Goal: Task Accomplishment & Management: Use online tool/utility

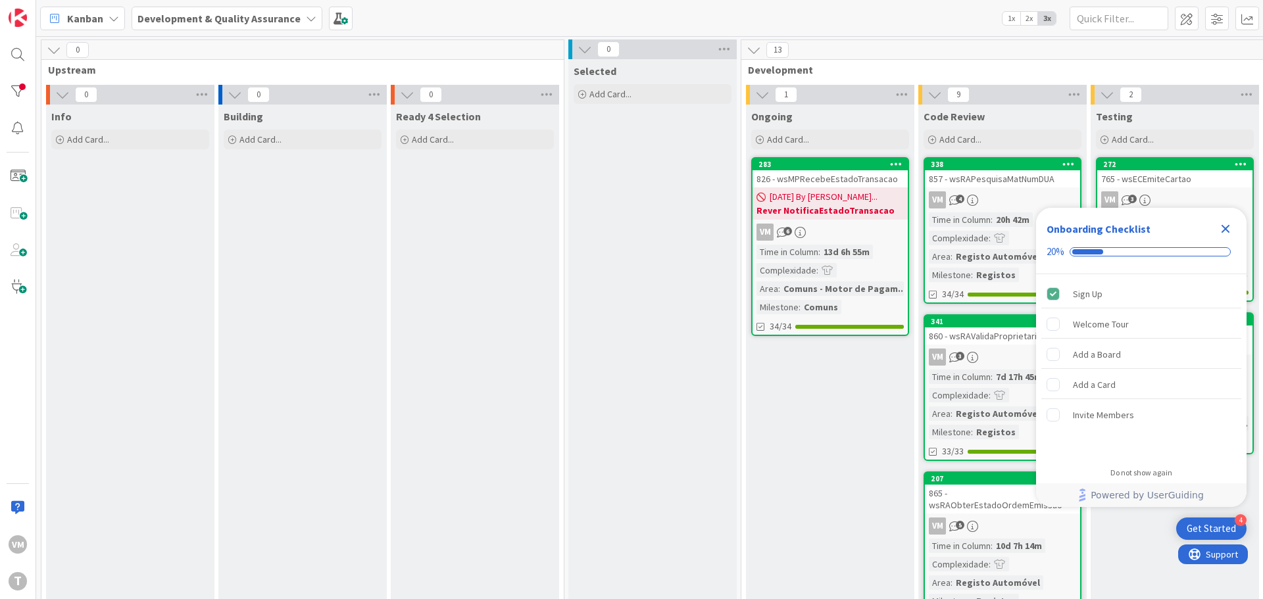
click at [847, 178] on div "826 - wsMPRecebeEstadoTransacao" at bounding box center [829, 178] width 155 height 17
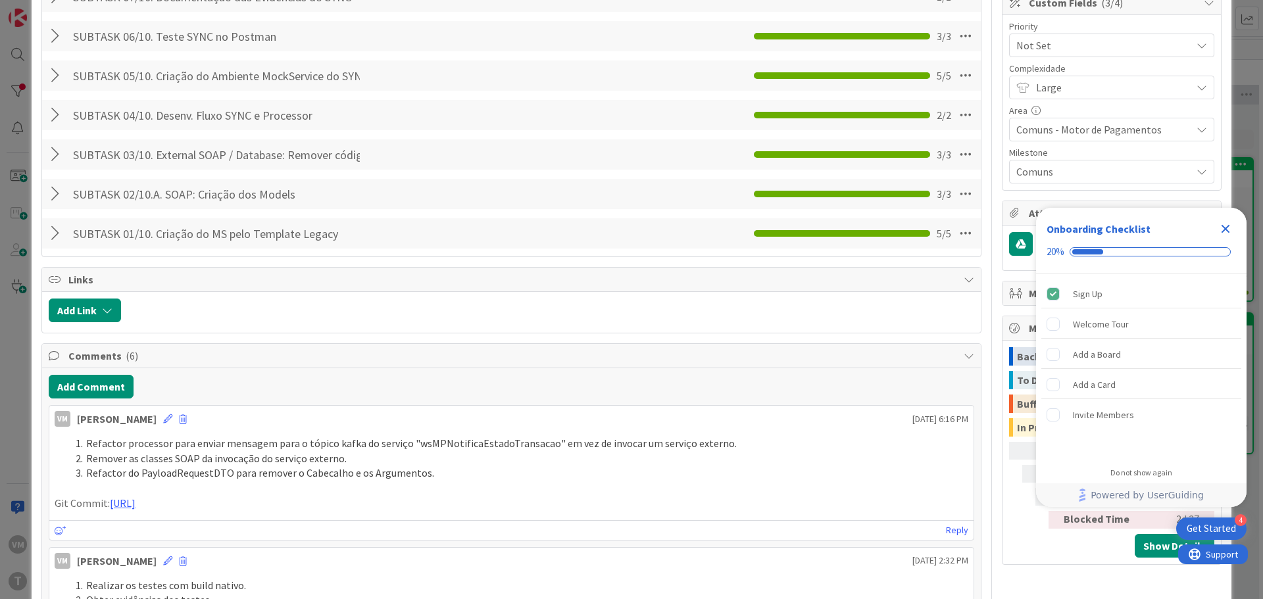
scroll to position [723, 0]
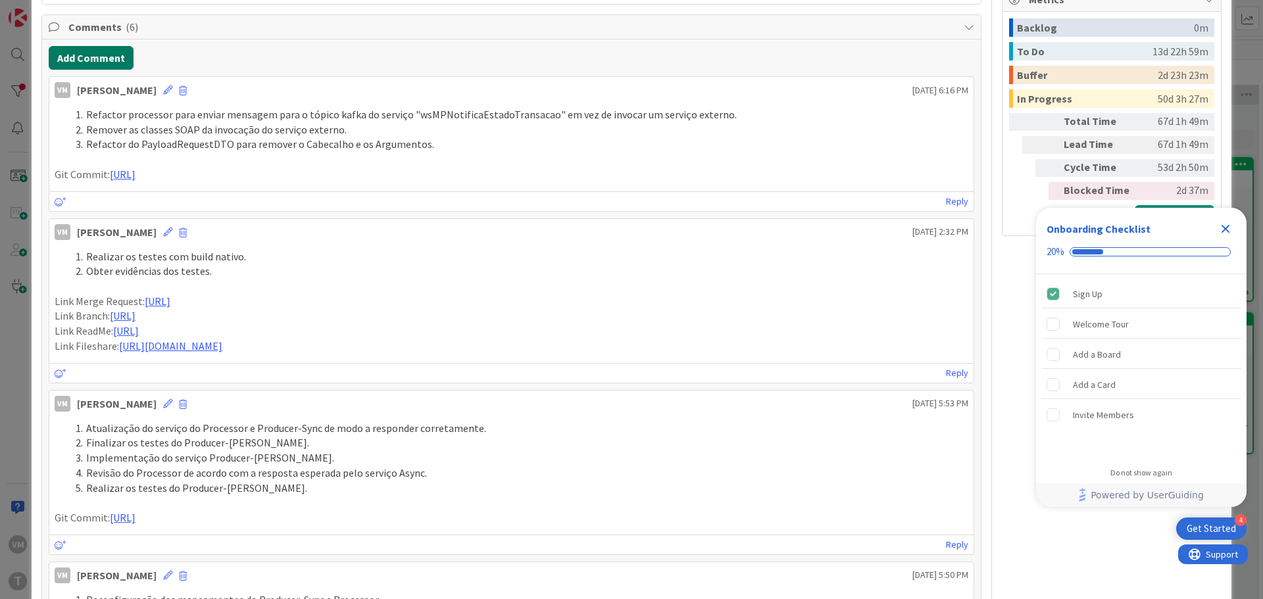
click at [78, 62] on button "Add Comment" at bounding box center [91, 58] width 85 height 24
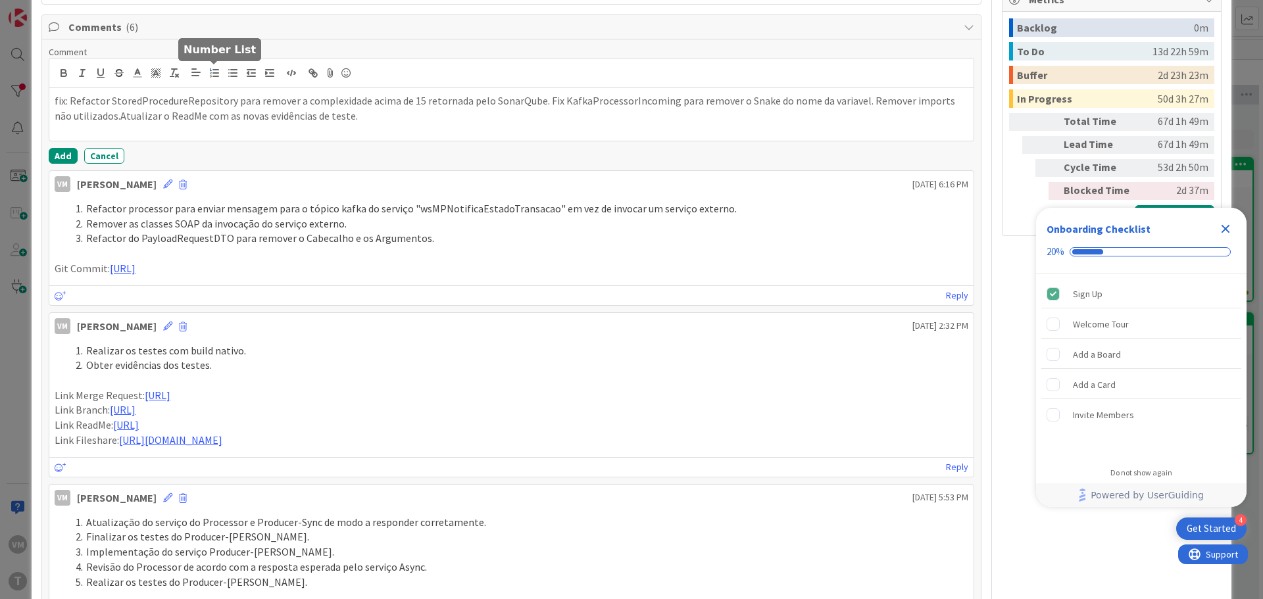
click at [215, 73] on line "button" at bounding box center [215, 73] width 5 height 0
click at [105, 101] on li "fix: Refactor StoredProcedureRepository para remover a complexidade acima de 15…" at bounding box center [519, 108] width 898 height 30
click at [556, 101] on li "Refactor StoredProcedureRepository para remover a complexidade acima de 15 reto…" at bounding box center [519, 108] width 898 height 30
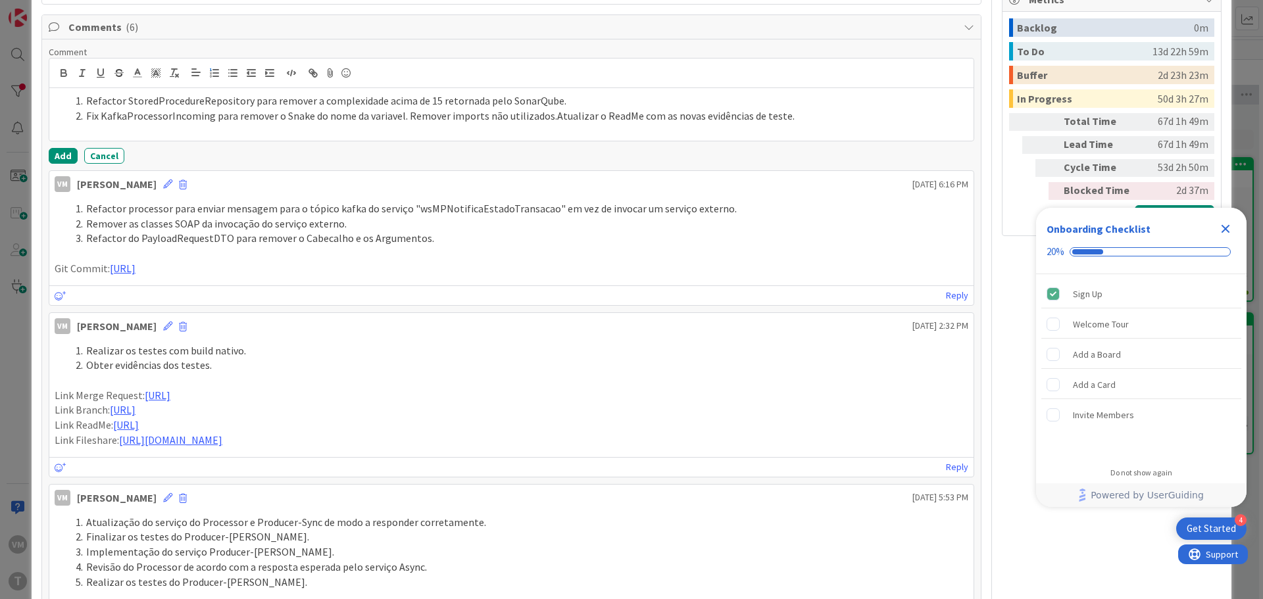
click at [401, 116] on li "Fix KafkaProcessorIncoming para remover o Snake do nome da variavel. Remover im…" at bounding box center [519, 116] width 898 height 15
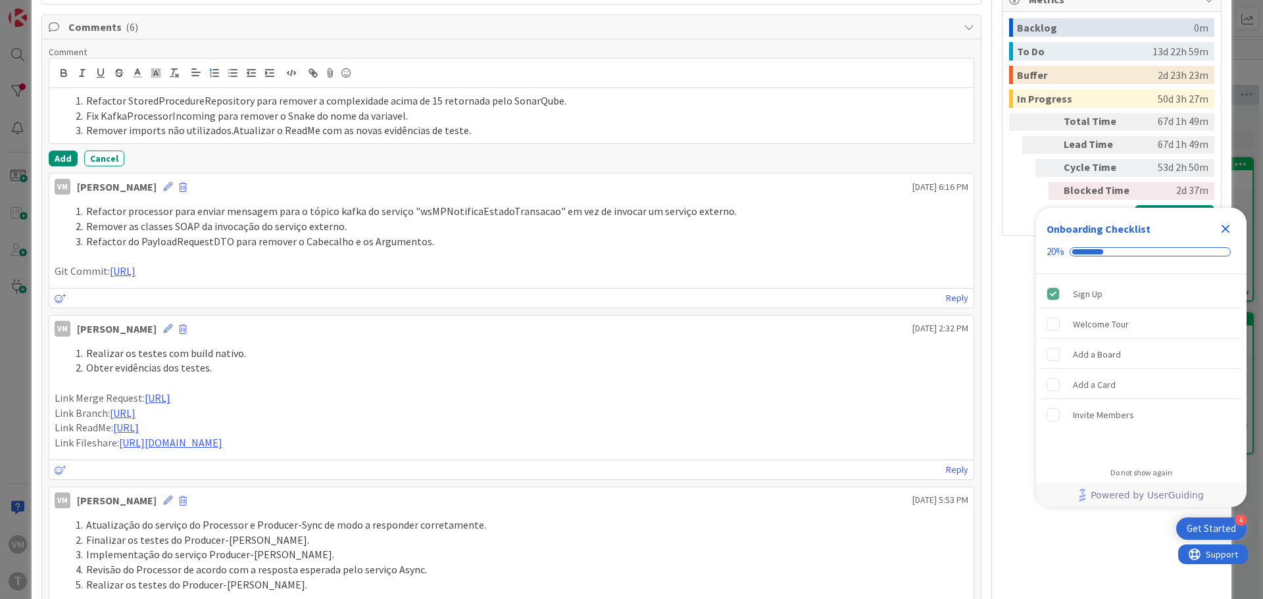
click at [227, 133] on li "Remover imports não utilizados.Atualizar o ReadMe com as novas evidências de te…" at bounding box center [519, 130] width 898 height 15
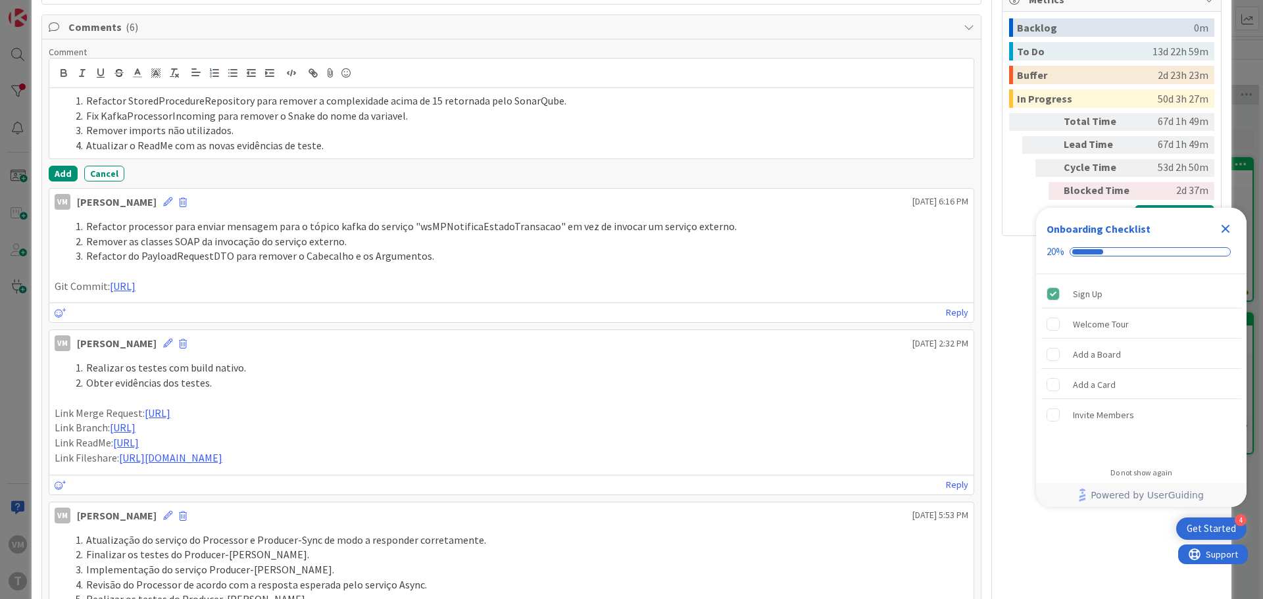
click at [337, 145] on li "Atualizar o ReadMe com as novas evidências de teste." at bounding box center [519, 145] width 898 height 15
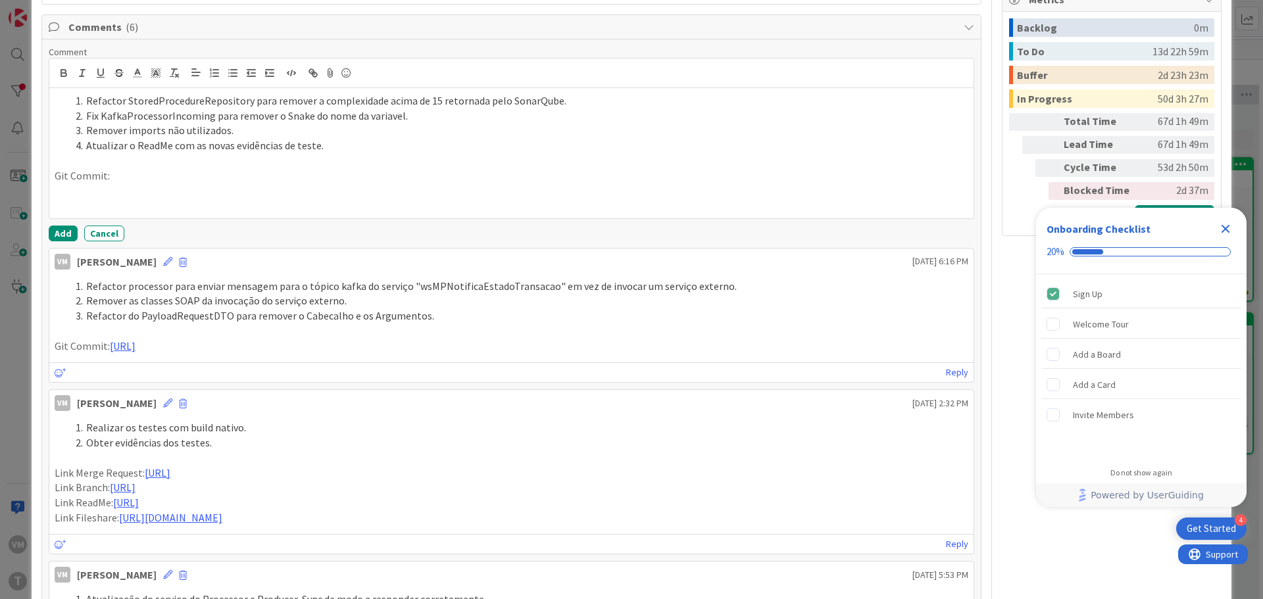
drag, startPoint x: 176, startPoint y: 533, endPoint x: 52, endPoint y: 477, distance: 135.4
click at [52, 477] on div "Realizar os testes com build nativo. Obter evidências dos testes. Link Merge Re…" at bounding box center [511, 472] width 924 height 115
copy div "Link Merge Request: https://gitlab.apps.ktools.justica.local/naspp/esb/apps/cmn…"
click at [74, 200] on p at bounding box center [512, 205] width 914 height 15
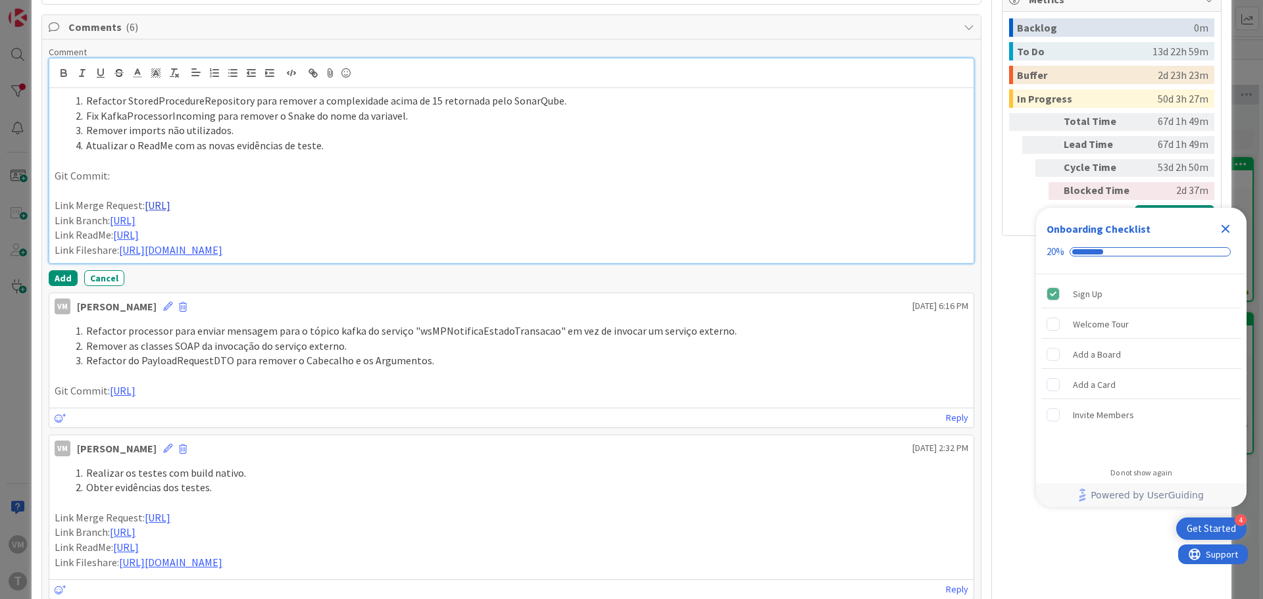
drag, startPoint x: 647, startPoint y: 199, endPoint x: 145, endPoint y: 207, distance: 502.5
click at [145, 207] on p "Link Merge Request: https://gitlab.apps.ktools.justica.local/naspp/esb/apps/cmn…" at bounding box center [512, 205] width 914 height 15
drag, startPoint x: 779, startPoint y: 217, endPoint x: 112, endPoint y: 222, distance: 667.6
click at [112, 222] on p "Link Branch: https://gitlab.apps.ktools.justica.local/naspp/esb/apps/cmn/wsmpre…" at bounding box center [512, 220] width 914 height 15
drag, startPoint x: 848, startPoint y: 238, endPoint x: 115, endPoint y: 237, distance: 732.6
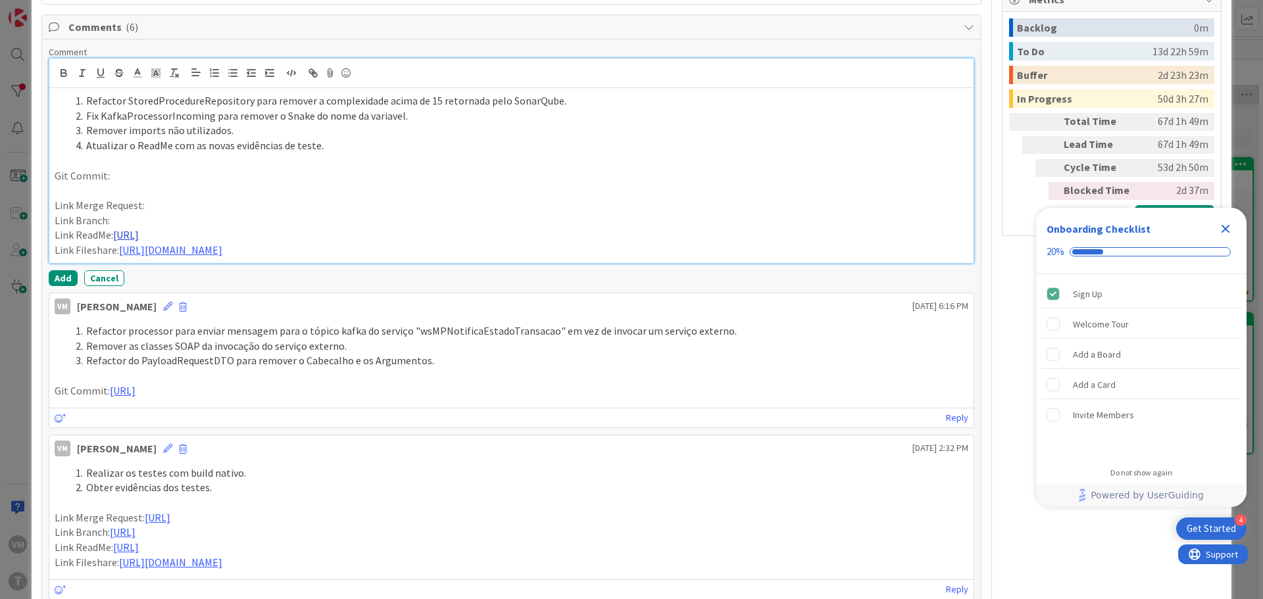
click at [115, 237] on p "Link ReadMe: https://gitlab.apps.ktools.justica.local/naspp/esb/apps/cmn/wsmpre…" at bounding box center [512, 235] width 914 height 15
click at [117, 178] on p "Git Commit:" at bounding box center [512, 175] width 914 height 15
click at [106, 176] on p "Git Commit:https://gitlab.apps.ktools.justica.local/naspp/esb/apps/cmn/wsmprece…" at bounding box center [512, 175] width 914 height 15
click at [764, 174] on p "Git Commit: https://gitlab.apps.ktools.justica.local/naspp/esb/apps/cmn/wsmprec…" at bounding box center [512, 175] width 914 height 15
click at [169, 198] on p "Link Merge Request:" at bounding box center [512, 205] width 914 height 15
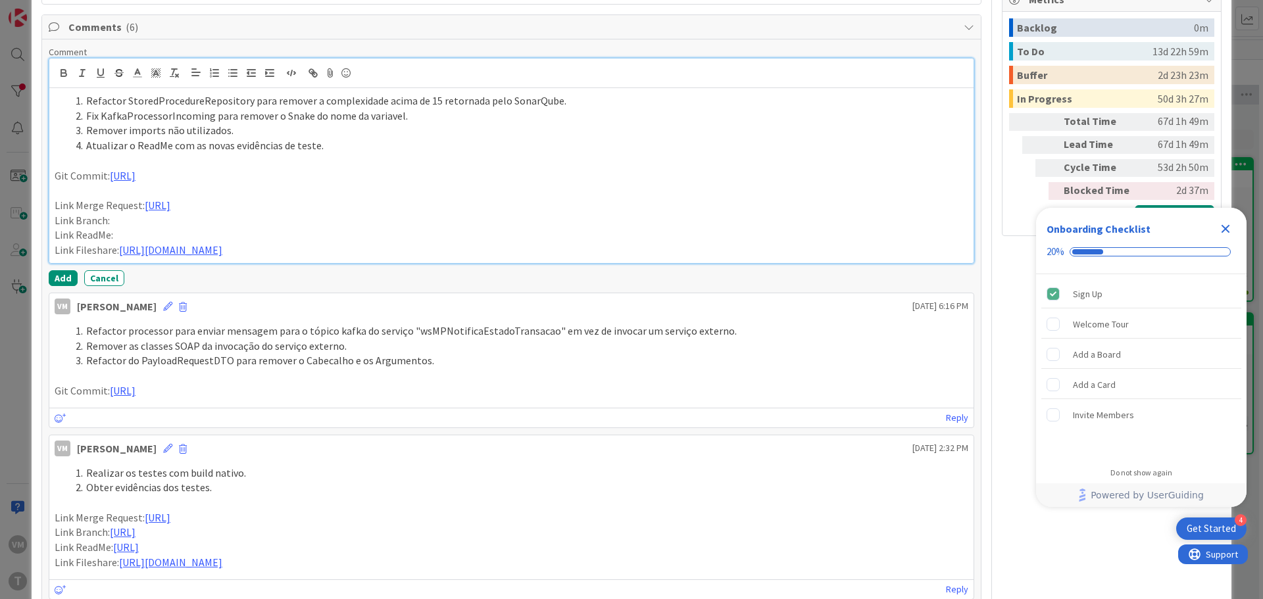
click at [162, 227] on p "Link Branch:" at bounding box center [512, 220] width 914 height 15
click at [164, 238] on p "Link ReadMe:" at bounding box center [512, 235] width 914 height 15
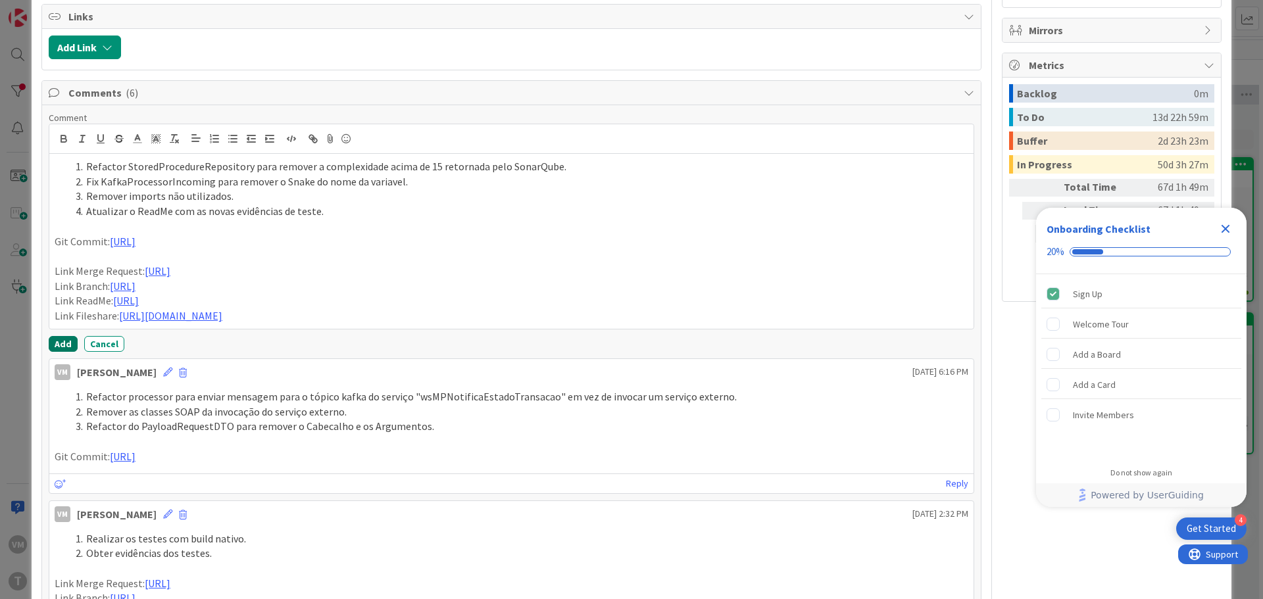
click at [65, 352] on button "Add" at bounding box center [63, 344] width 29 height 16
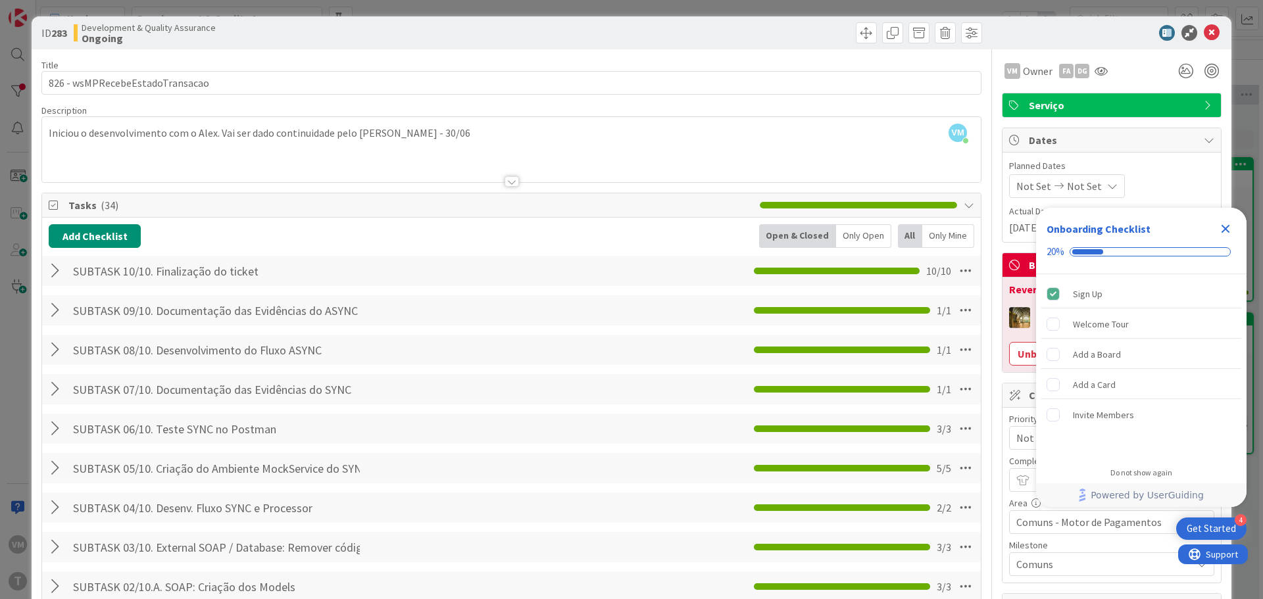
scroll to position [0, 0]
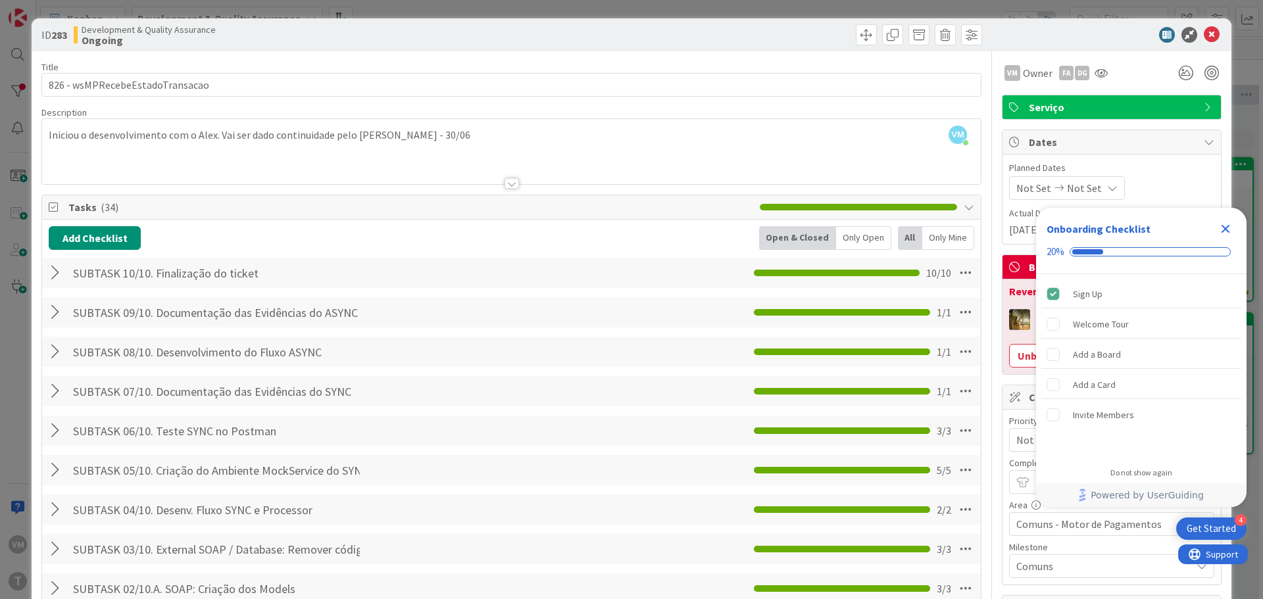
click at [1225, 224] on icon "Close Checklist" at bounding box center [1225, 229] width 16 height 16
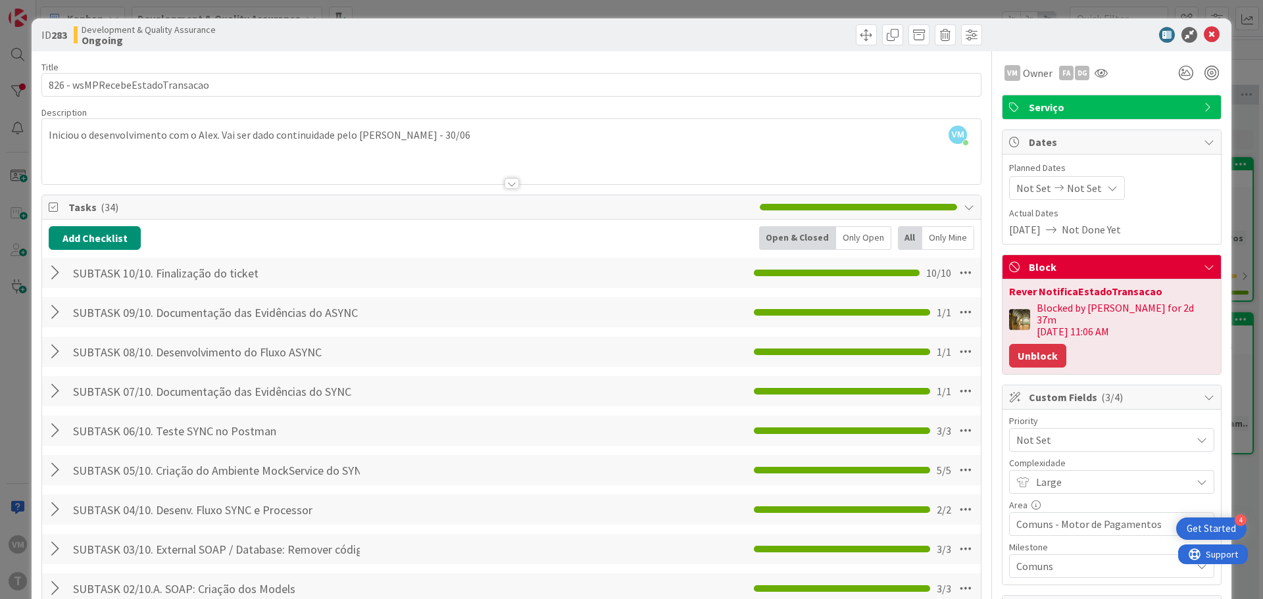
click at [1029, 344] on button "Unblock" at bounding box center [1037, 356] width 57 height 24
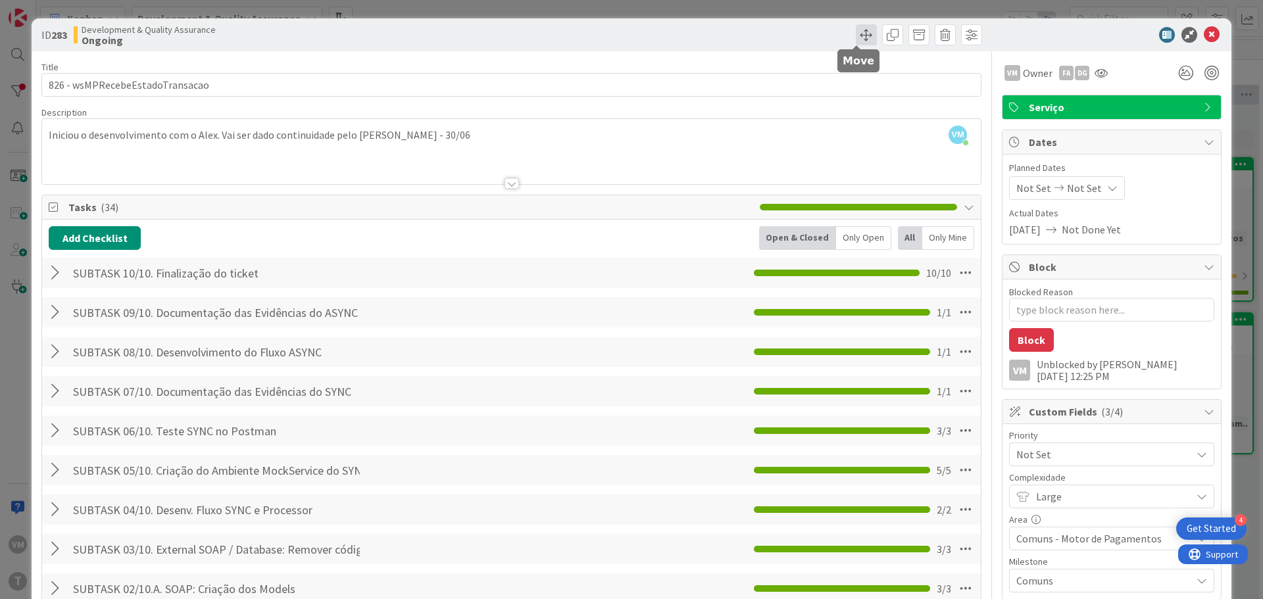
click at [856, 32] on span at bounding box center [866, 34] width 21 height 21
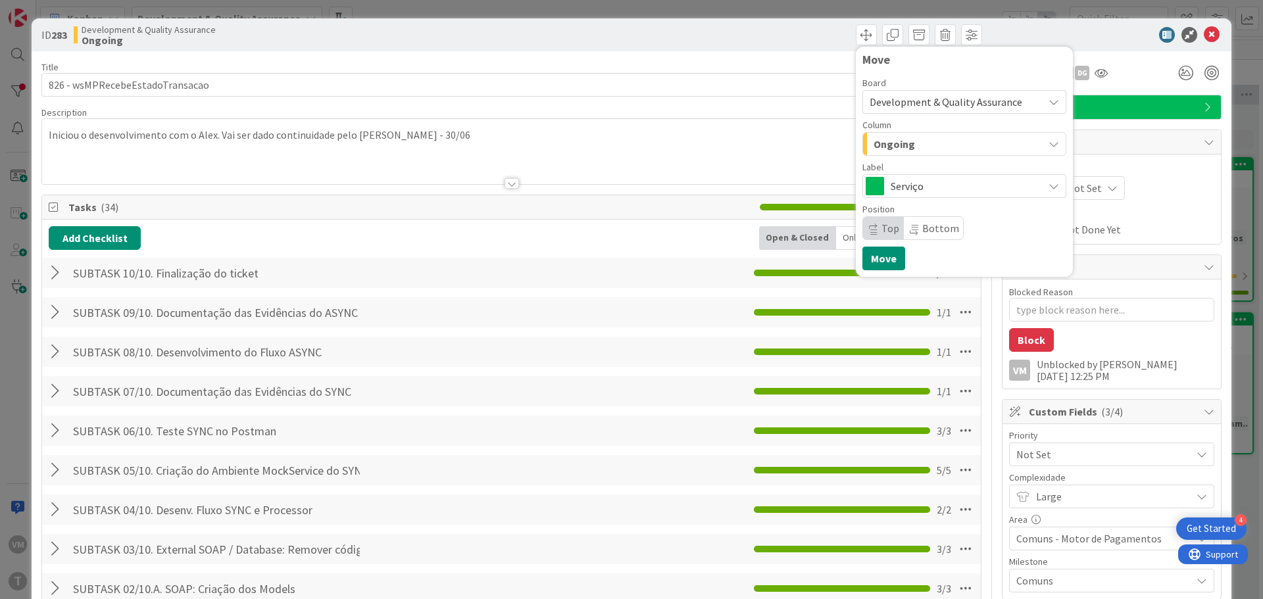
click at [887, 143] on span "Ongoing" at bounding box center [893, 143] width 41 height 17
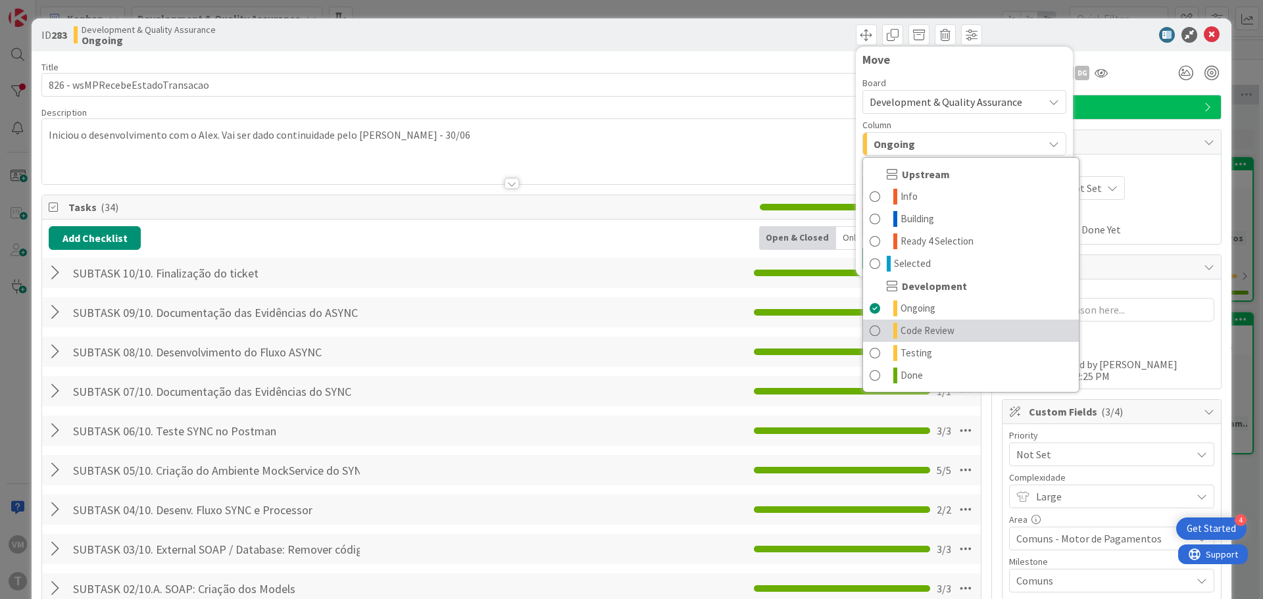
click at [914, 327] on span "Code Review" at bounding box center [927, 331] width 54 height 16
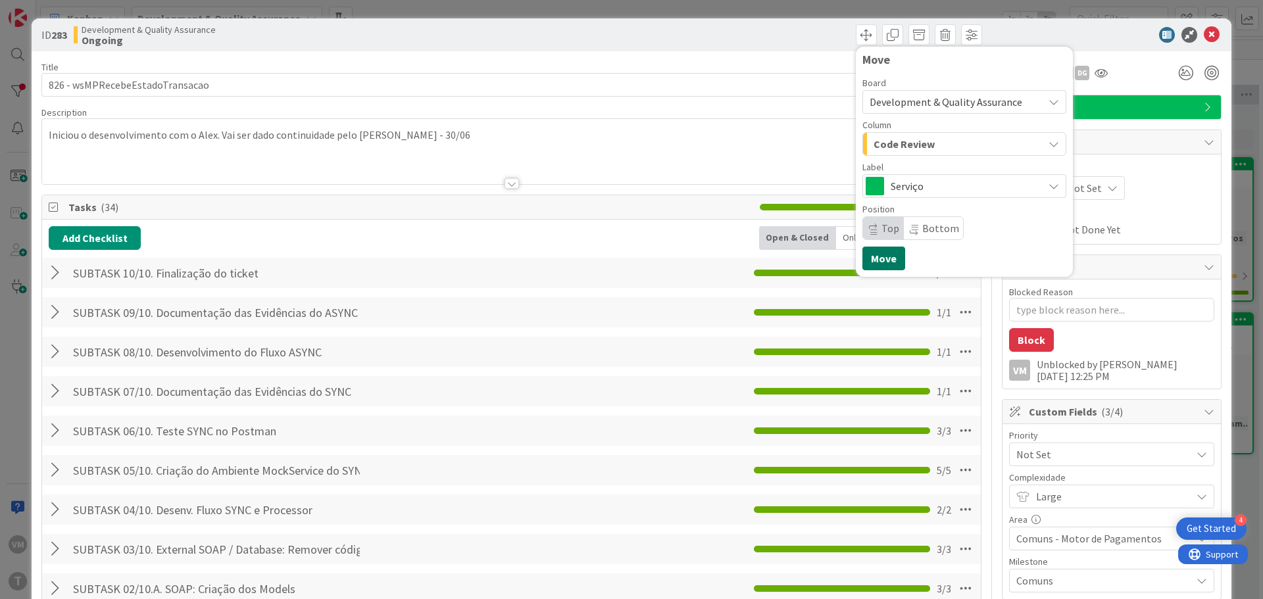
click at [880, 255] on button "Move" at bounding box center [883, 259] width 43 height 24
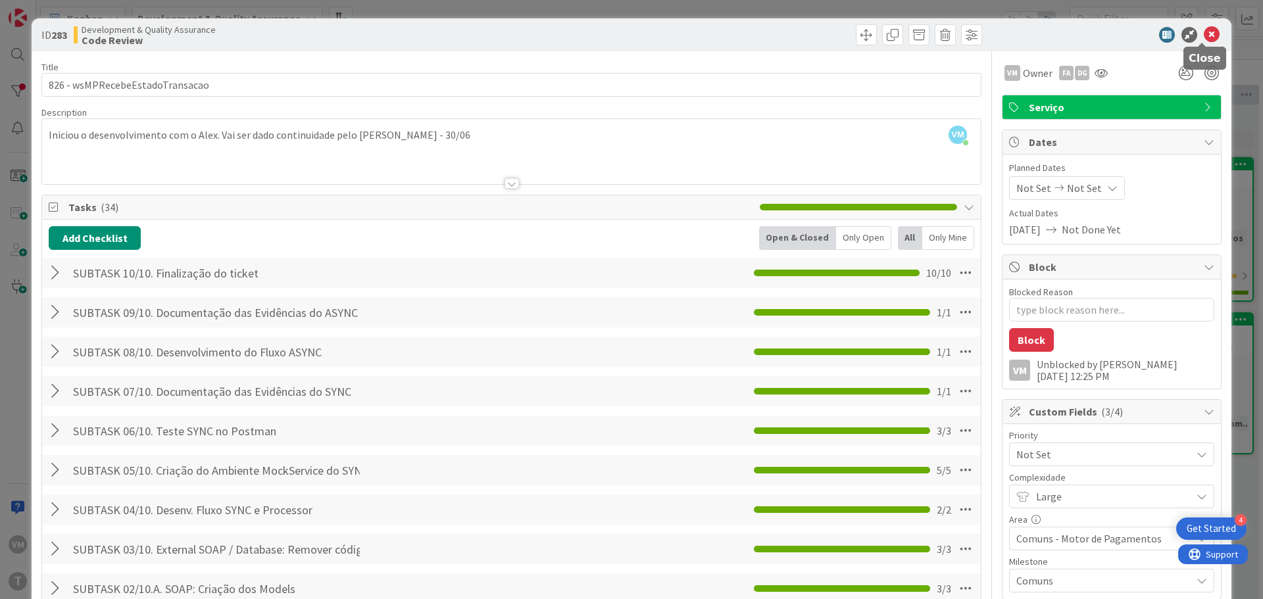
click at [1204, 39] on icon at bounding box center [1212, 35] width 16 height 16
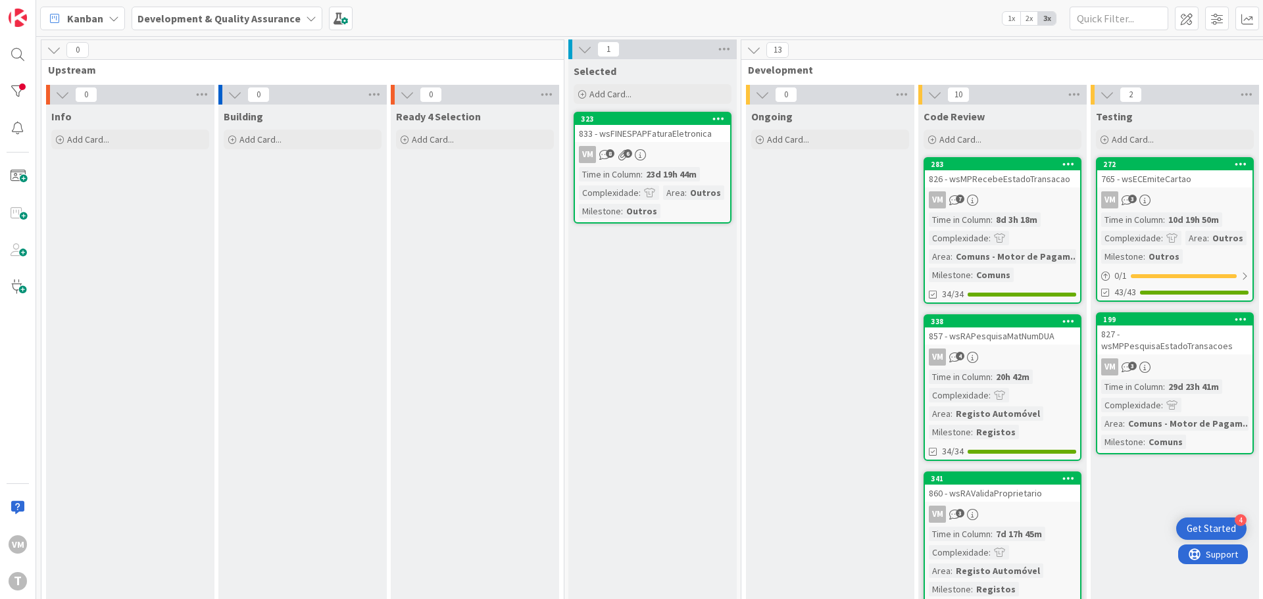
click at [667, 135] on div "833 - wsFINESPAPFaturaEletronica" at bounding box center [652, 133] width 155 height 17
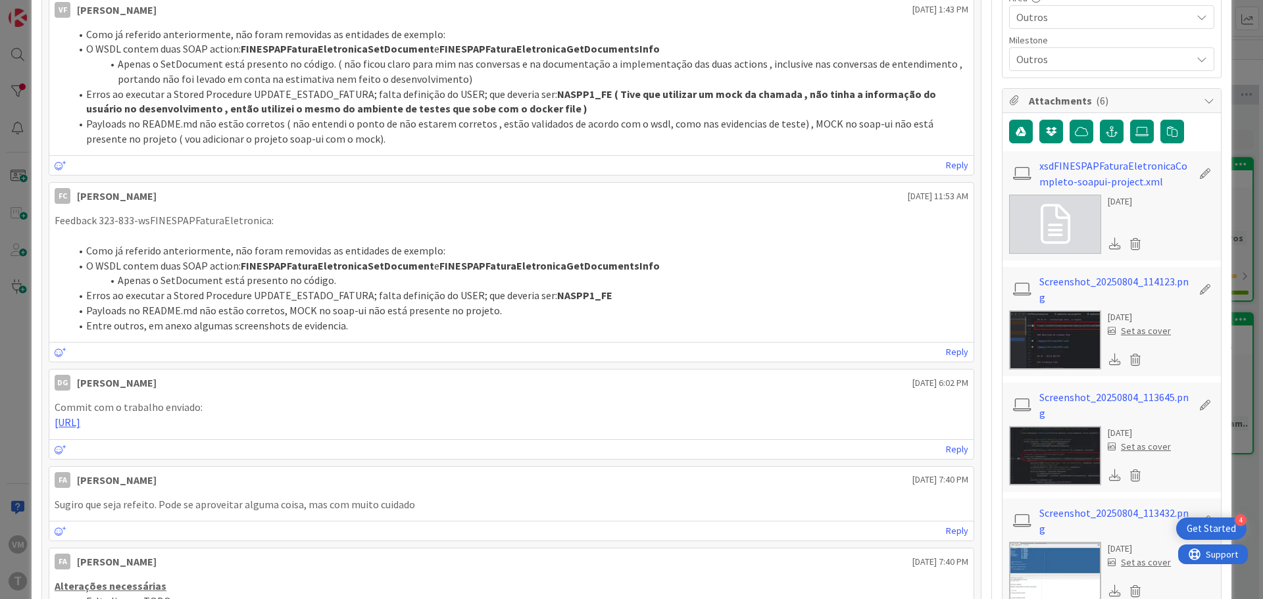
scroll to position [460, 0]
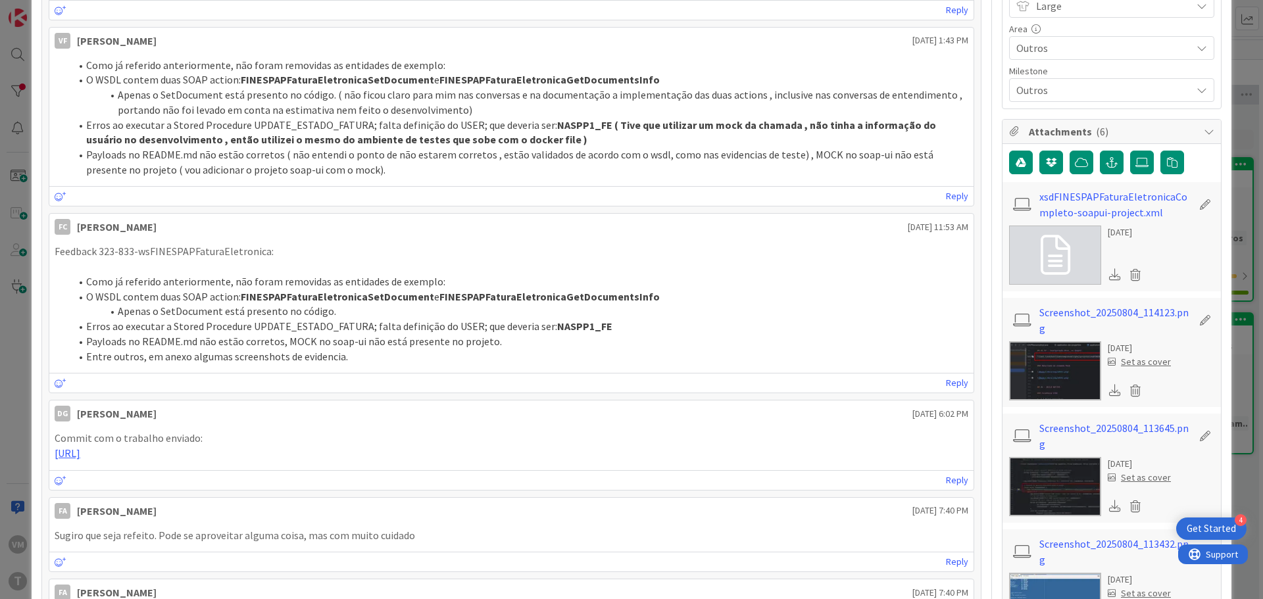
click at [1046, 362] on img at bounding box center [1055, 370] width 92 height 59
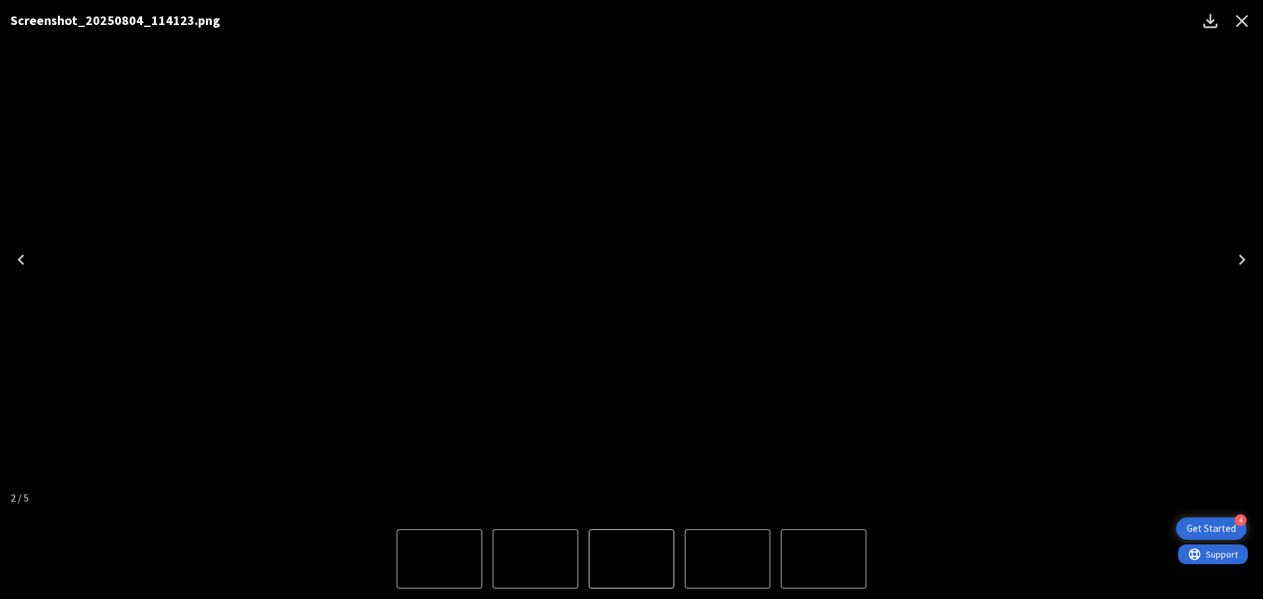
click at [1236, 251] on icon "Next" at bounding box center [1241, 259] width 21 height 21
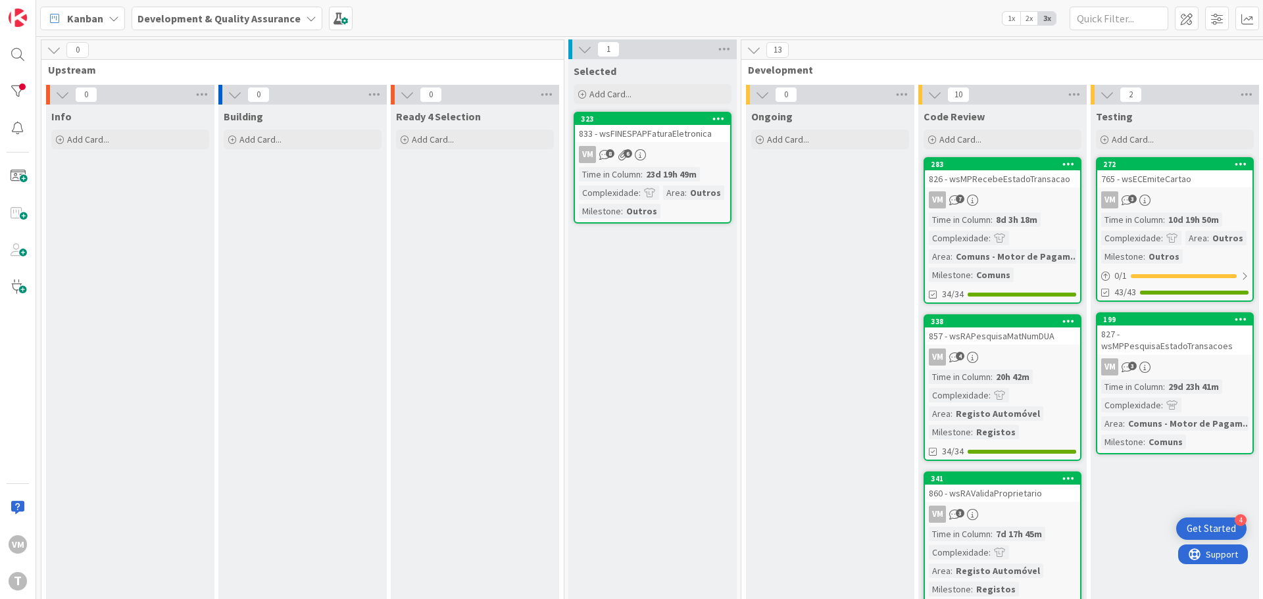
click at [683, 135] on div "833 - wsFINESPAPFaturaEletronica" at bounding box center [652, 133] width 155 height 17
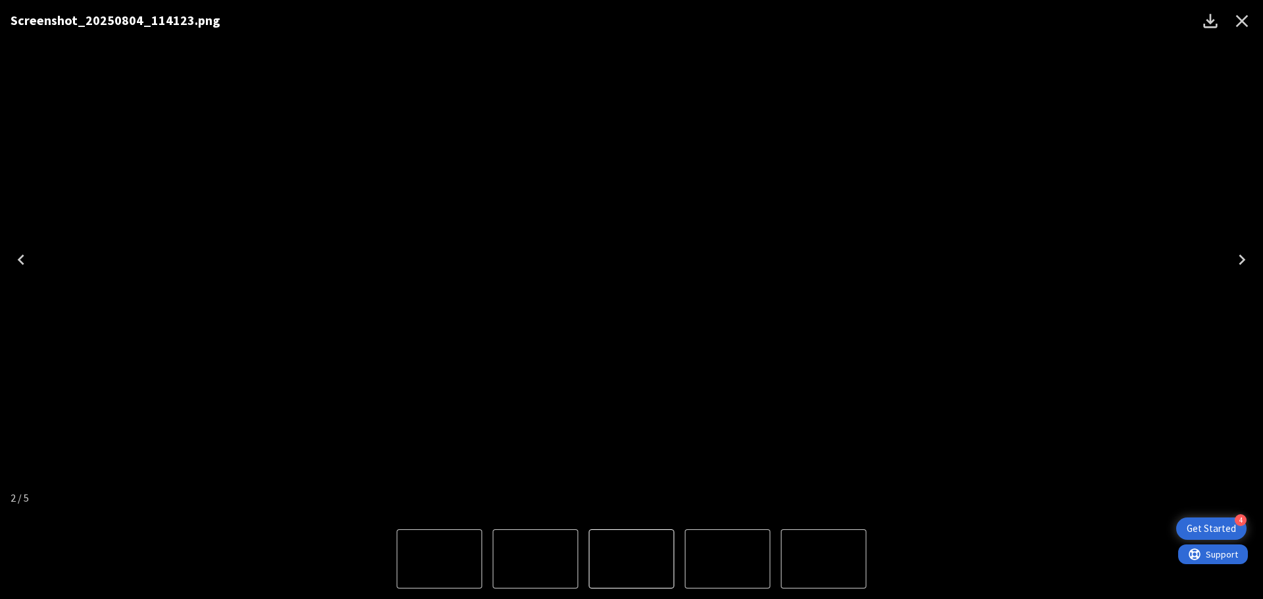
click at [1240, 18] on icon "Close" at bounding box center [1241, 21] width 21 height 21
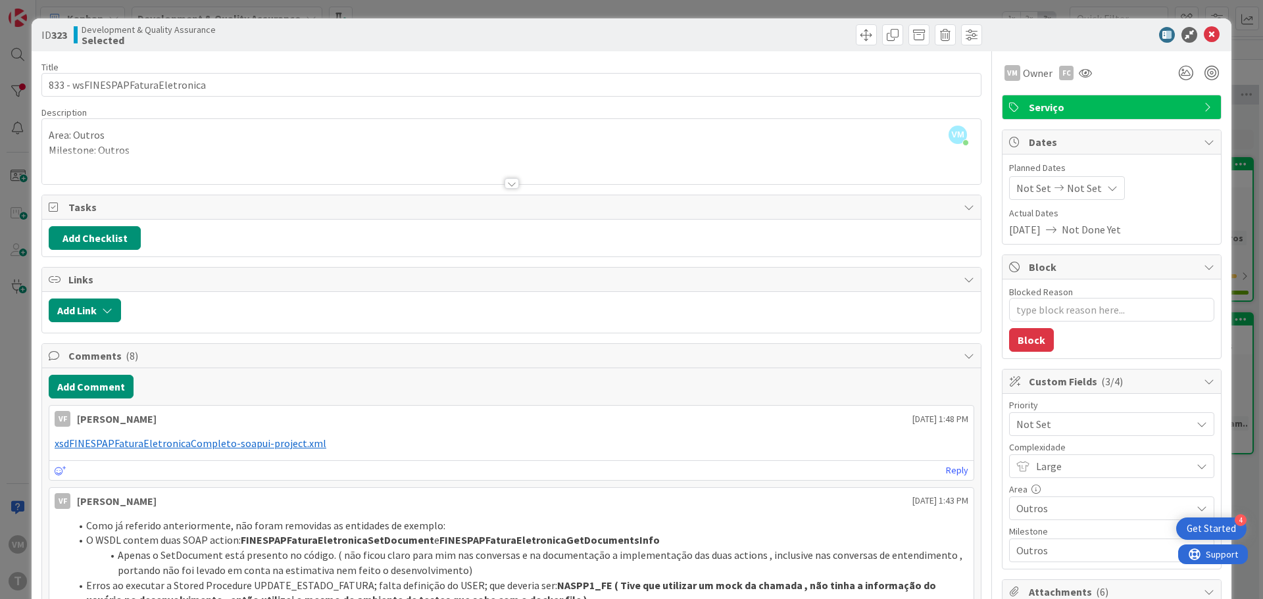
click at [504, 183] on div at bounding box center [511, 183] width 14 height 11
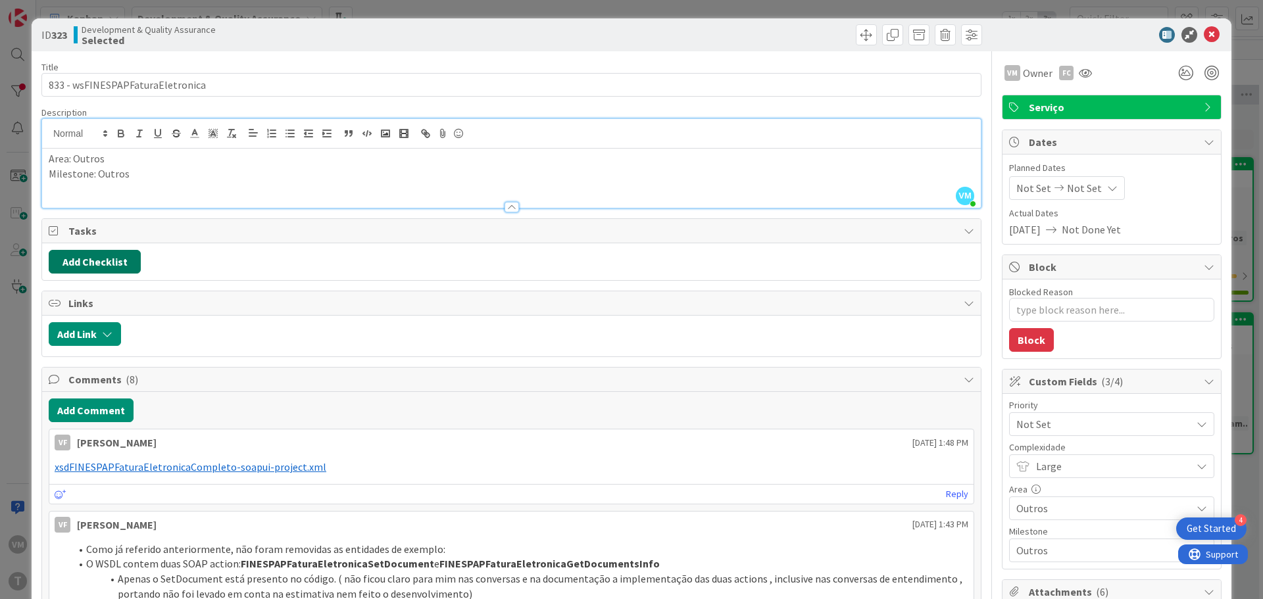
click at [99, 260] on button "Add Checklist" at bounding box center [95, 262] width 92 height 24
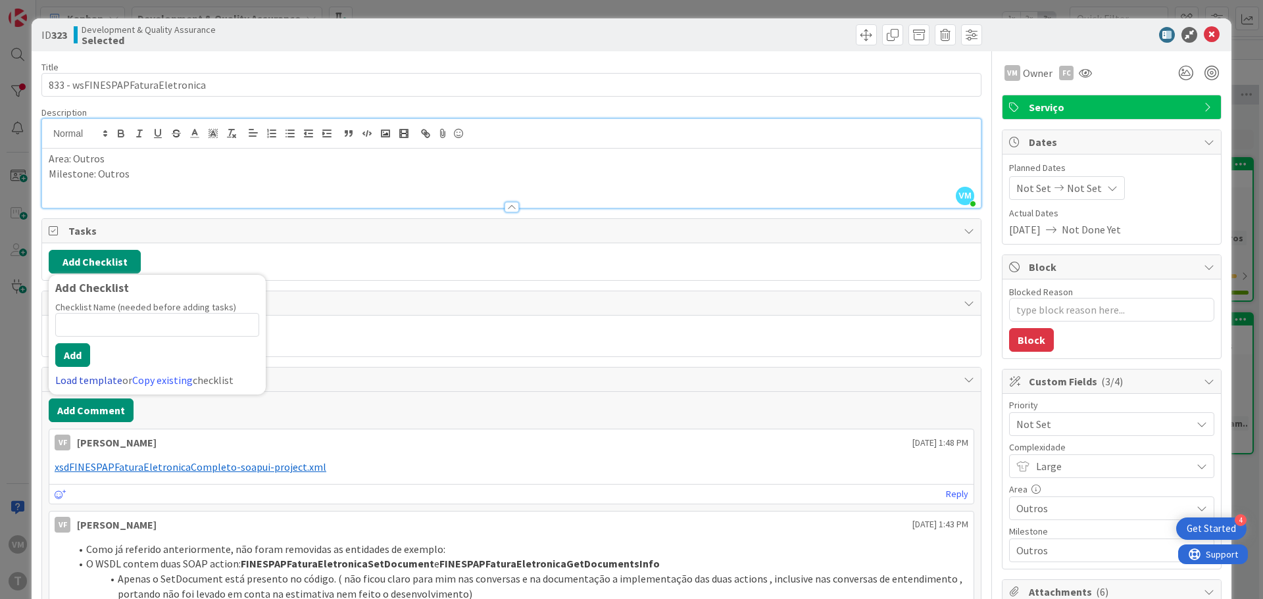
click at [97, 376] on link "Load template" at bounding box center [88, 380] width 67 height 13
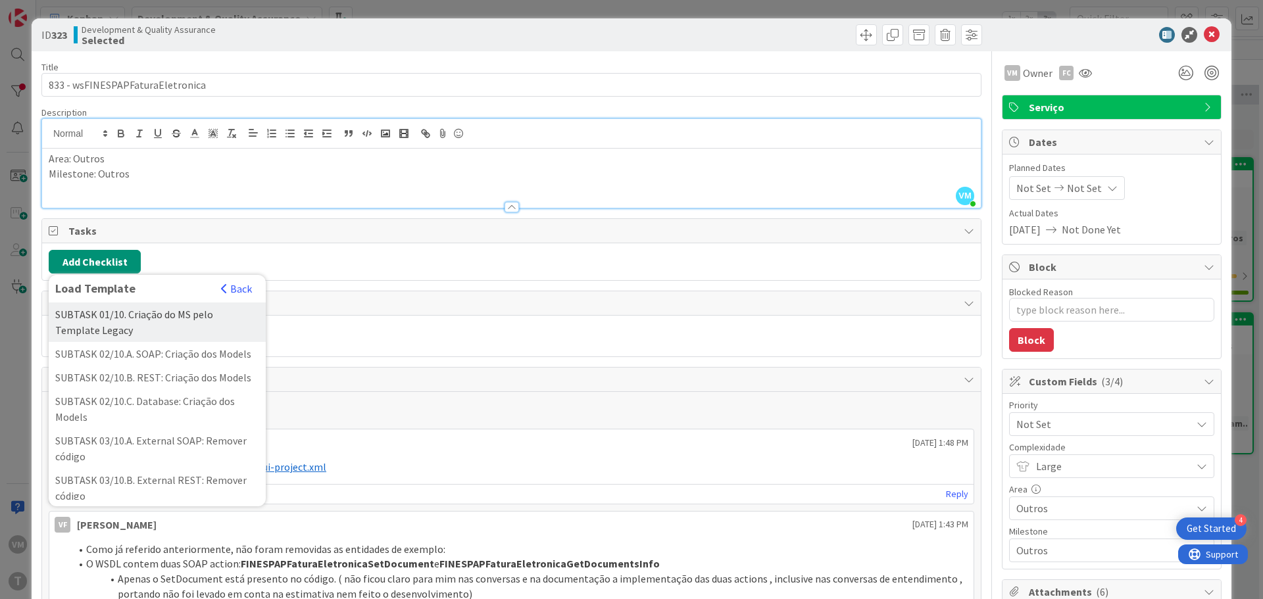
click at [182, 328] on div "SUBTASK 01/10. Criação do MS pelo Template Legacy" at bounding box center [157, 322] width 217 height 39
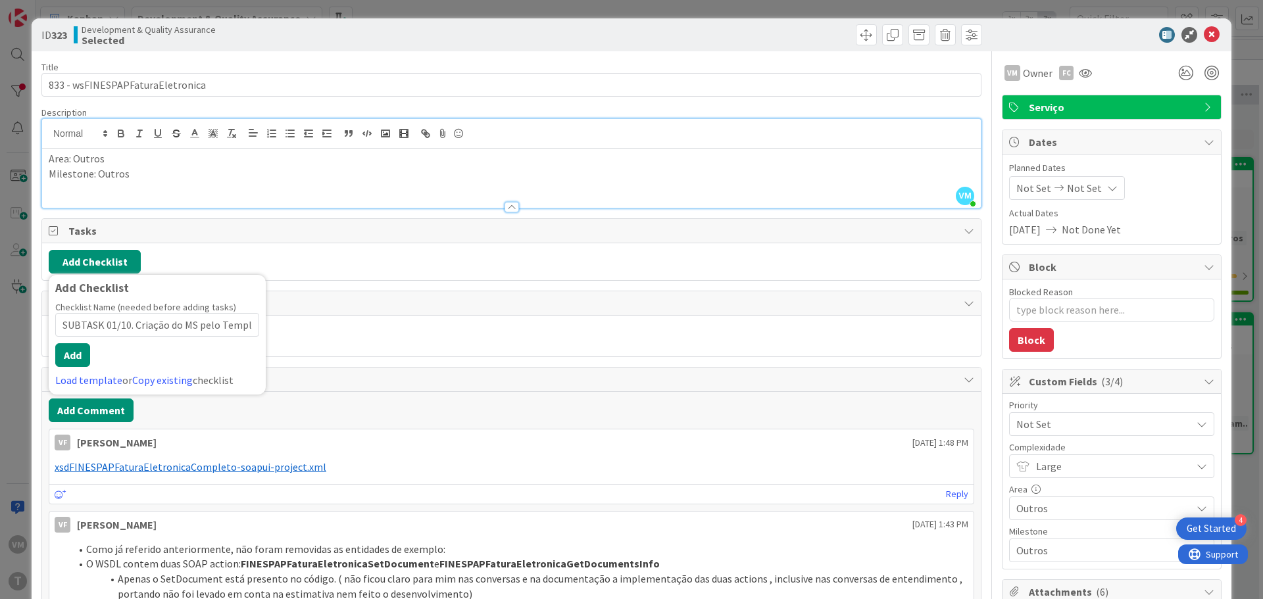
scroll to position [0, 43]
click at [61, 358] on button "Add" at bounding box center [72, 355] width 35 height 24
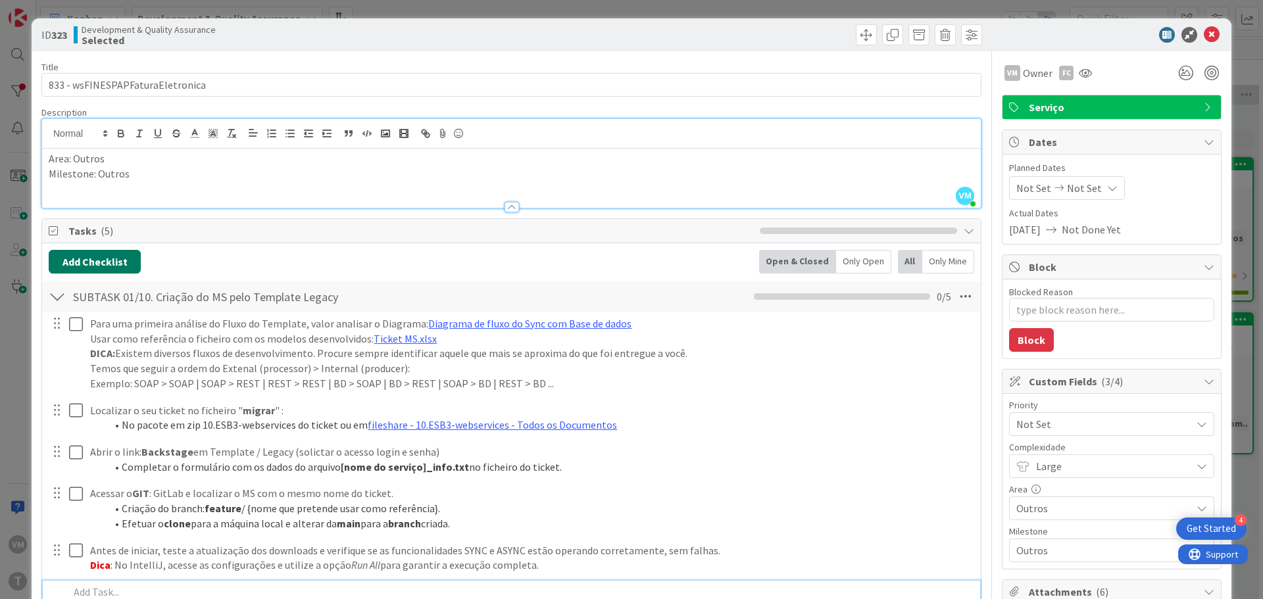
scroll to position [1, 0]
click at [106, 260] on button "Add Checklist" at bounding box center [95, 261] width 92 height 24
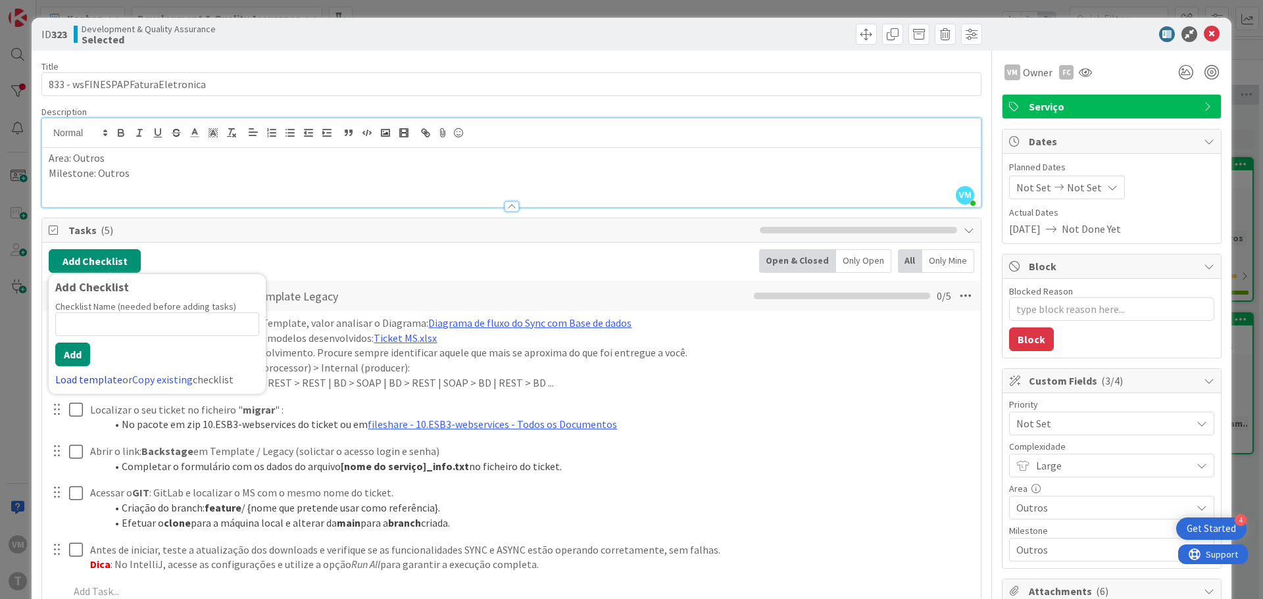
click at [89, 379] on link "Load template" at bounding box center [88, 379] width 67 height 13
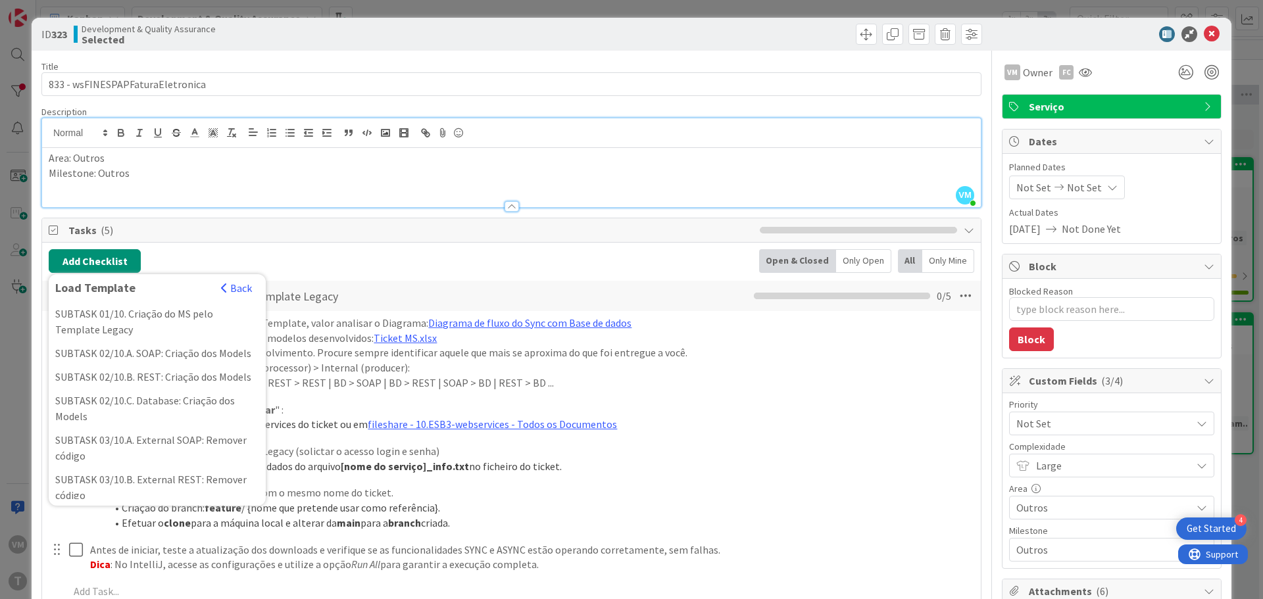
click at [482, 257] on div "Add Checklist Load Template Back SUBTASK 01/10. Criação do MS pelo Template Leg…" at bounding box center [511, 261] width 925 height 24
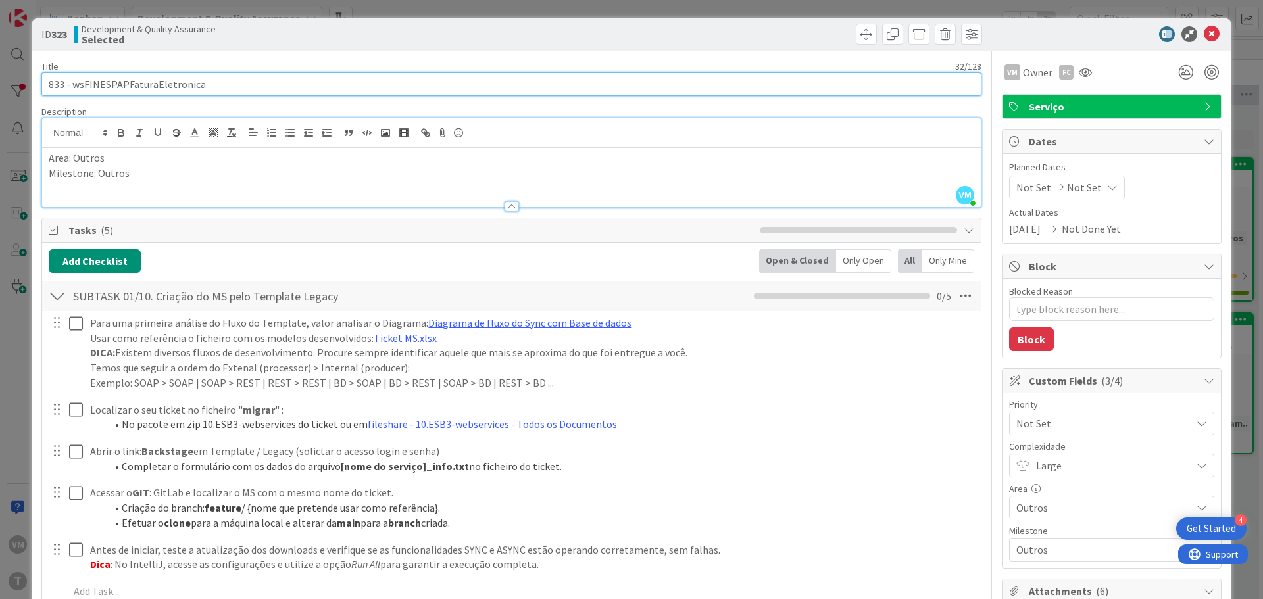
click at [135, 87] on input "833 - wsFINESPAPFaturaEletronica" at bounding box center [511, 84] width 940 height 24
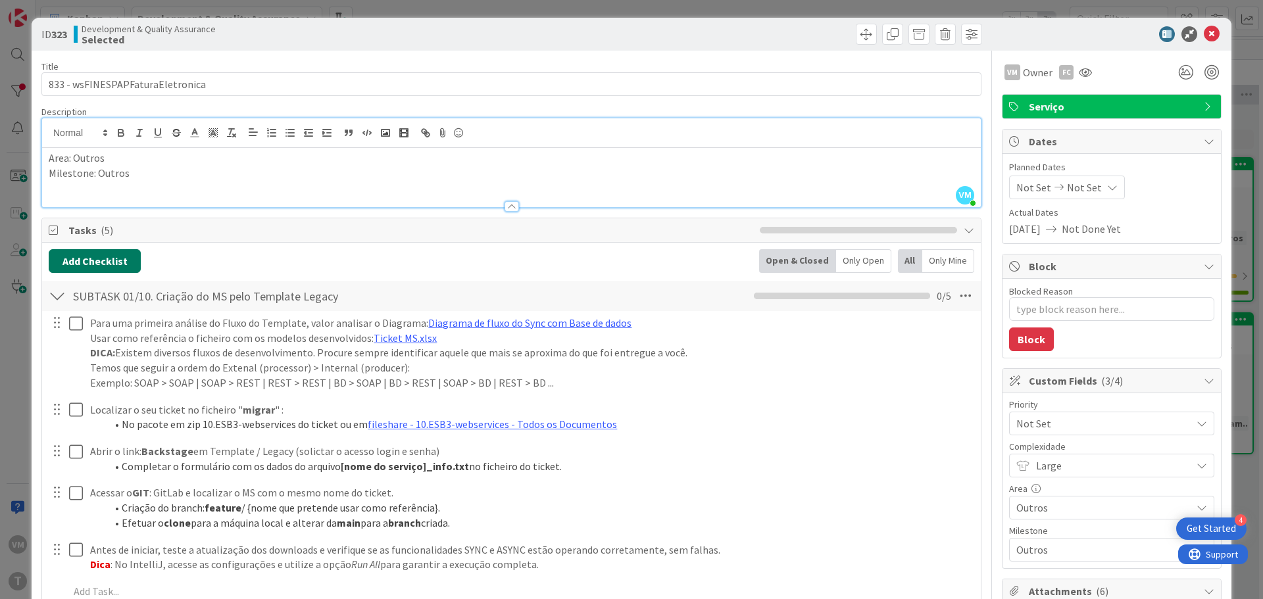
click at [74, 266] on button "Add Checklist" at bounding box center [95, 261] width 92 height 24
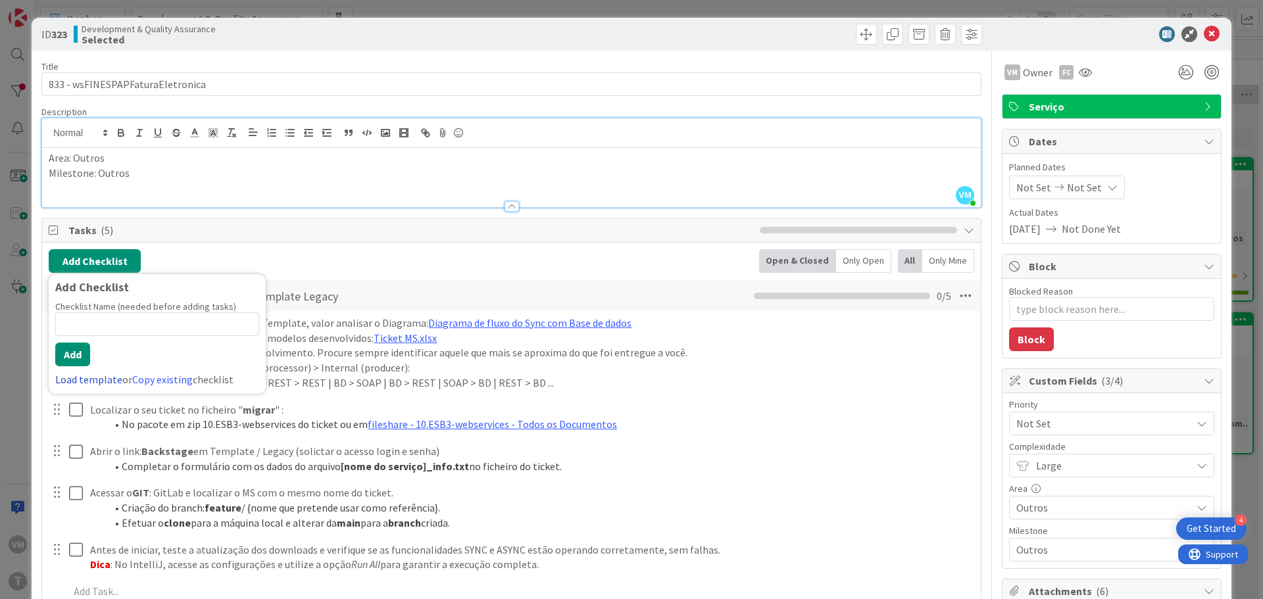
click at [91, 385] on link "Load template" at bounding box center [88, 379] width 67 height 13
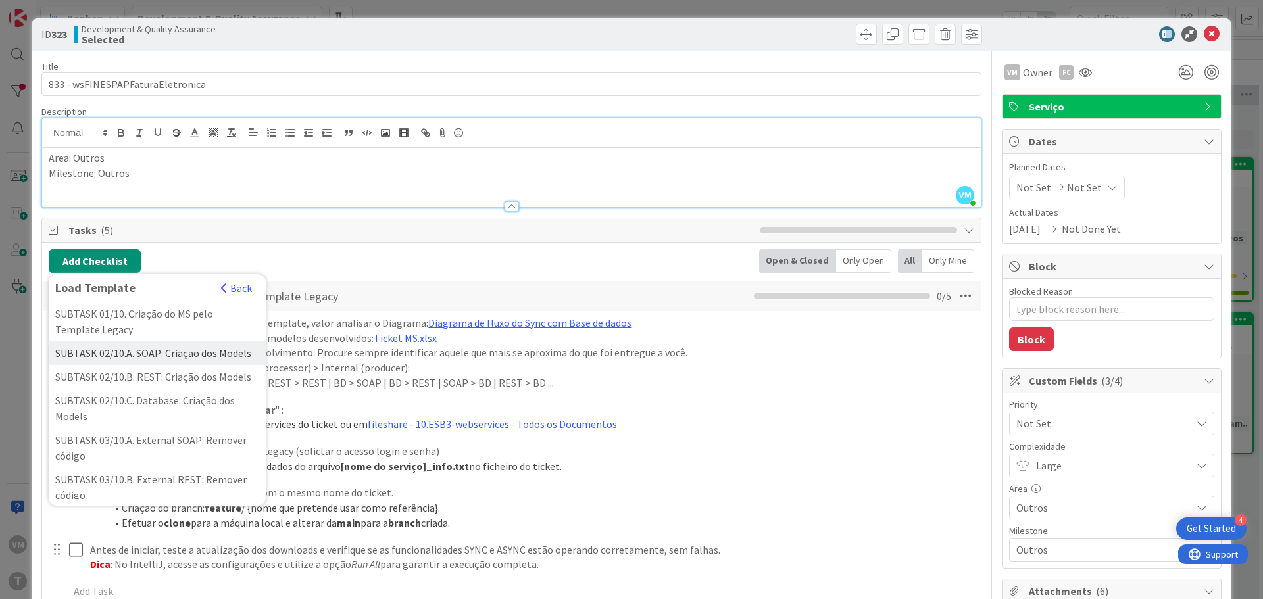
click at [161, 354] on div "SUBTASK 02/10.A. SOAP: Criação dos Models" at bounding box center [157, 353] width 217 height 24
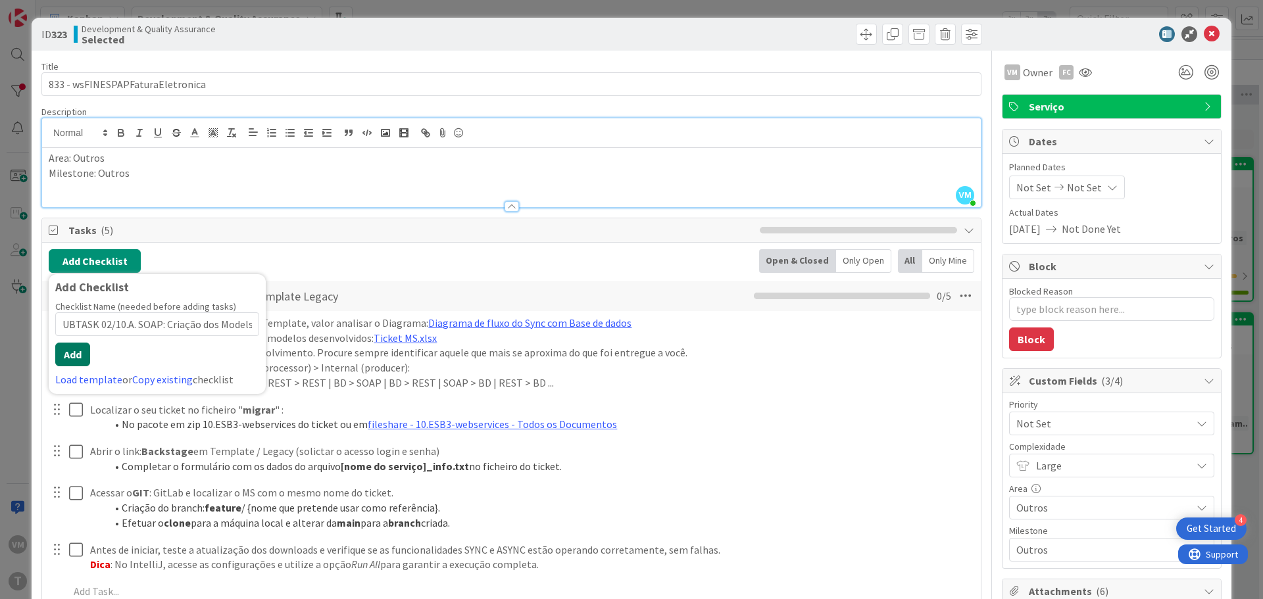
scroll to position [0, 0]
click at [61, 360] on button "Add" at bounding box center [72, 355] width 35 height 24
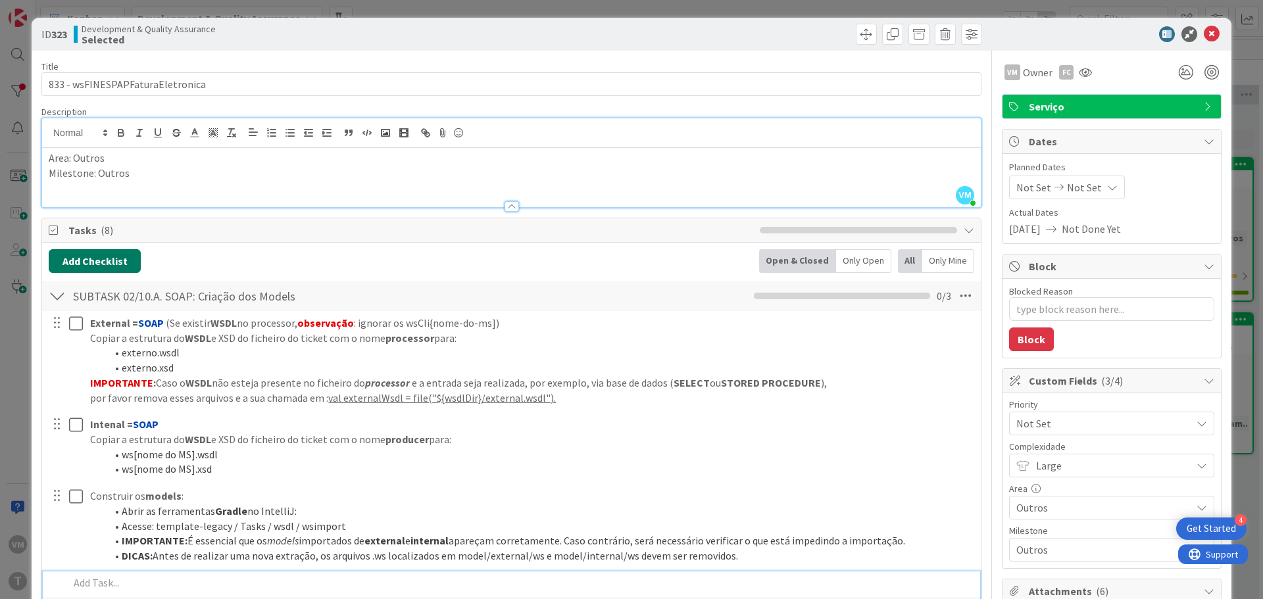
click at [101, 260] on button "Add Checklist" at bounding box center [95, 261] width 92 height 24
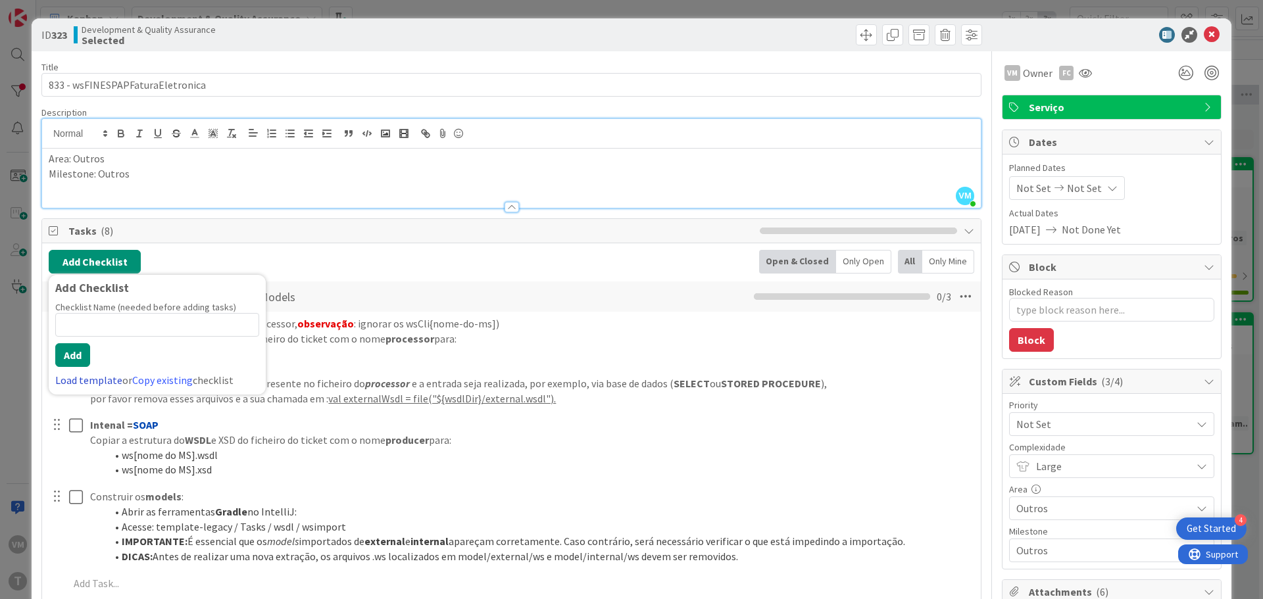
click at [97, 376] on link "Load template" at bounding box center [88, 380] width 67 height 13
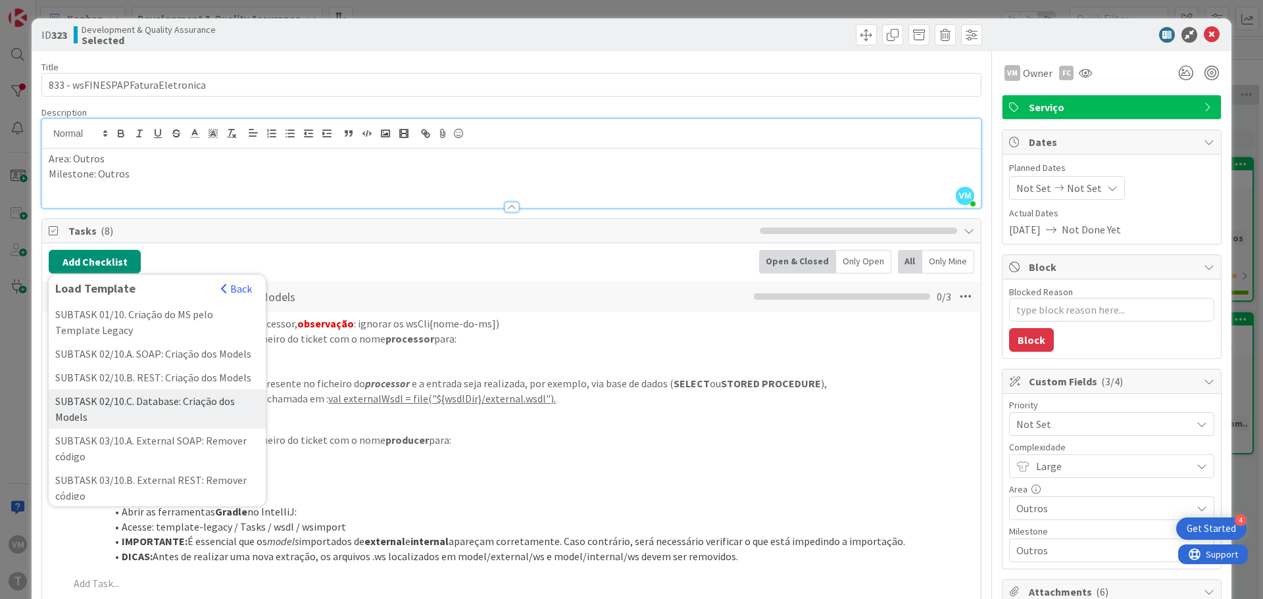
click at [140, 422] on div "SUBTASK 02/10.C. Database: Criação dos Models" at bounding box center [157, 408] width 217 height 39
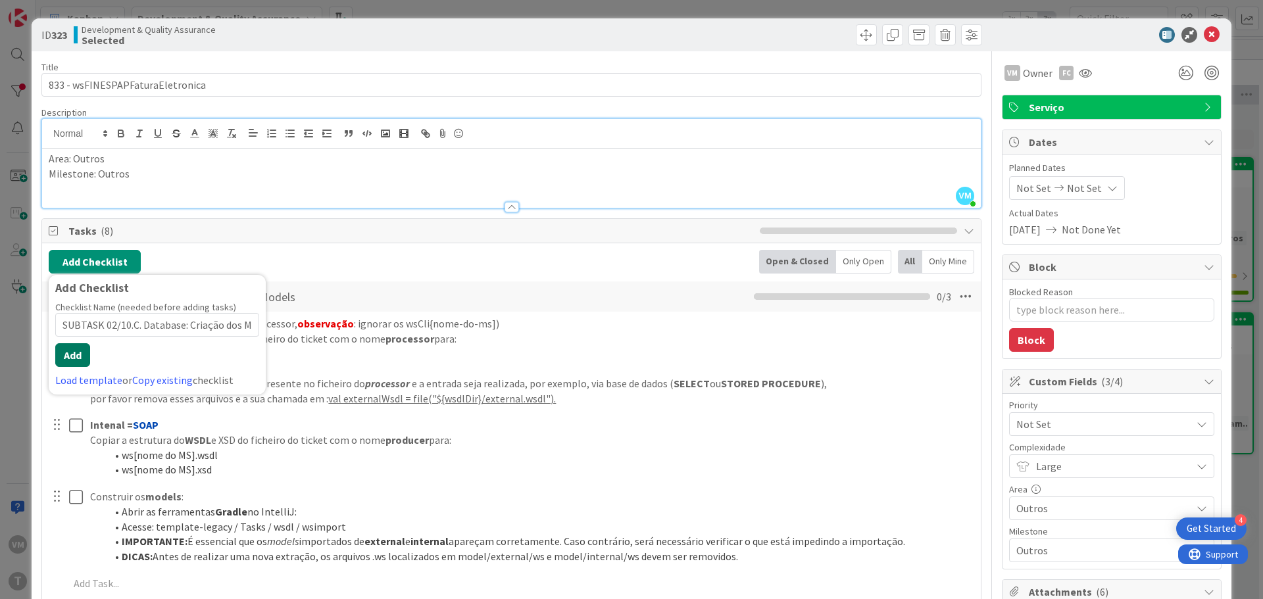
scroll to position [0, 22]
click at [68, 343] on div "Checklist Name (needed before adding tasks) 45 / 64 SUBTASK 02/10.C. Database: …" at bounding box center [157, 344] width 204 height 87
click at [72, 358] on button "Add" at bounding box center [72, 355] width 35 height 24
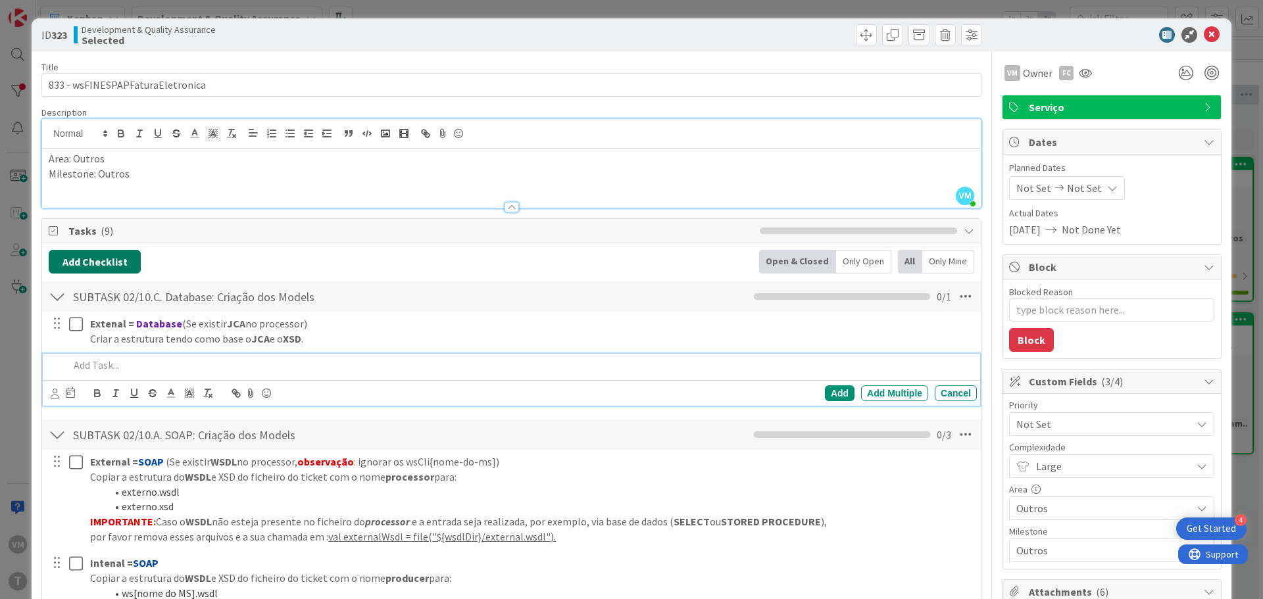
click at [95, 271] on button "Add Checklist" at bounding box center [95, 262] width 92 height 24
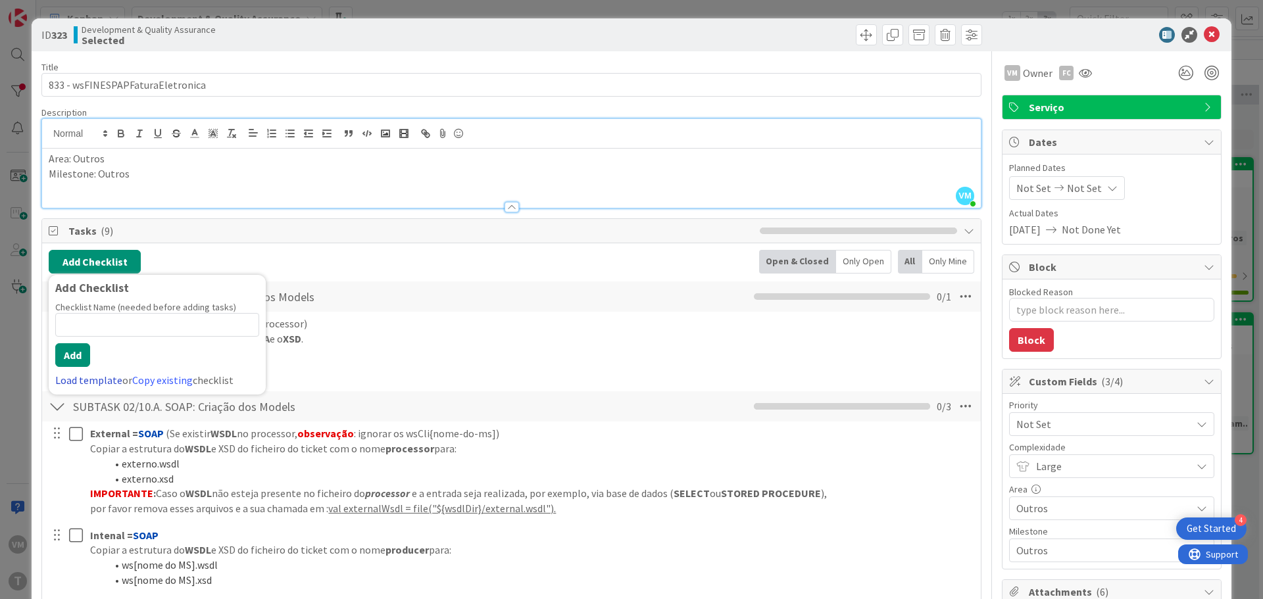
click at [84, 378] on link "Load template" at bounding box center [88, 380] width 67 height 13
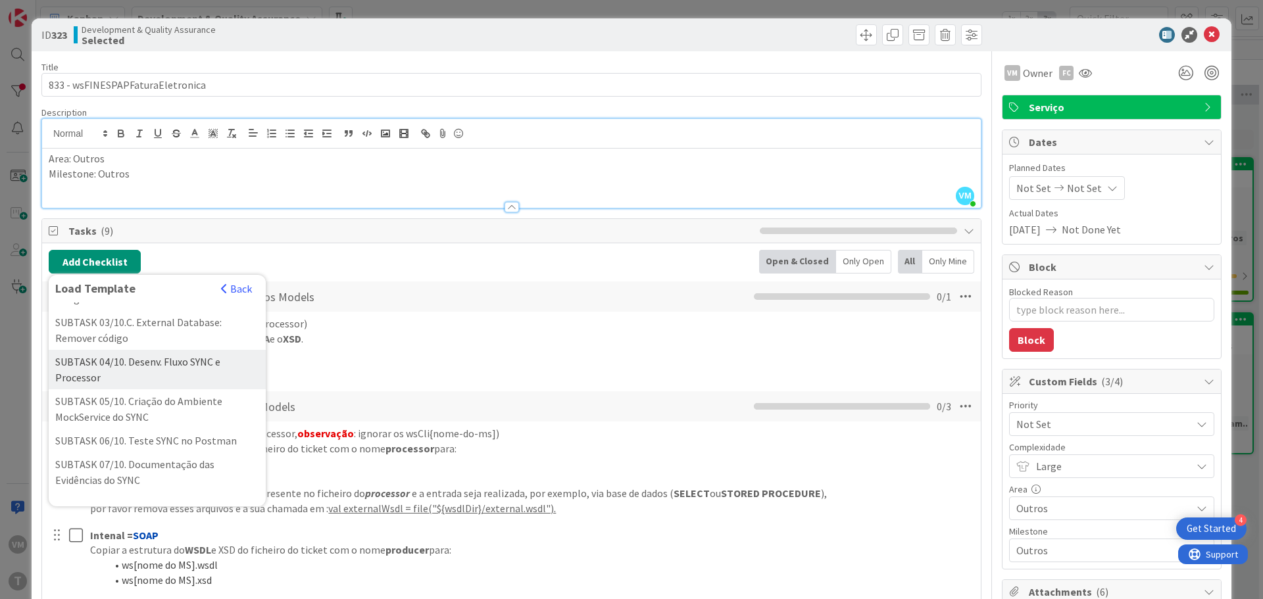
scroll to position [132, 0]
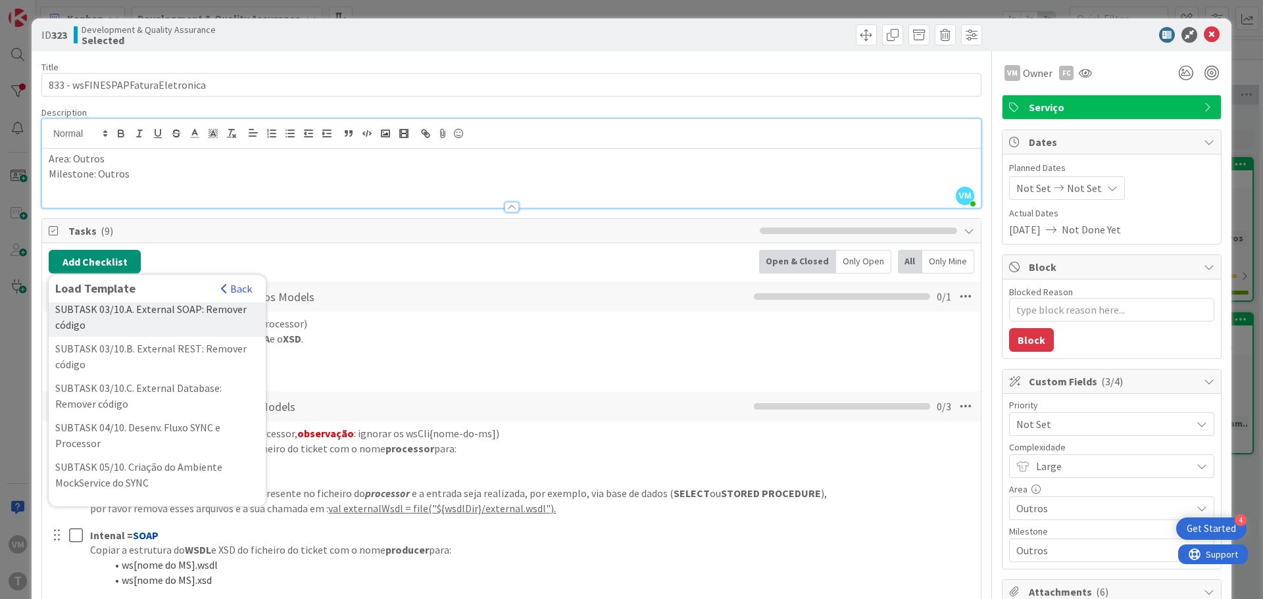
click at [186, 336] on div "SUBTASK 03/10.A. External SOAP: Remover código" at bounding box center [157, 316] width 217 height 39
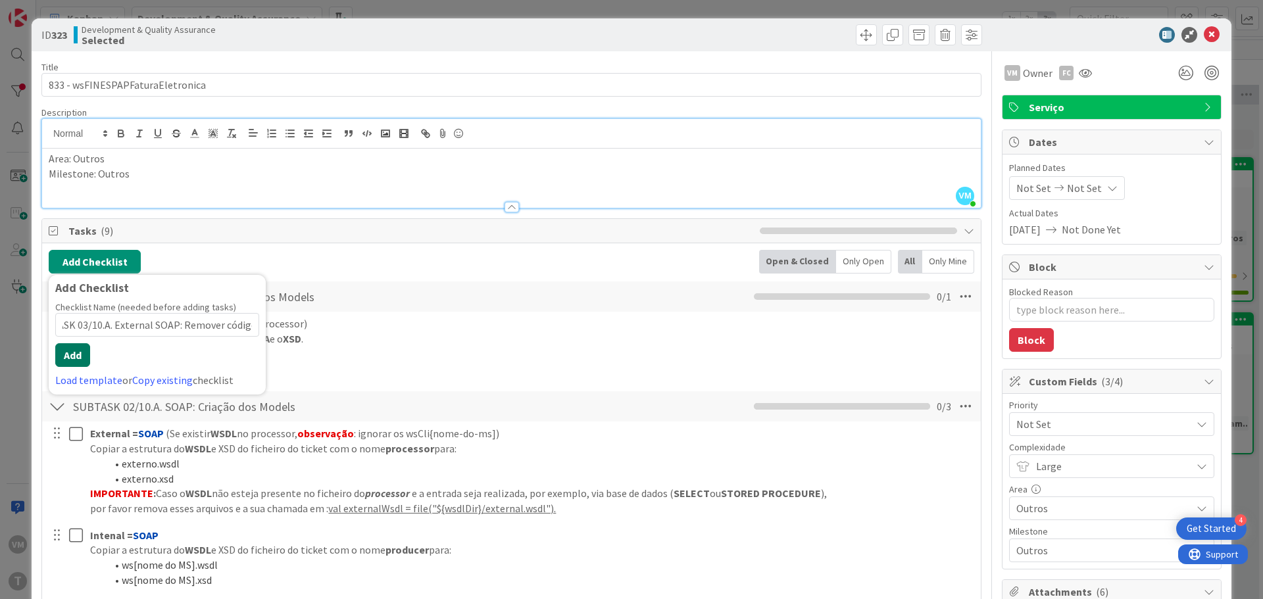
scroll to position [0, 0]
click at [74, 351] on button "Add" at bounding box center [72, 355] width 35 height 24
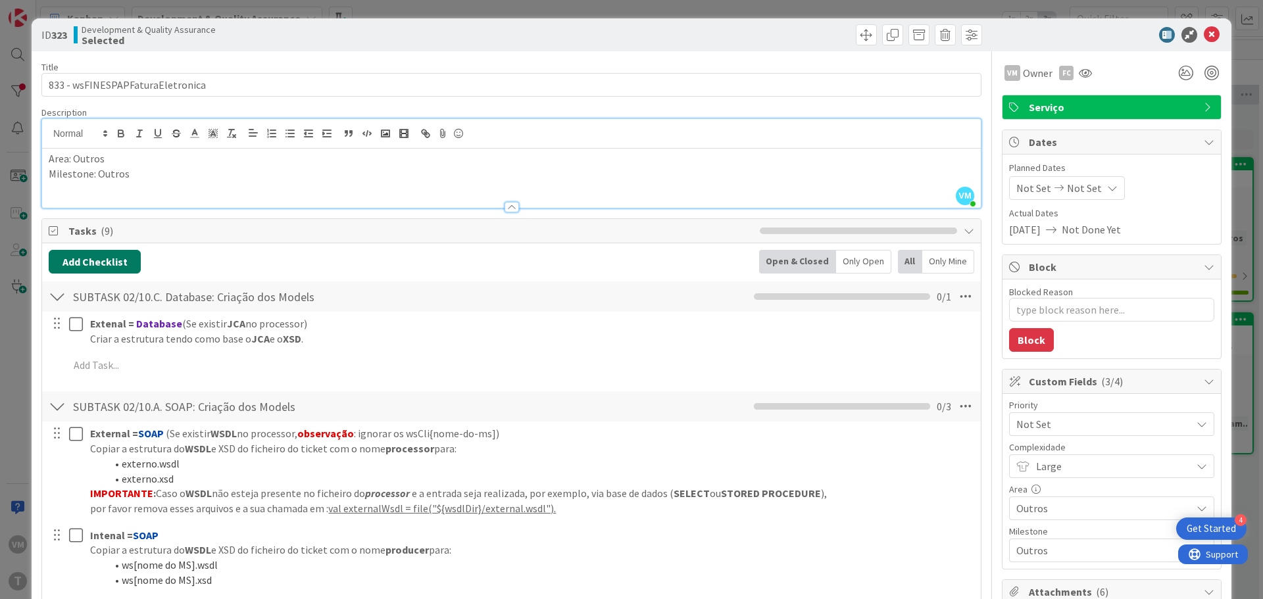
type textarea "x"
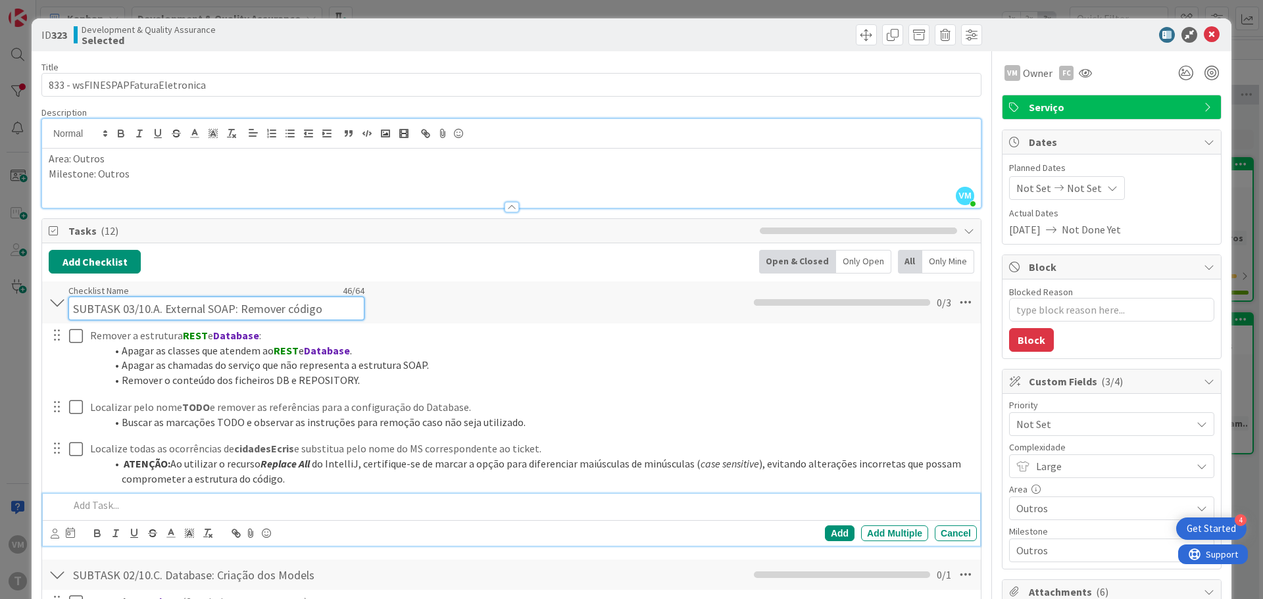
click at [153, 299] on input "SUBTASK 03/10.A. External SOAP: Remover código" at bounding box center [216, 309] width 296 height 24
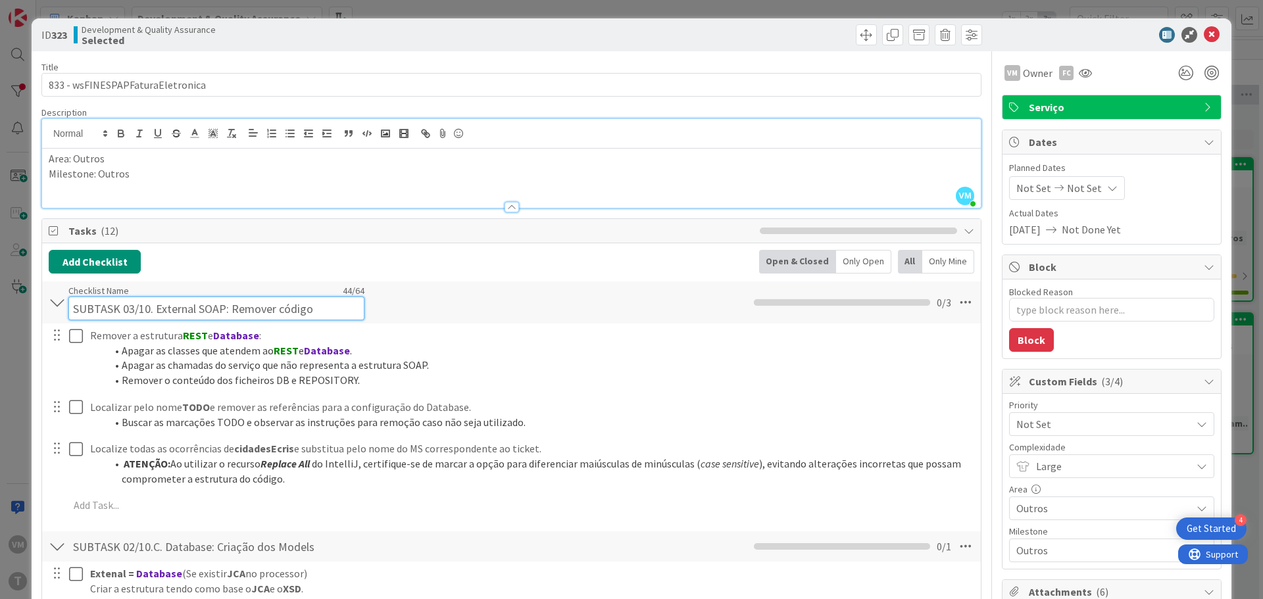
click at [219, 308] on input "SUBTASK 03/10. External SOAP: Remover código" at bounding box center [216, 309] width 296 height 24
type input "SUBTASK 03/10. External SOAP / Database: Remover código"
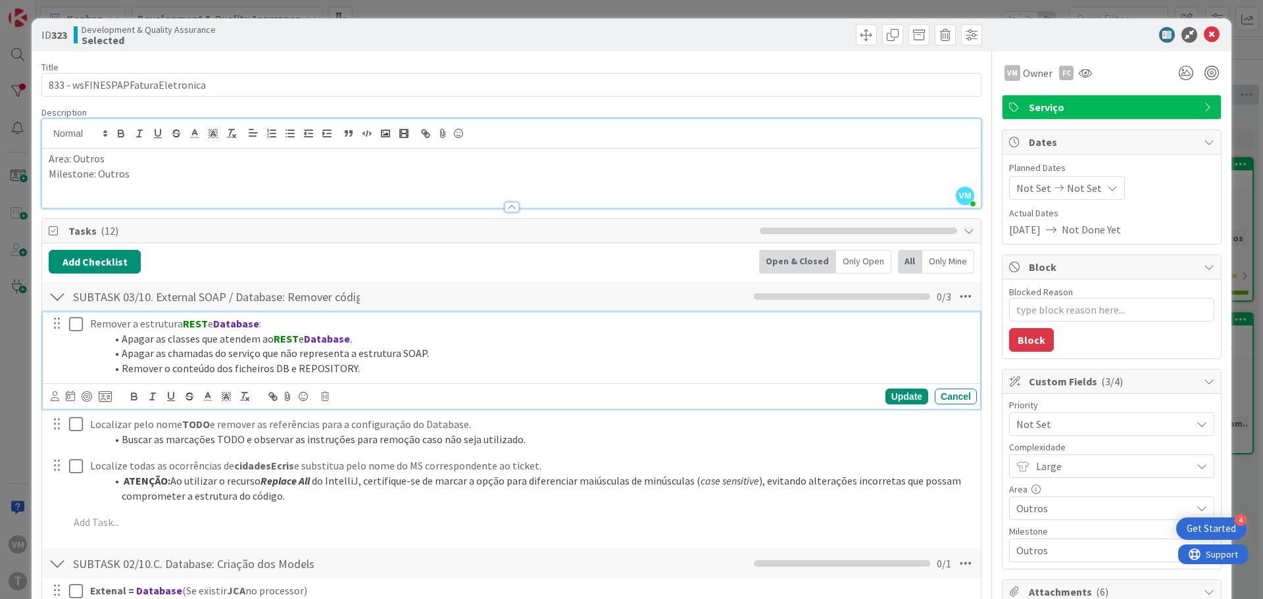
click at [203, 335] on div "Remover a estrutura REST e Database : Apagar as classes que atendem ao REST e D…" at bounding box center [531, 346] width 892 height 68
click at [227, 327] on strong "Database" at bounding box center [236, 323] width 46 height 13
type textarea "x"
click at [320, 338] on strong "Database" at bounding box center [327, 338] width 46 height 13
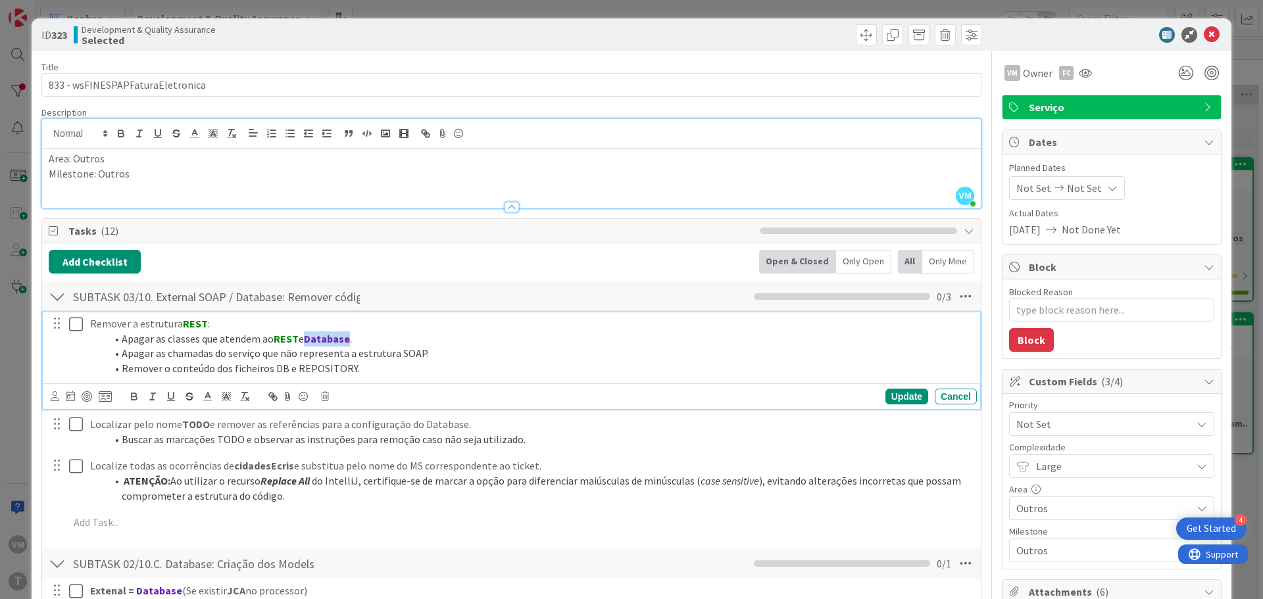
click at [320, 338] on strong "Database" at bounding box center [327, 338] width 46 height 13
click at [418, 356] on li "Apagar as chamadas do serviço que não representa a estrutura SOAP." at bounding box center [538, 353] width 865 height 15
click at [438, 351] on li "Apagar as chamadas do serviço que não representa a estrutura SOAP e Batabase." at bounding box center [538, 353] width 865 height 15
drag, startPoint x: 435, startPoint y: 374, endPoint x: 508, endPoint y: 357, distance: 75.6
click at [508, 361] on li "Remover o conteúdo dos ficheiros DB e REPOSITORY." at bounding box center [538, 368] width 865 height 15
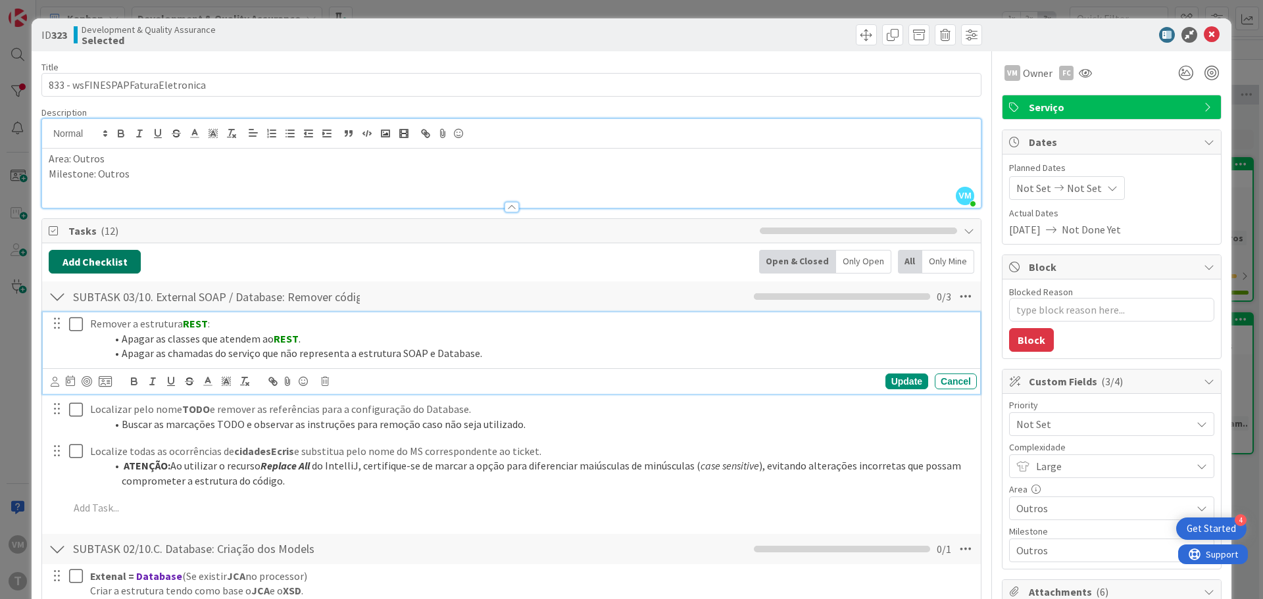
click at [112, 253] on button "Add Checklist" at bounding box center [95, 262] width 92 height 24
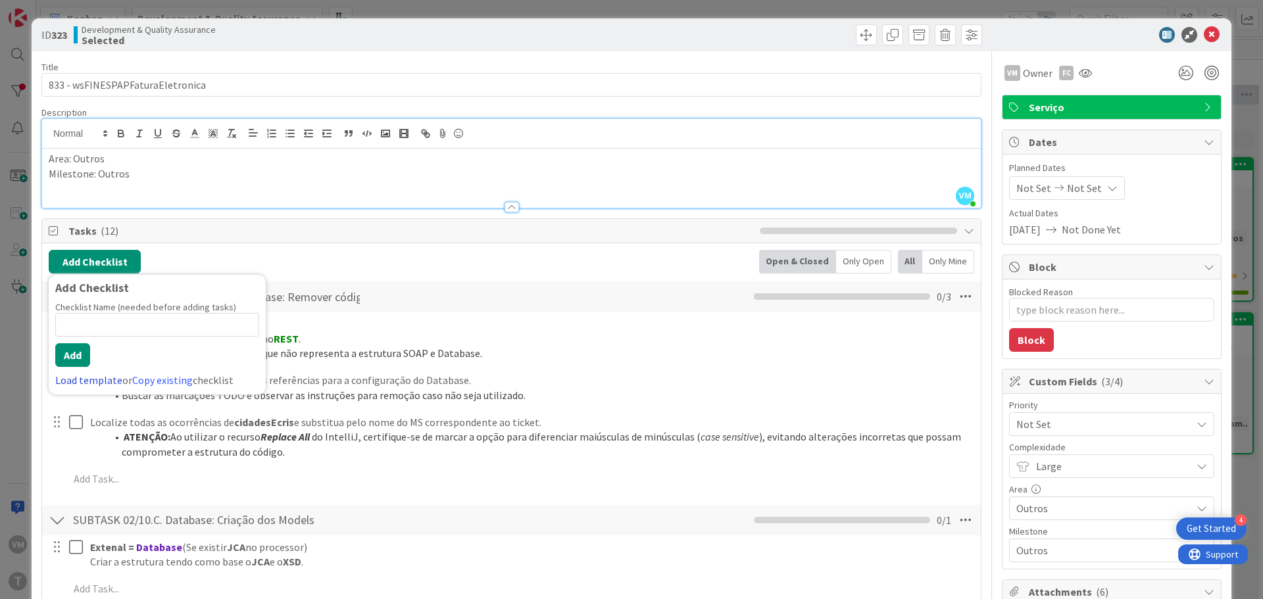
click at [81, 385] on link "Load template" at bounding box center [88, 380] width 67 height 13
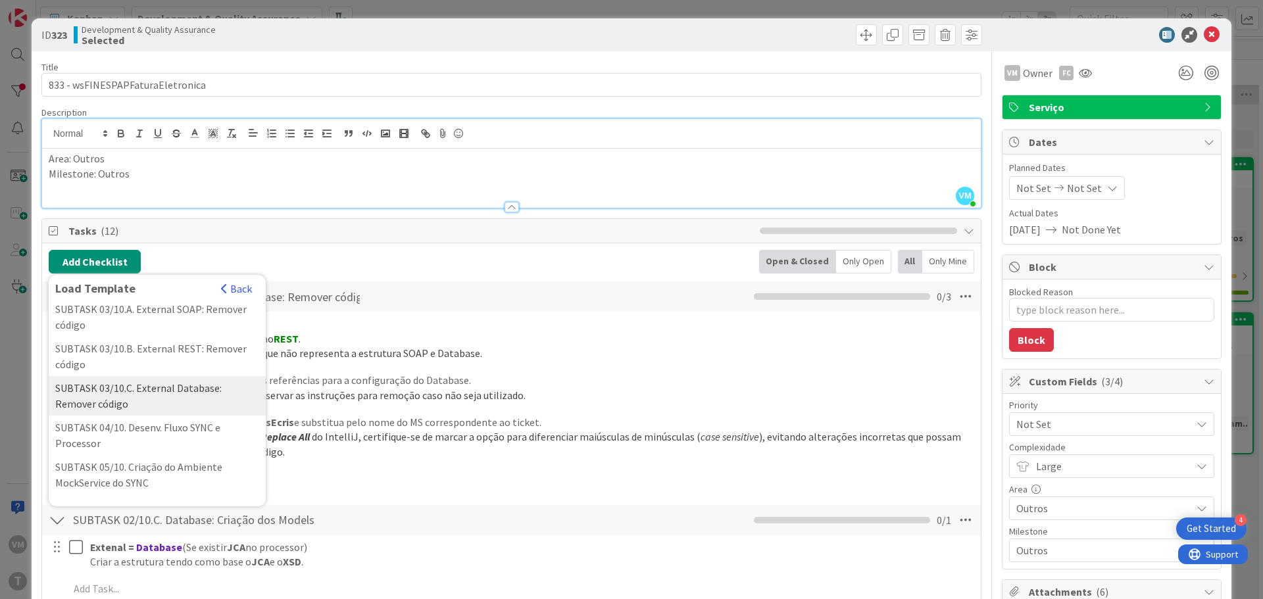
scroll to position [197, 0]
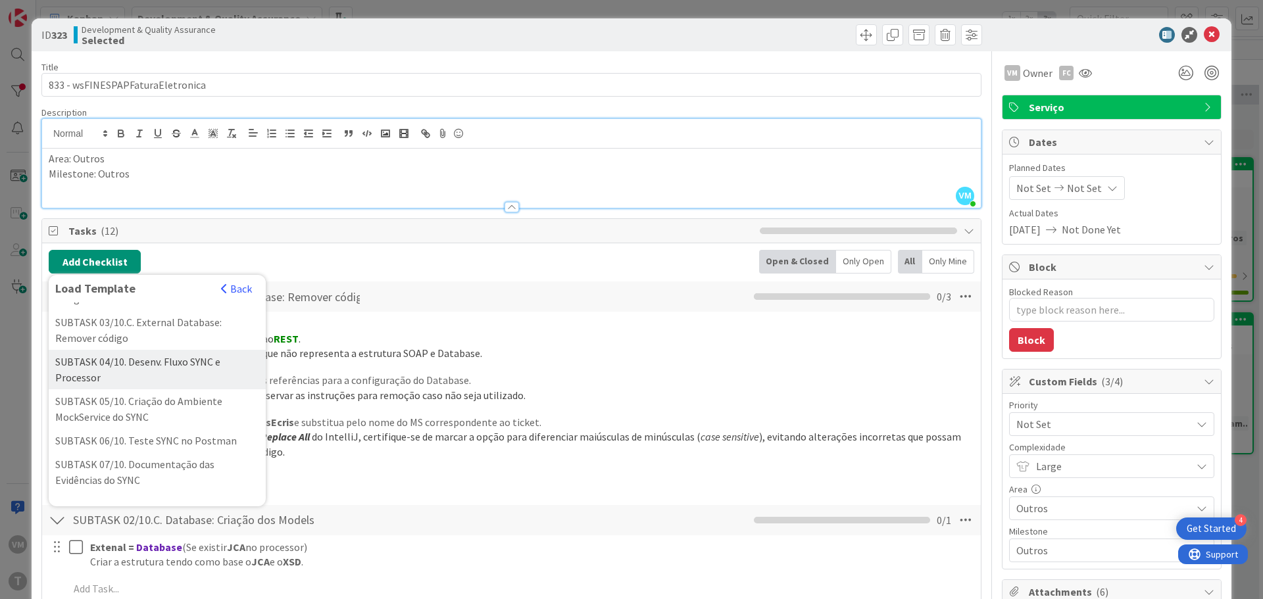
click at [170, 389] on div "SUBTASK 04/10. Desenv. Fluxo SYNC e Processor" at bounding box center [157, 369] width 217 height 39
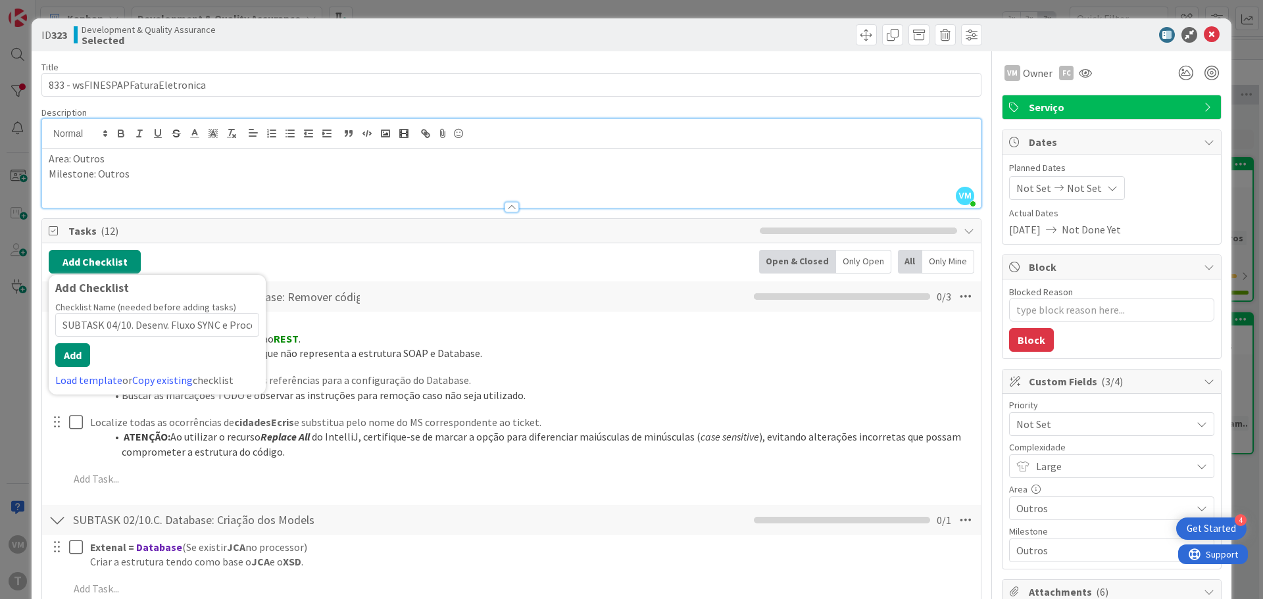
scroll to position [0, 21]
click at [66, 351] on button "Add" at bounding box center [72, 355] width 35 height 24
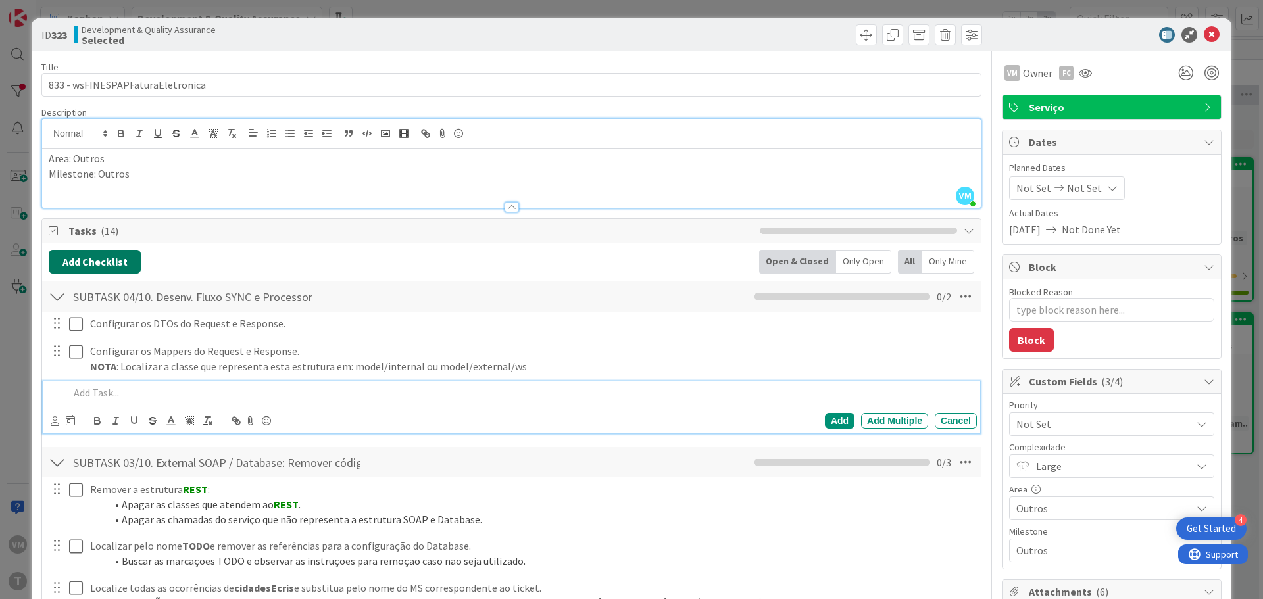
click at [87, 260] on button "Add Checklist" at bounding box center [95, 262] width 92 height 24
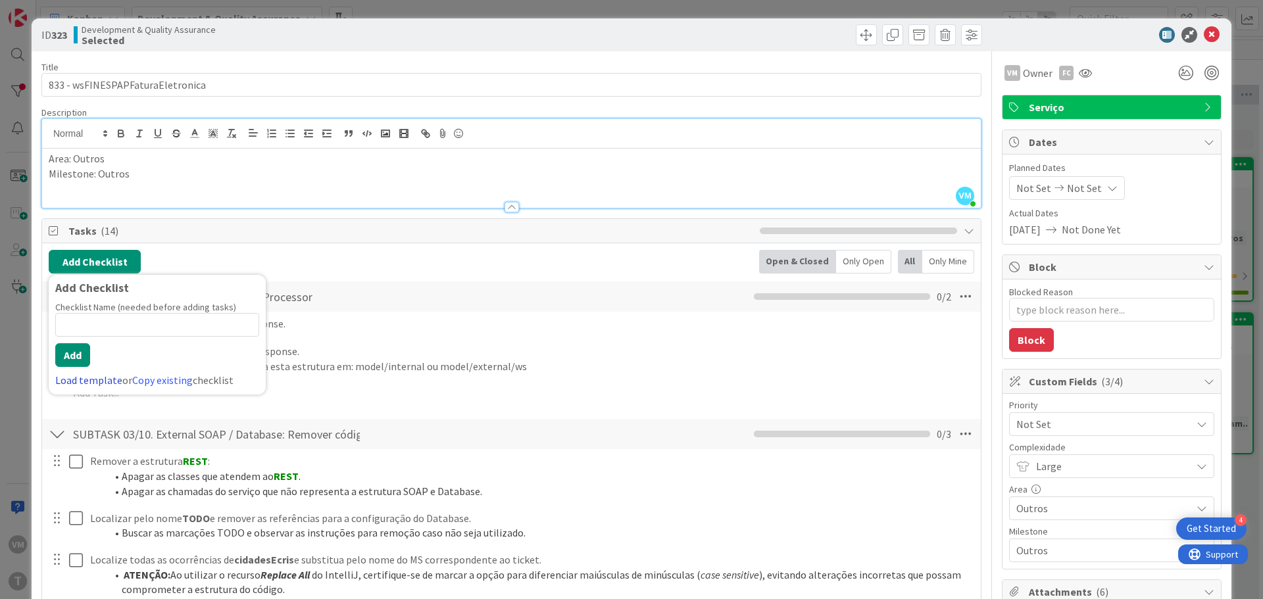
click at [107, 385] on link "Load template" at bounding box center [88, 380] width 67 height 13
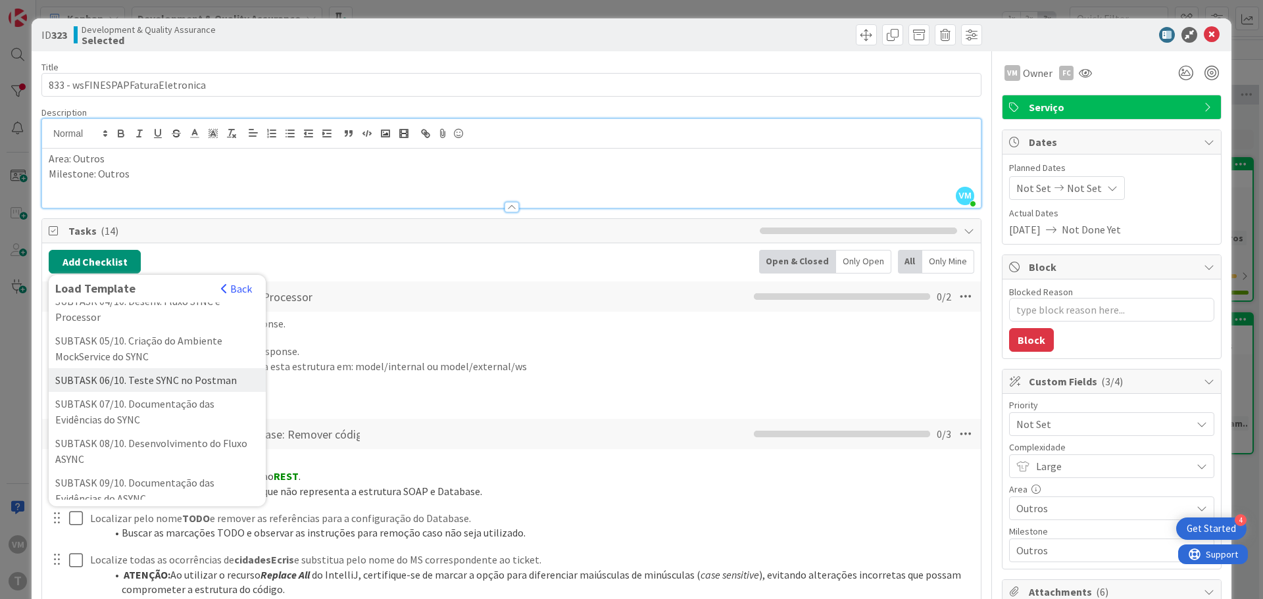
scroll to position [263, 0]
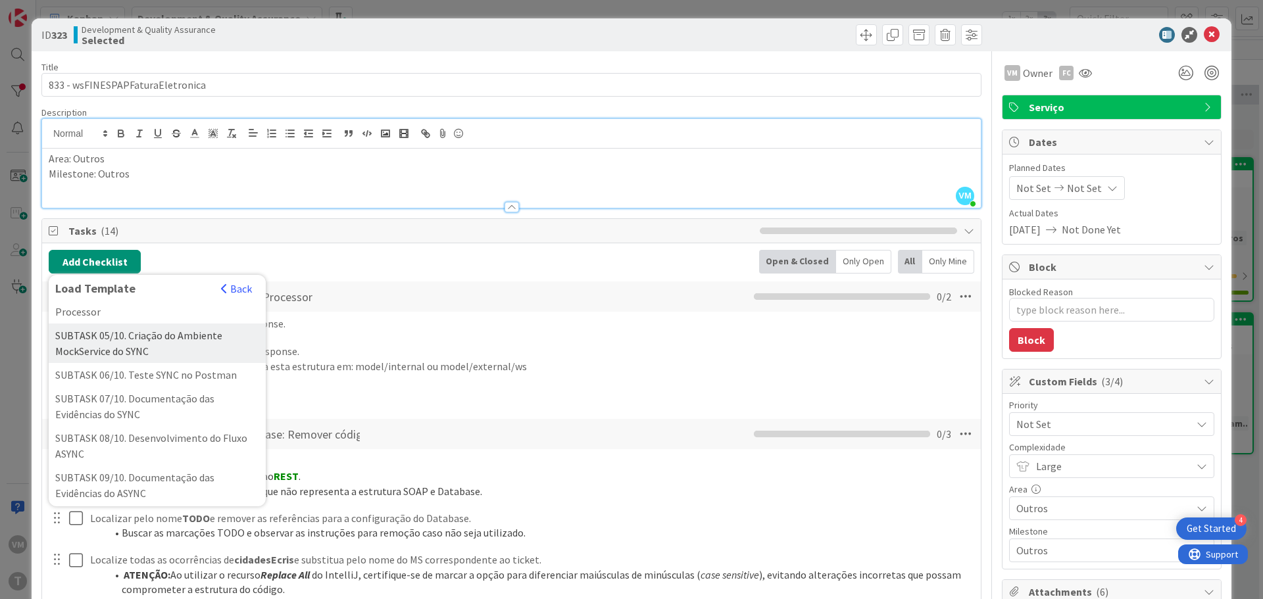
click at [151, 363] on div "SUBTASK 05/10. Criação do Ambiente MockService do SYNC" at bounding box center [157, 343] width 217 height 39
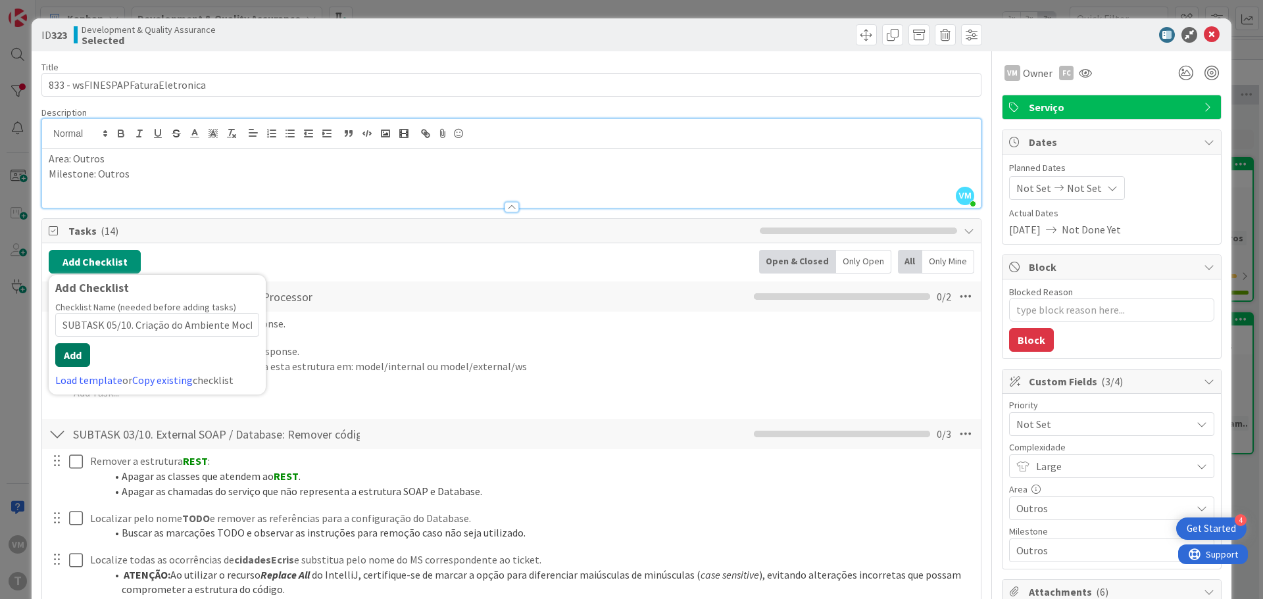
scroll to position [0, 71]
click at [82, 356] on button "Add" at bounding box center [72, 355] width 35 height 24
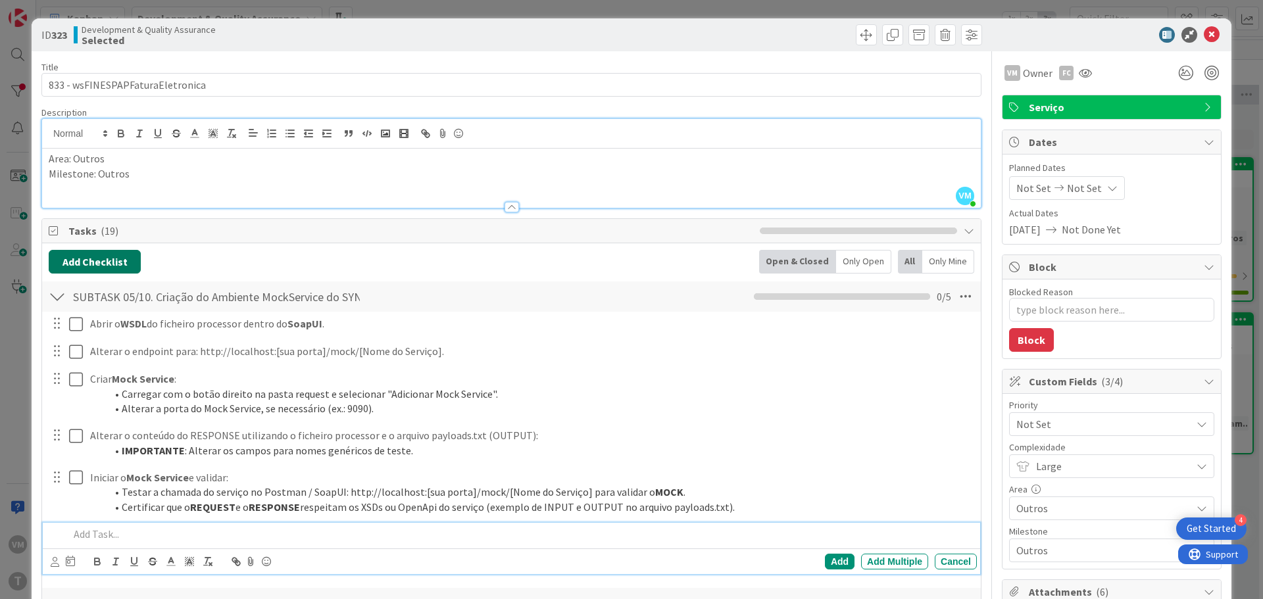
click at [96, 256] on button "Add Checklist" at bounding box center [95, 262] width 92 height 24
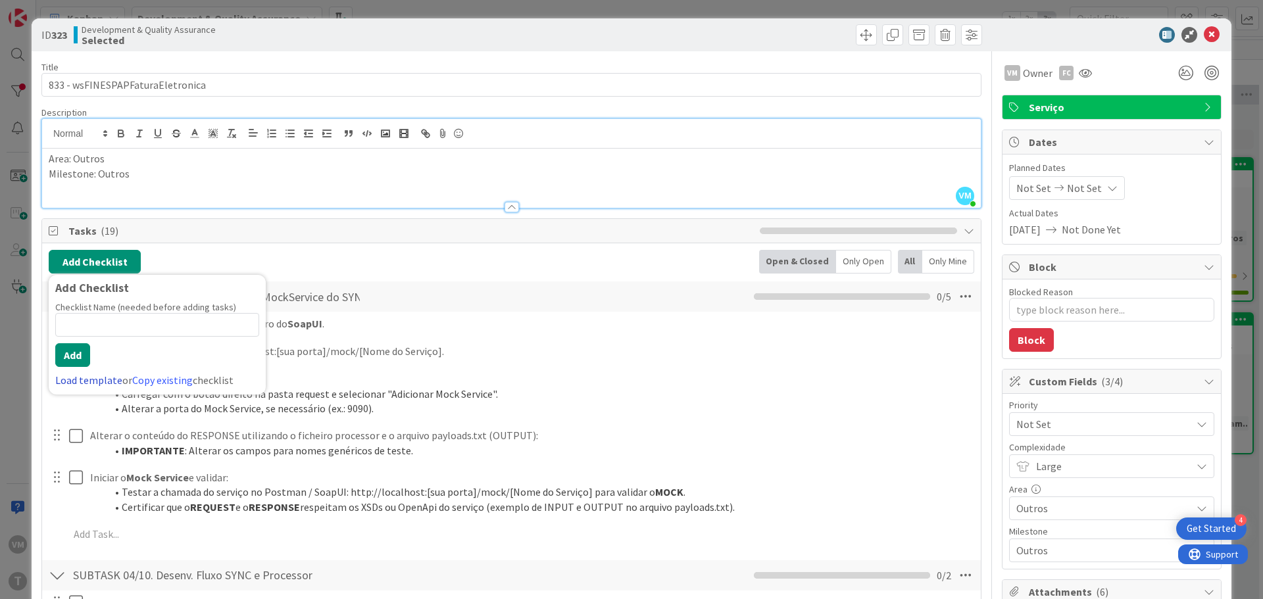
click at [107, 383] on link "Load template" at bounding box center [88, 380] width 67 height 13
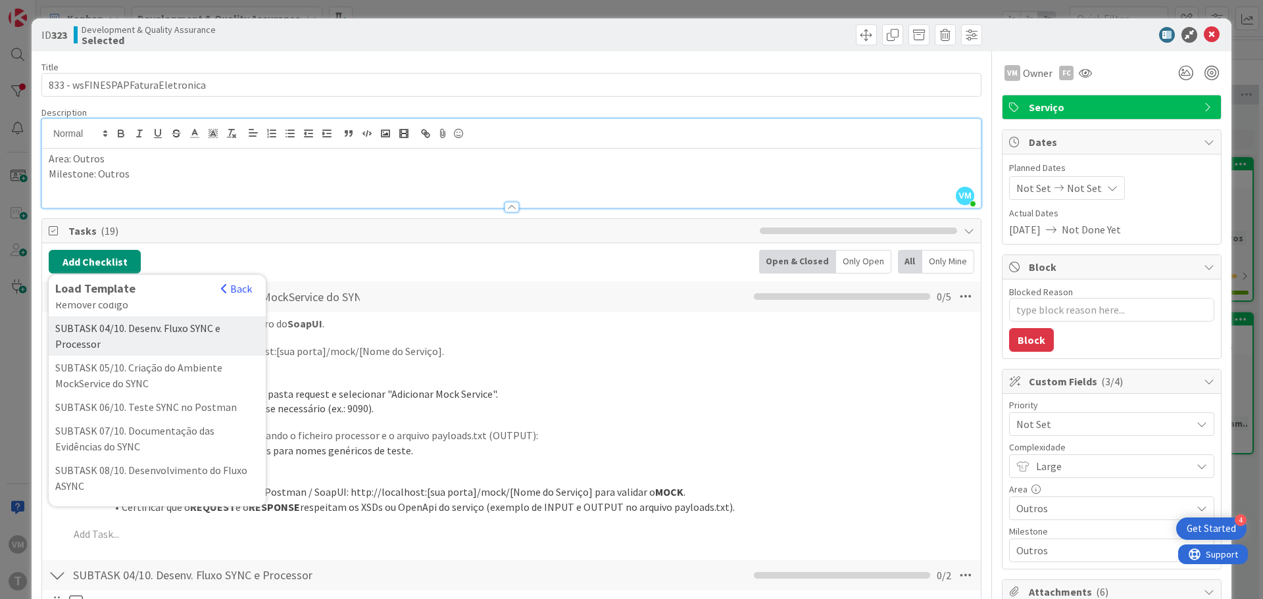
scroll to position [263, 0]
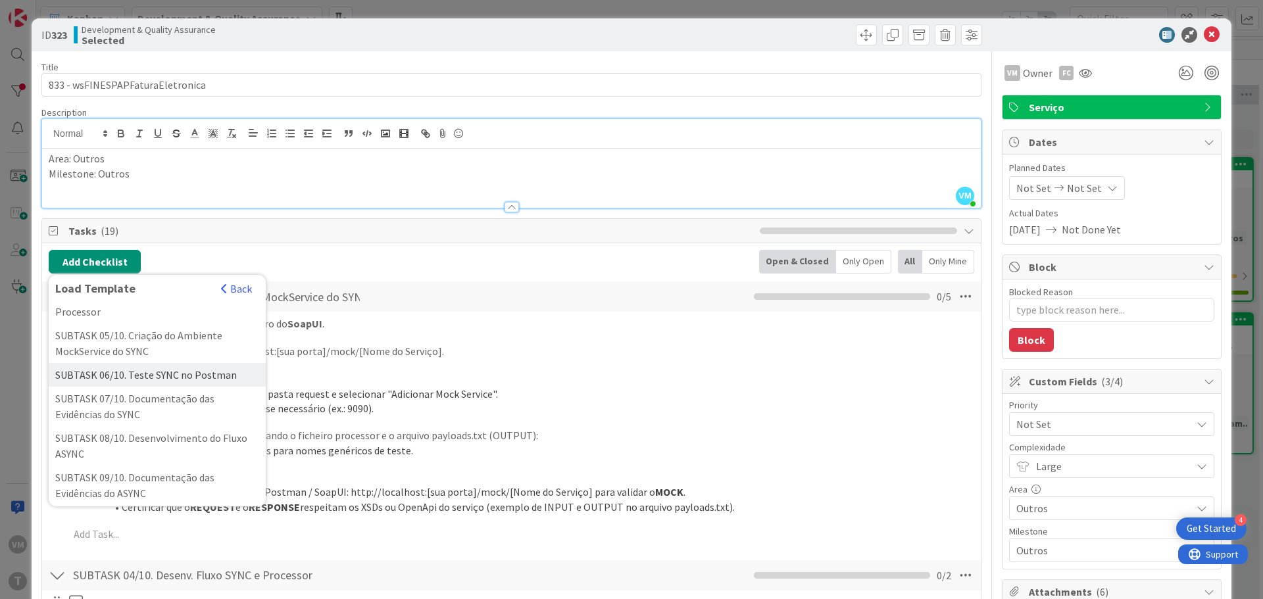
click at [152, 387] on div "SUBTASK 06/10. Teste SYNC no Postman" at bounding box center [157, 375] width 217 height 24
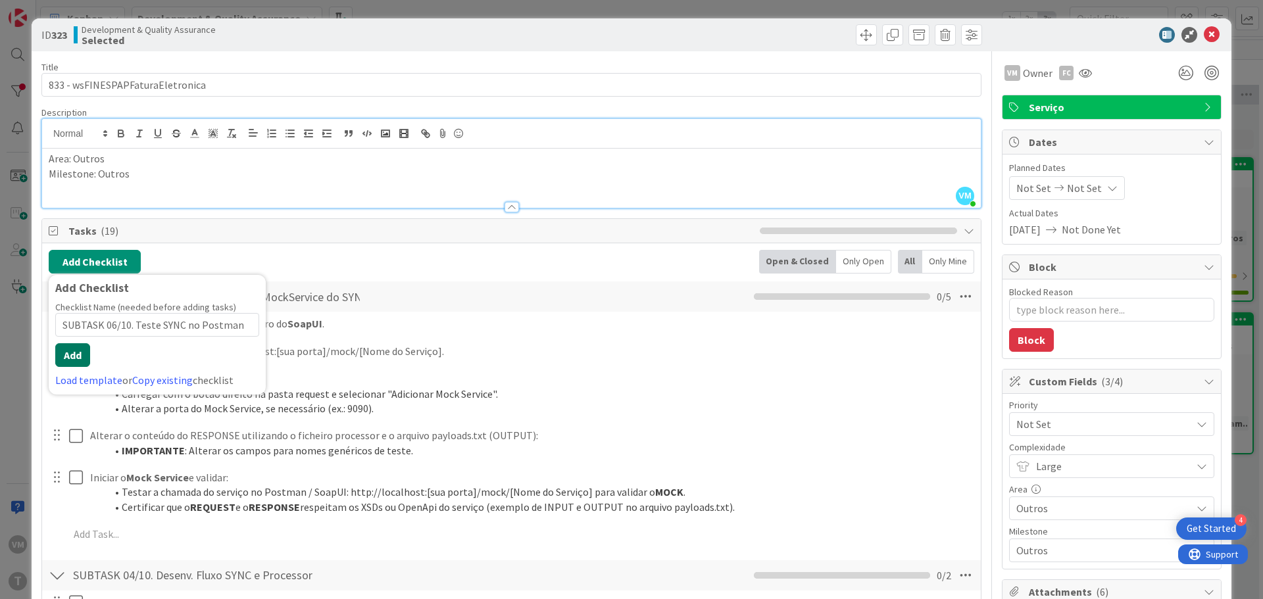
click at [88, 347] on button "Add" at bounding box center [72, 355] width 35 height 24
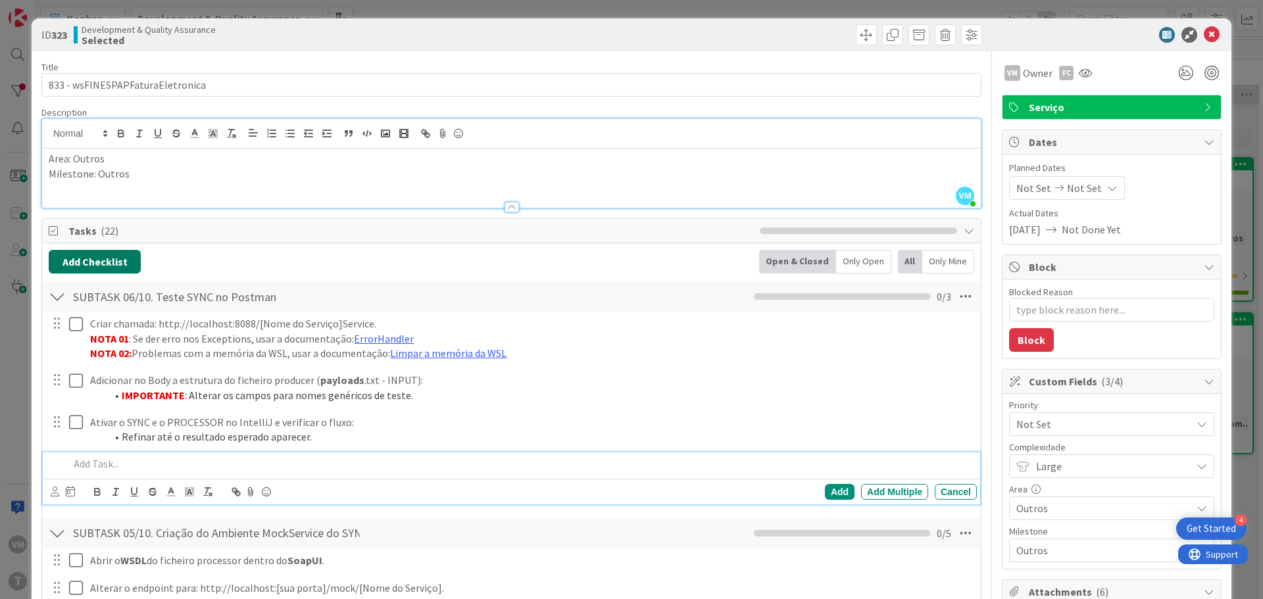
click at [111, 264] on button "Add Checklist" at bounding box center [95, 262] width 92 height 24
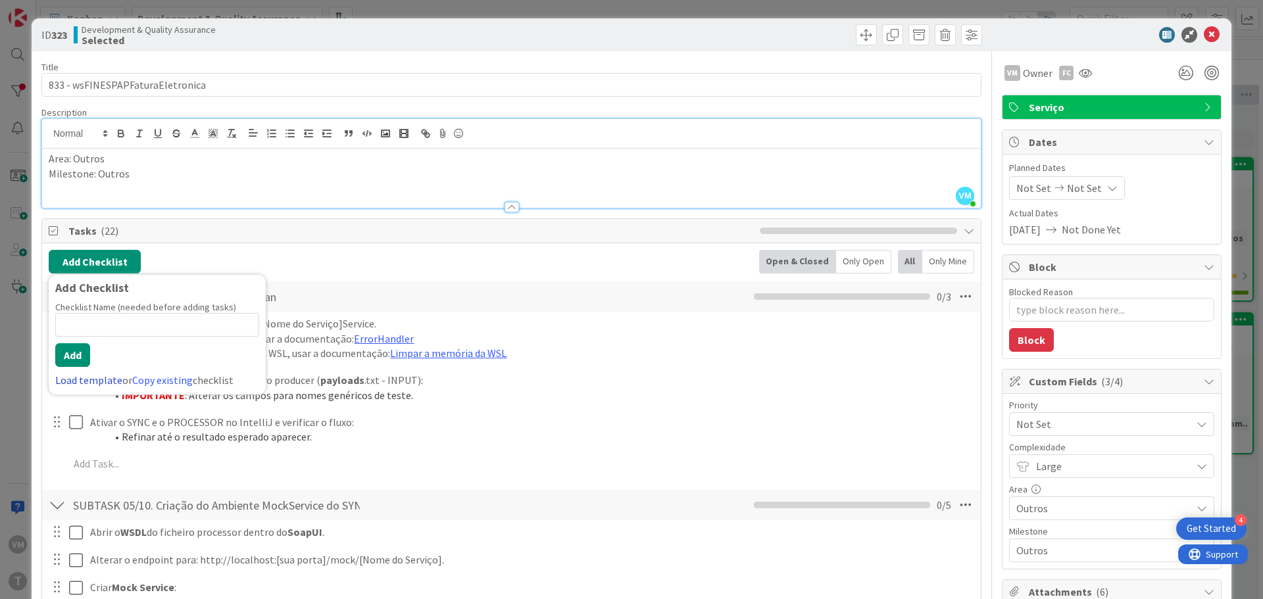
click at [80, 384] on link "Load template" at bounding box center [88, 380] width 67 height 13
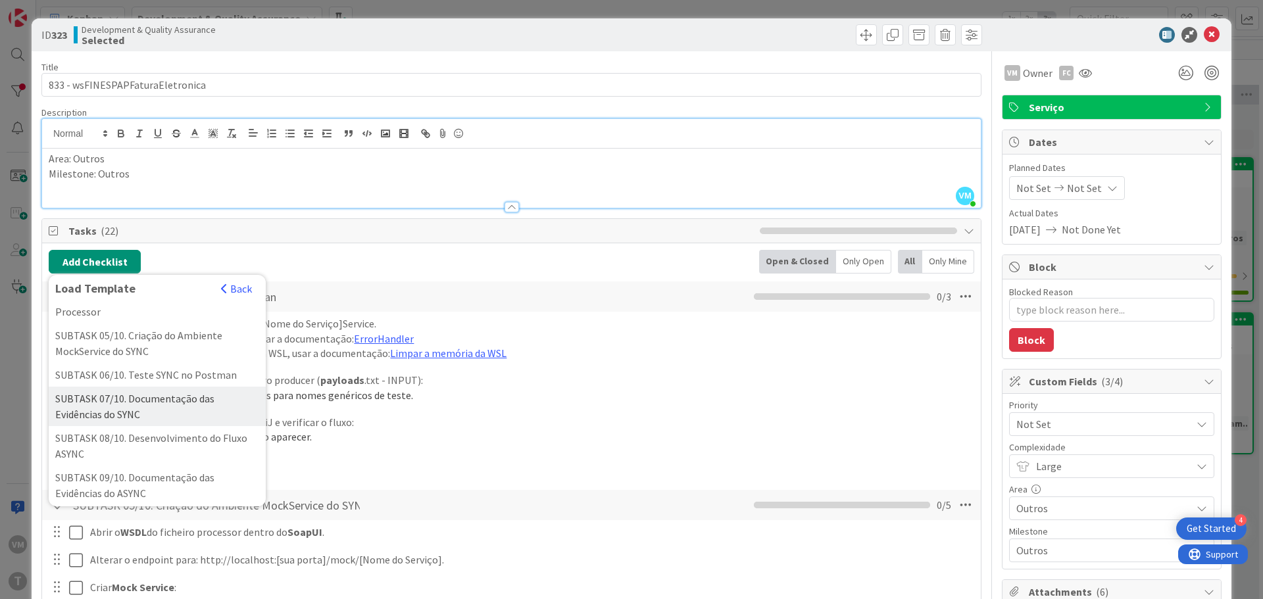
click at [187, 426] on div "SUBTASK 07/10. Documentação das Evidências do SYNC" at bounding box center [157, 406] width 217 height 39
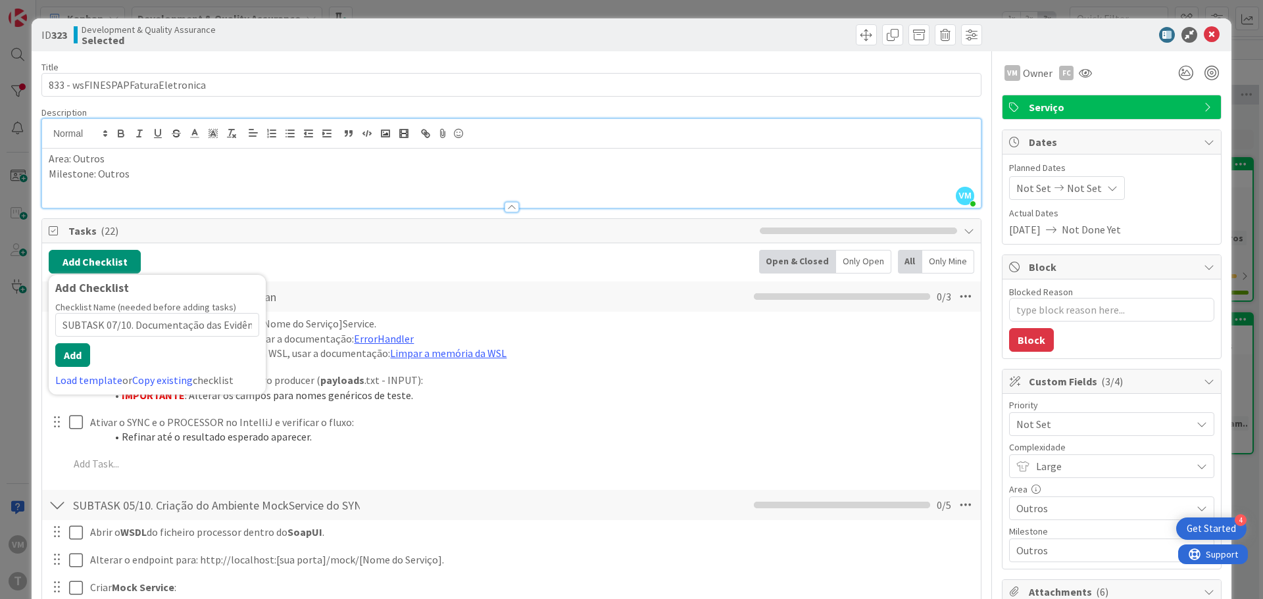
scroll to position [0, 55]
click at [72, 357] on button "Add" at bounding box center [72, 355] width 35 height 24
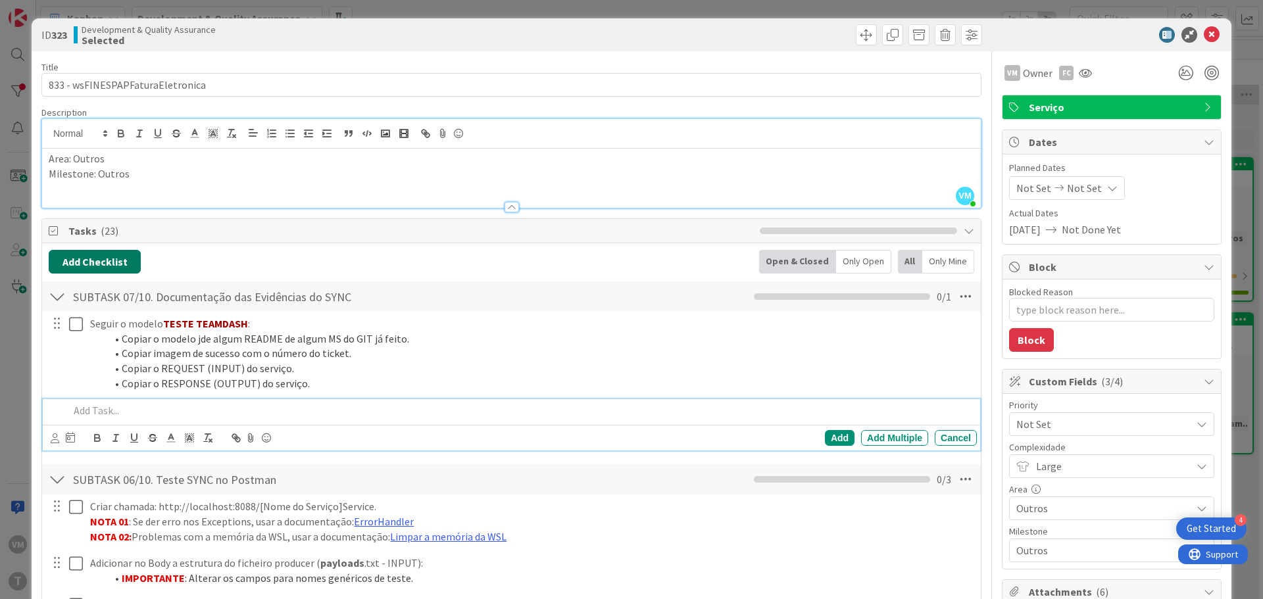
click at [107, 261] on button "Add Checklist" at bounding box center [95, 262] width 92 height 24
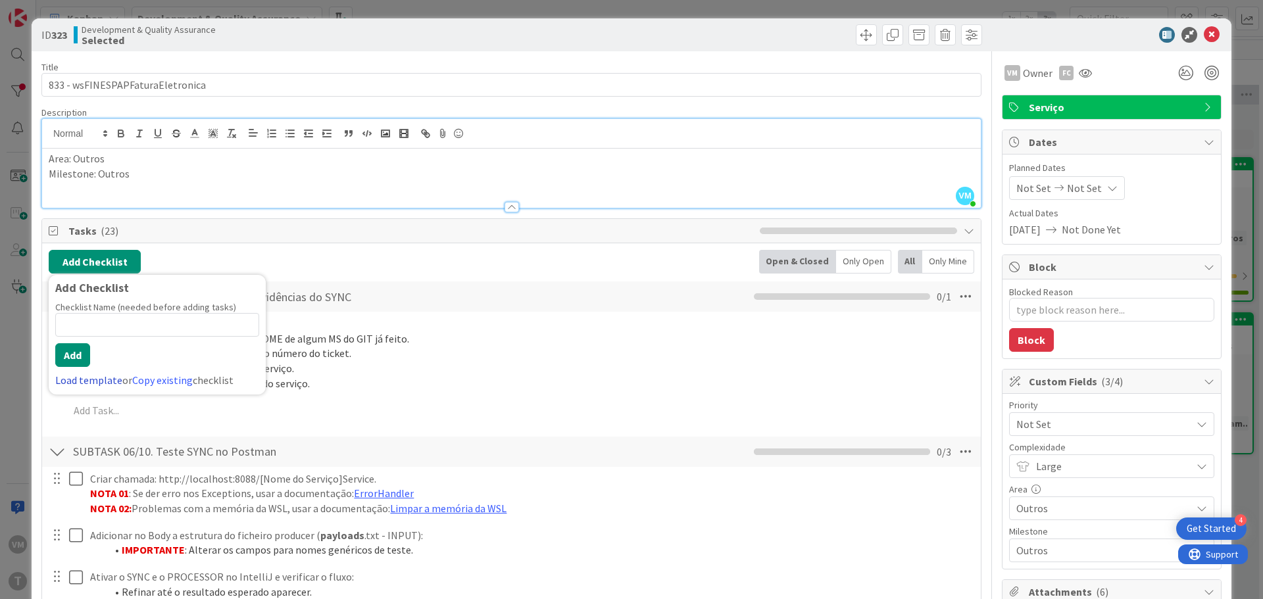
click at [105, 384] on link "Load template" at bounding box center [88, 380] width 67 height 13
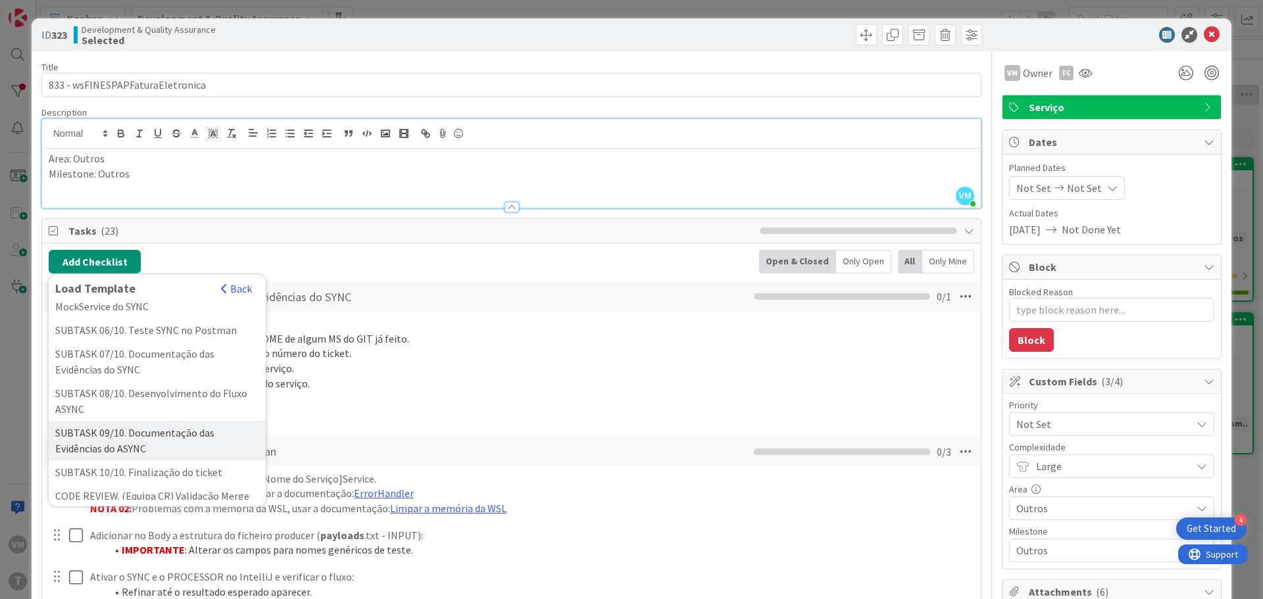
scroll to position [329, 0]
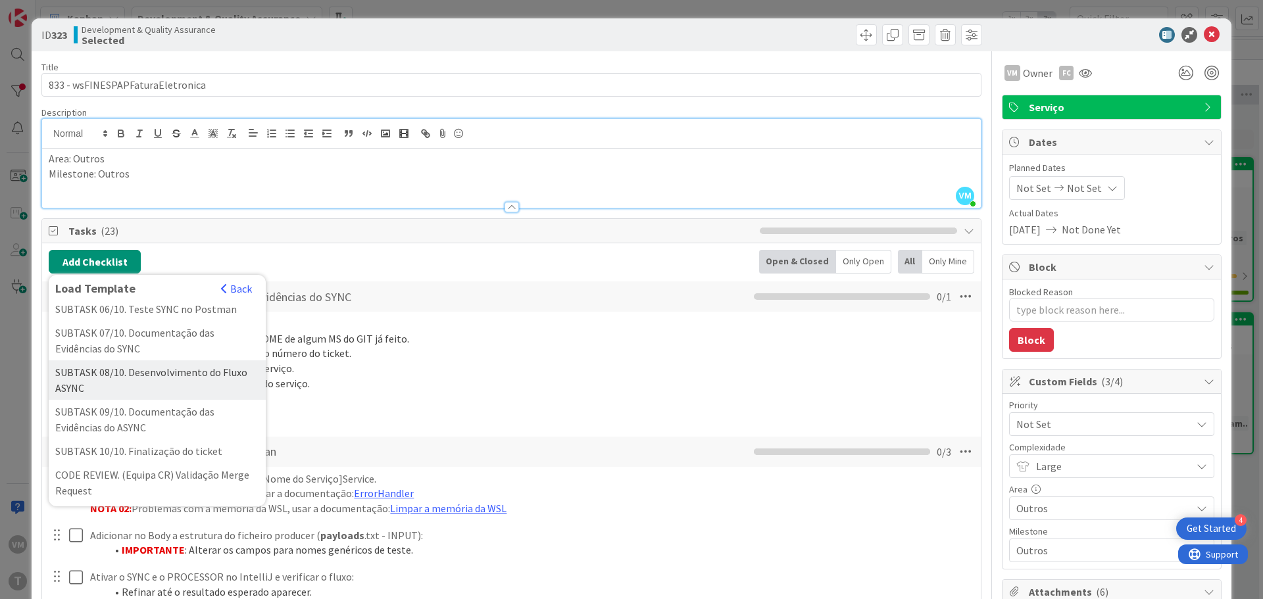
click at [147, 400] on div "SUBTASK 08/10. Desenvolvimento do Fluxo ASYNC" at bounding box center [157, 379] width 217 height 39
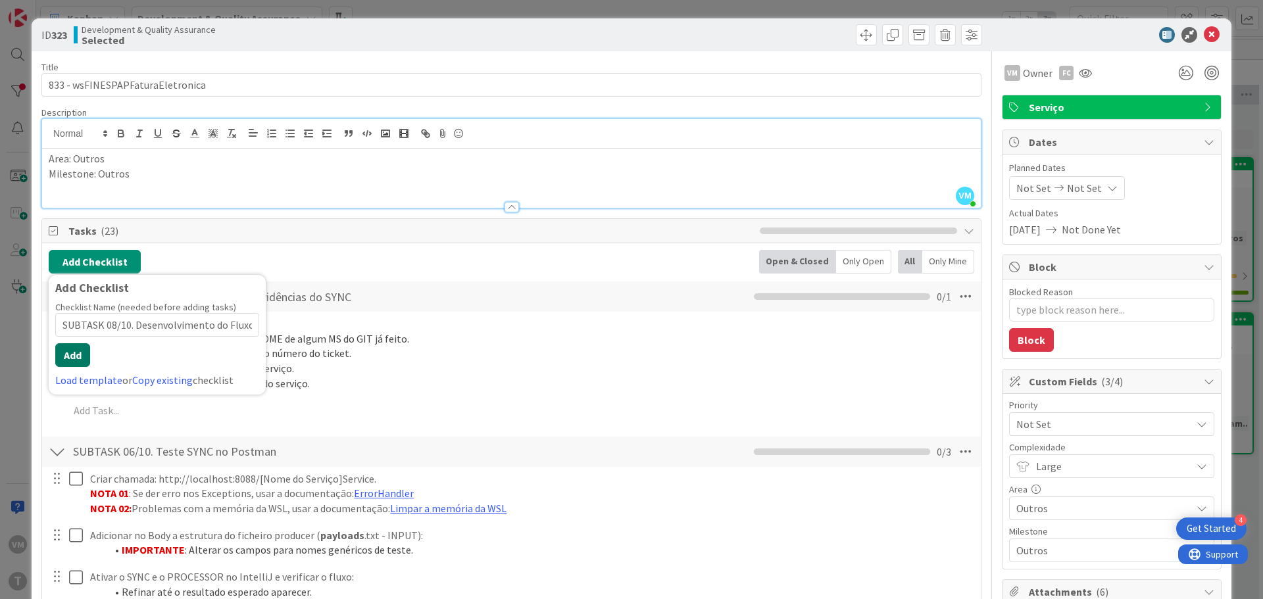
scroll to position [0, 30]
click at [68, 354] on button "Add" at bounding box center [72, 355] width 35 height 24
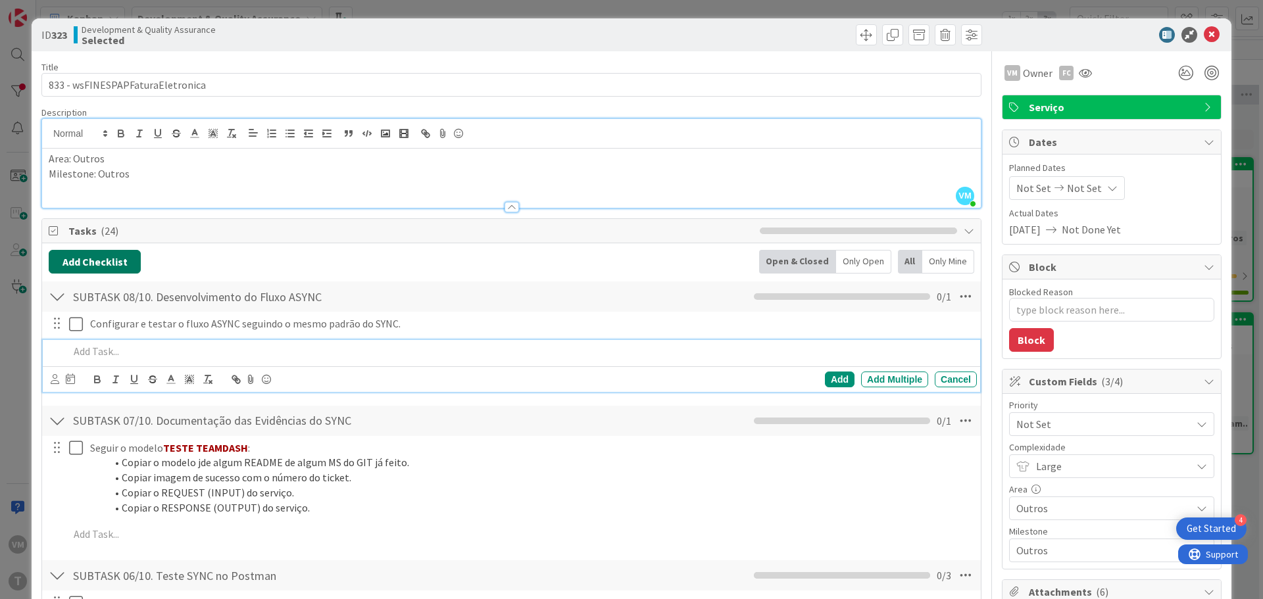
click at [106, 264] on button "Add Checklist" at bounding box center [95, 262] width 92 height 24
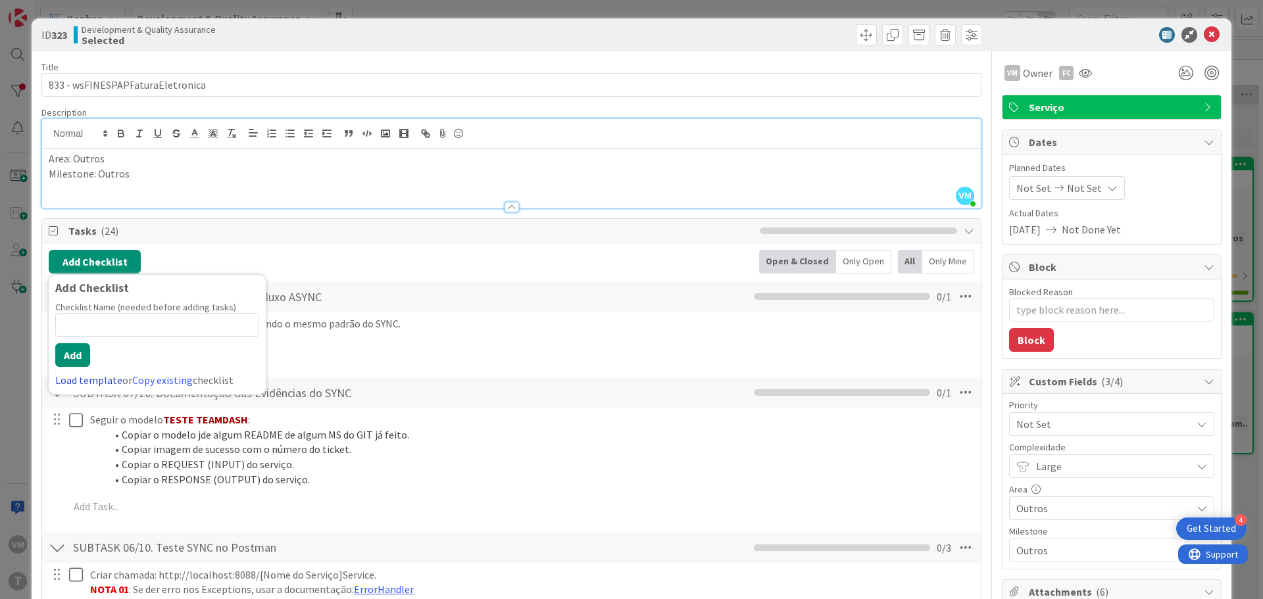
click at [77, 379] on link "Load template" at bounding box center [88, 380] width 67 height 13
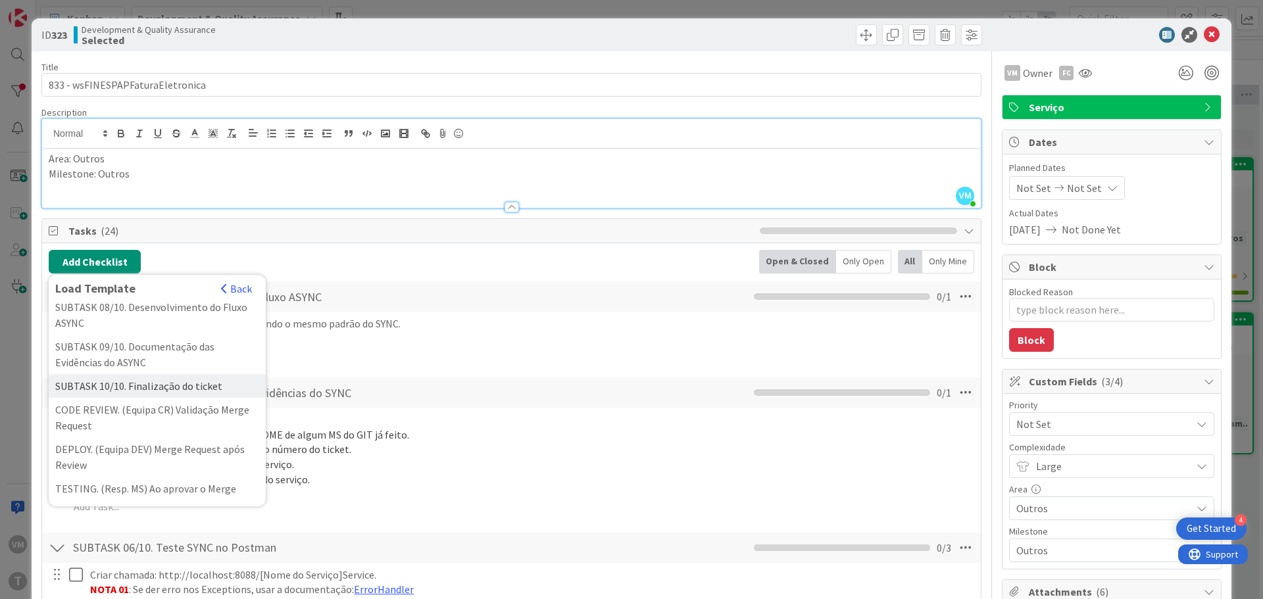
scroll to position [395, 0]
click at [174, 374] on div "SUBTASK 09/10. Documentação das Evidências do ASYNC" at bounding box center [157, 353] width 217 height 39
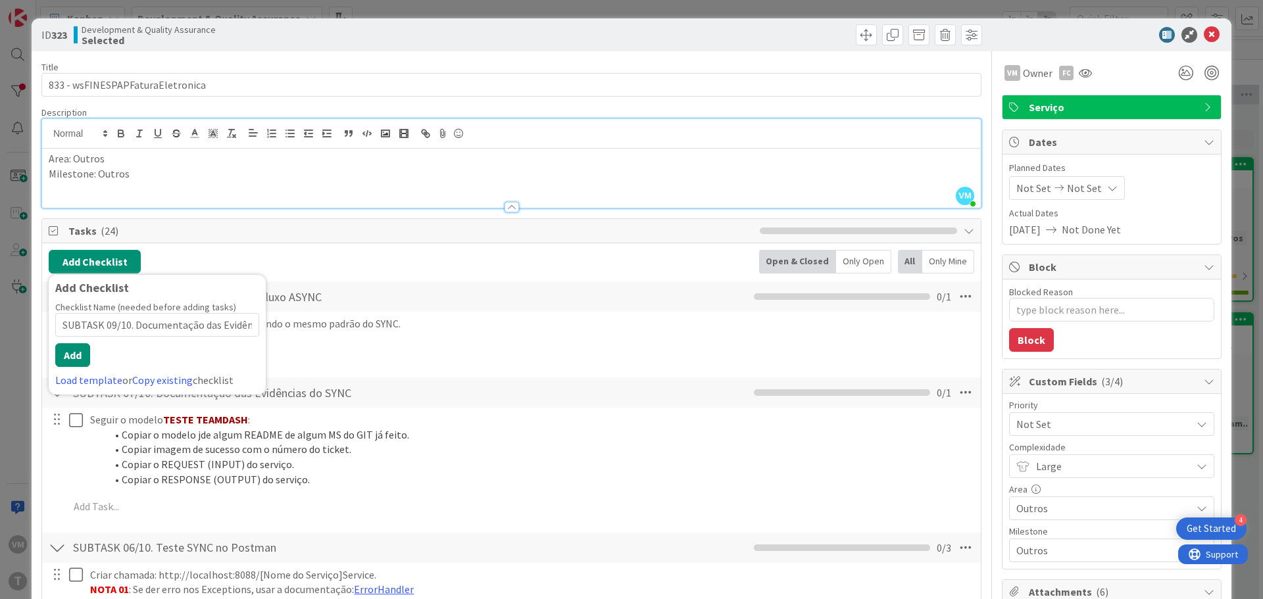
scroll to position [0, 61]
click at [74, 353] on button "Add" at bounding box center [72, 355] width 35 height 24
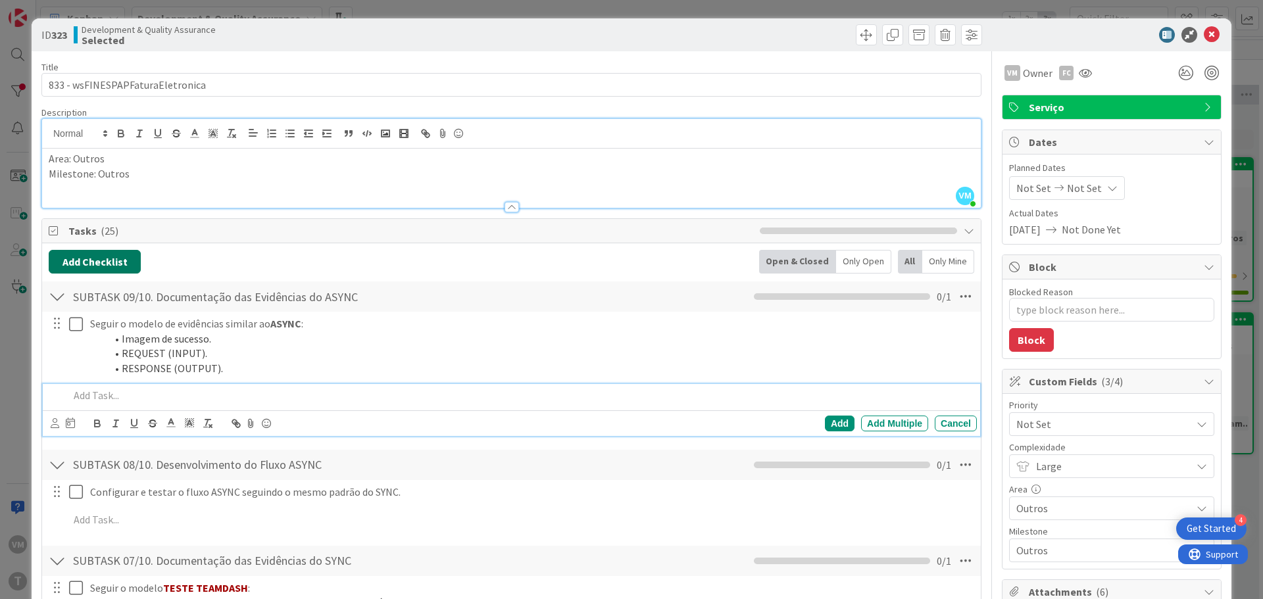
click at [95, 261] on button "Add Checklist" at bounding box center [95, 262] width 92 height 24
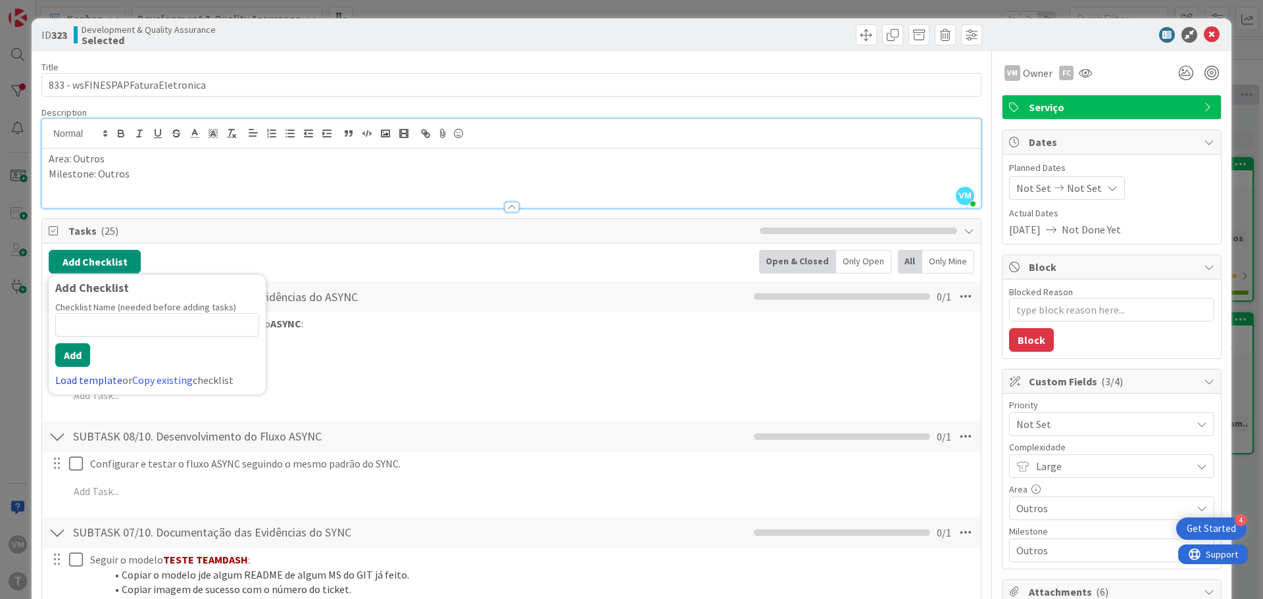
click at [102, 384] on link "Load template" at bounding box center [88, 380] width 67 height 13
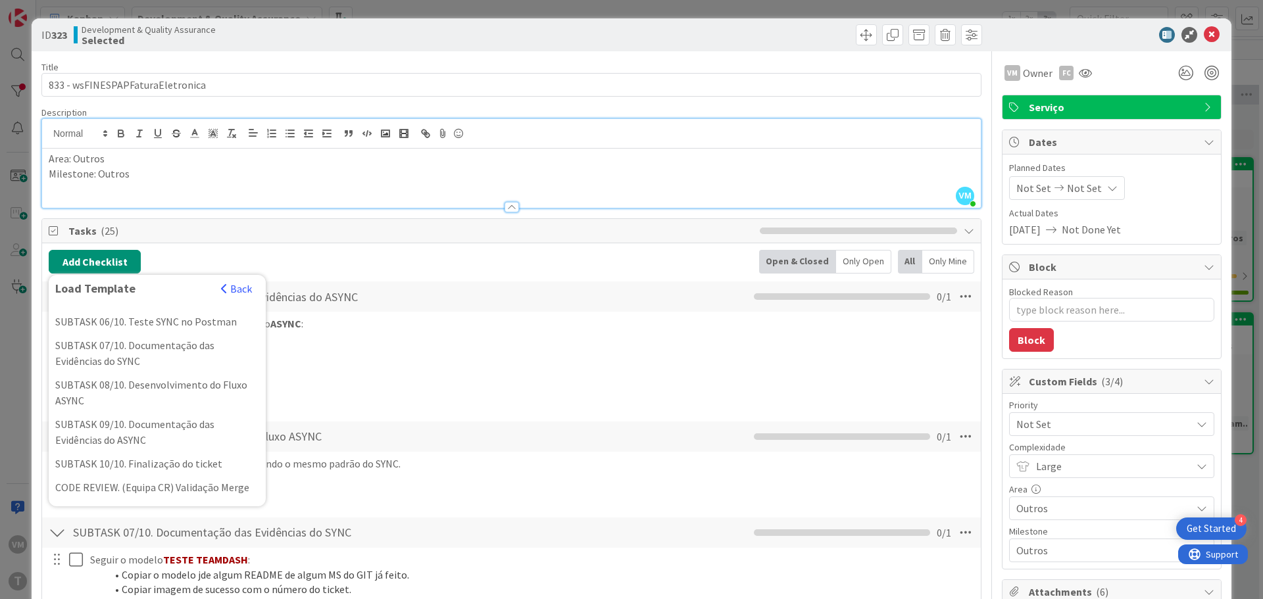
scroll to position [329, 0]
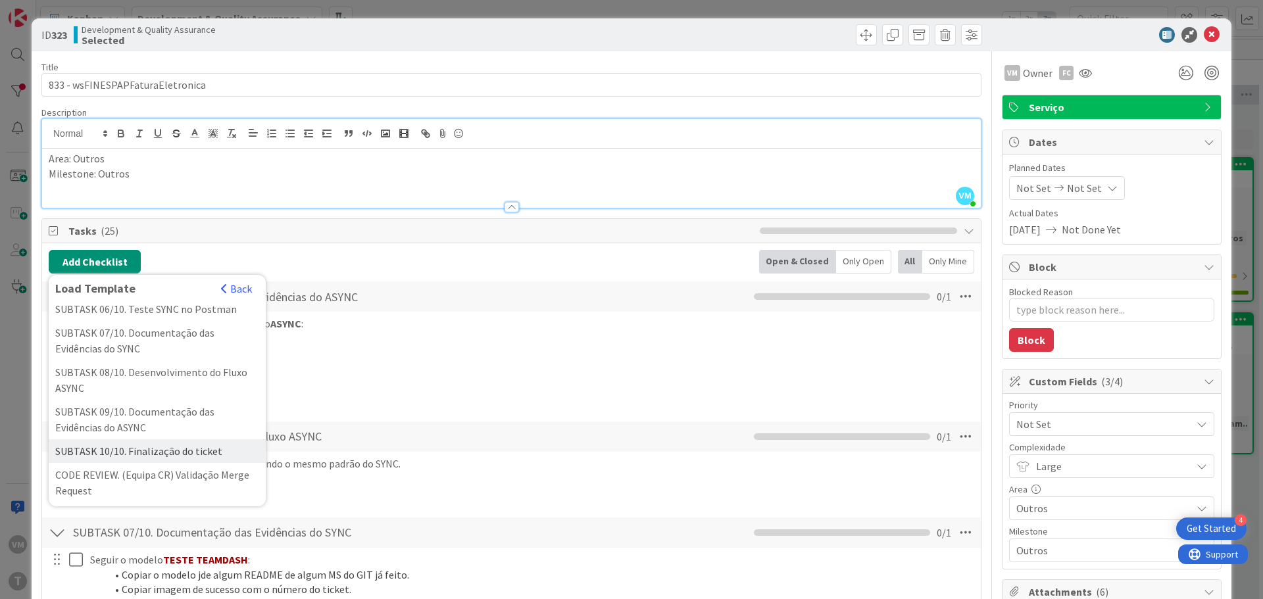
click at [153, 463] on div "SUBTASK 10/10. Finalização do ticket" at bounding box center [157, 451] width 217 height 24
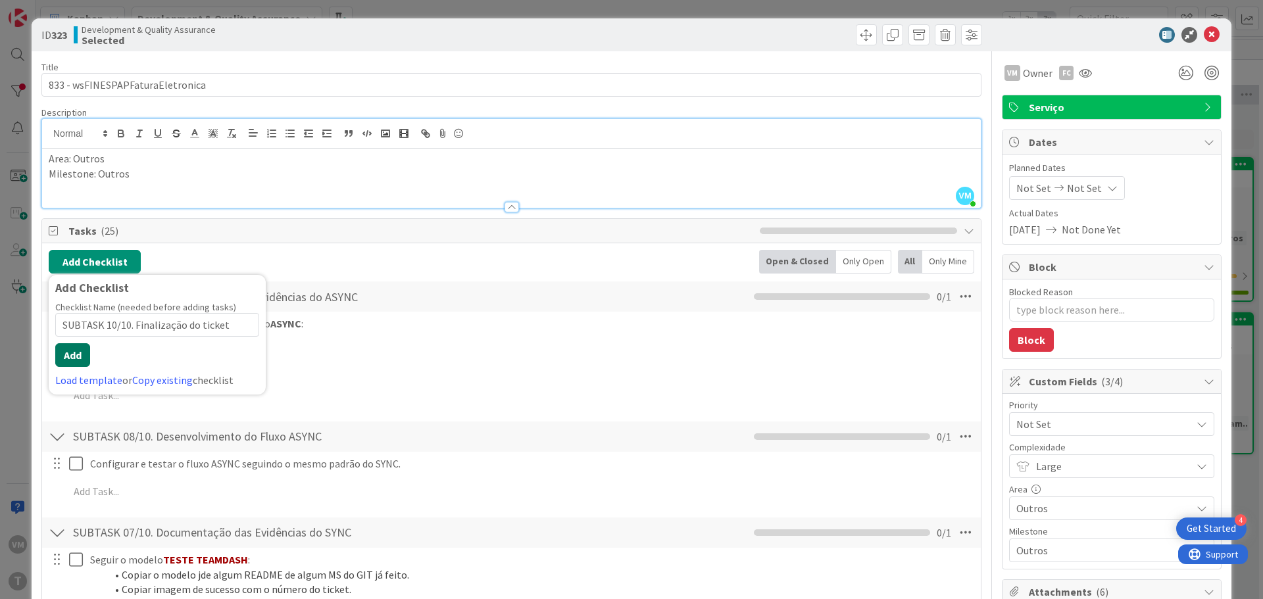
click at [74, 357] on button "Add" at bounding box center [72, 355] width 35 height 24
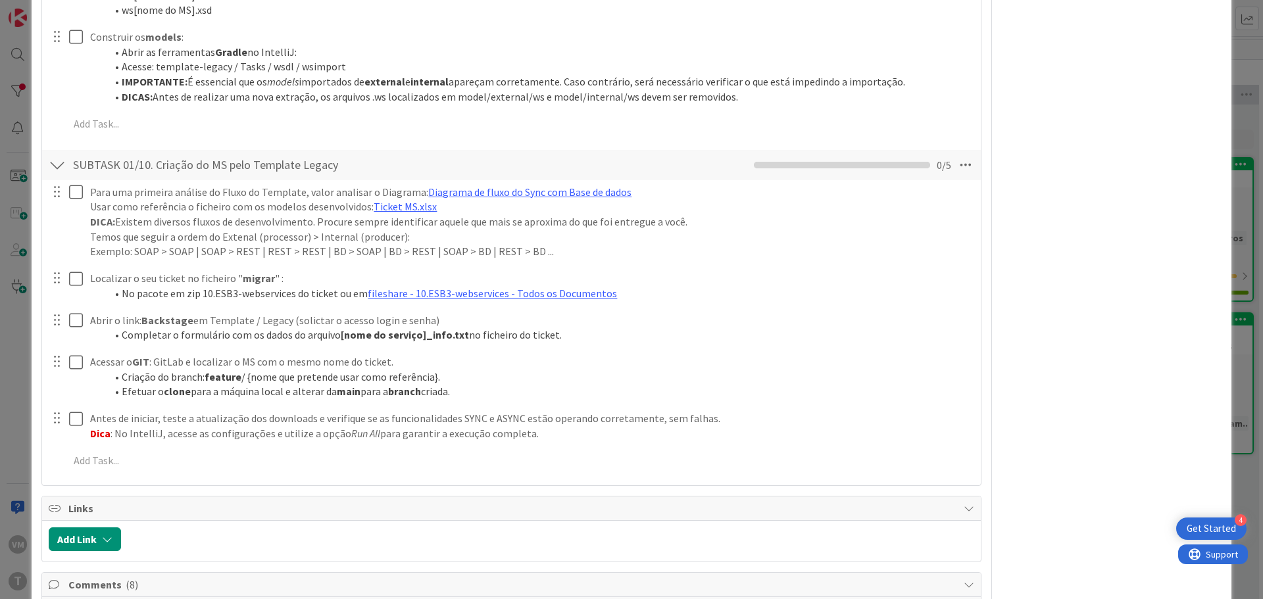
scroll to position [2605, 0]
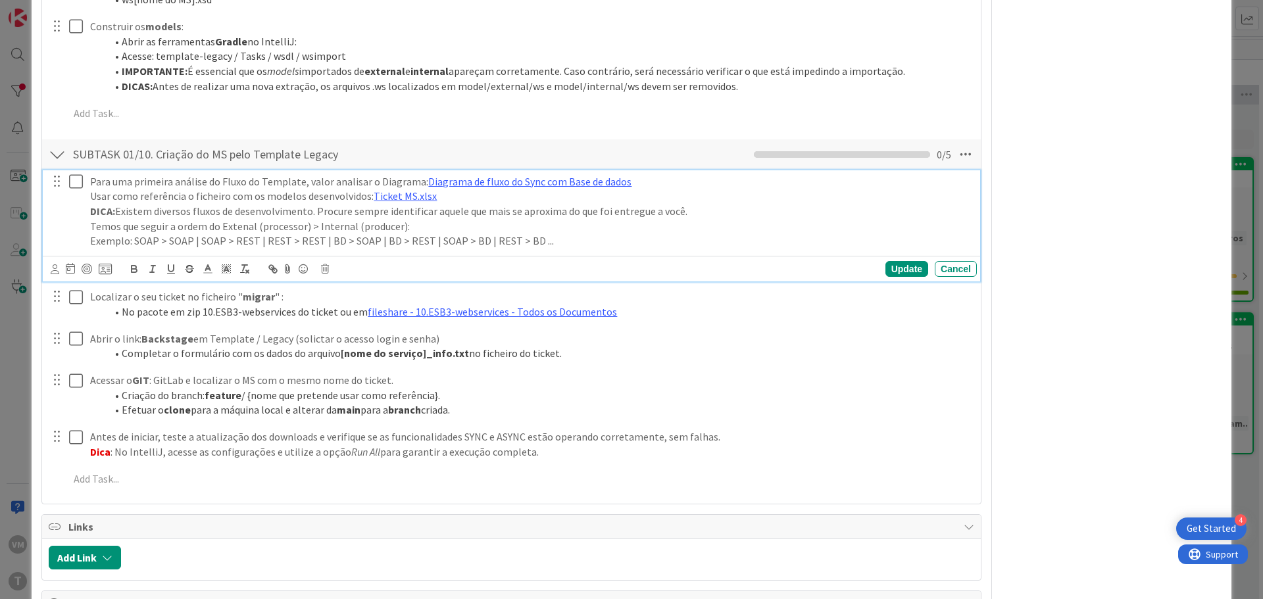
click at [80, 174] on icon at bounding box center [79, 182] width 20 height 16
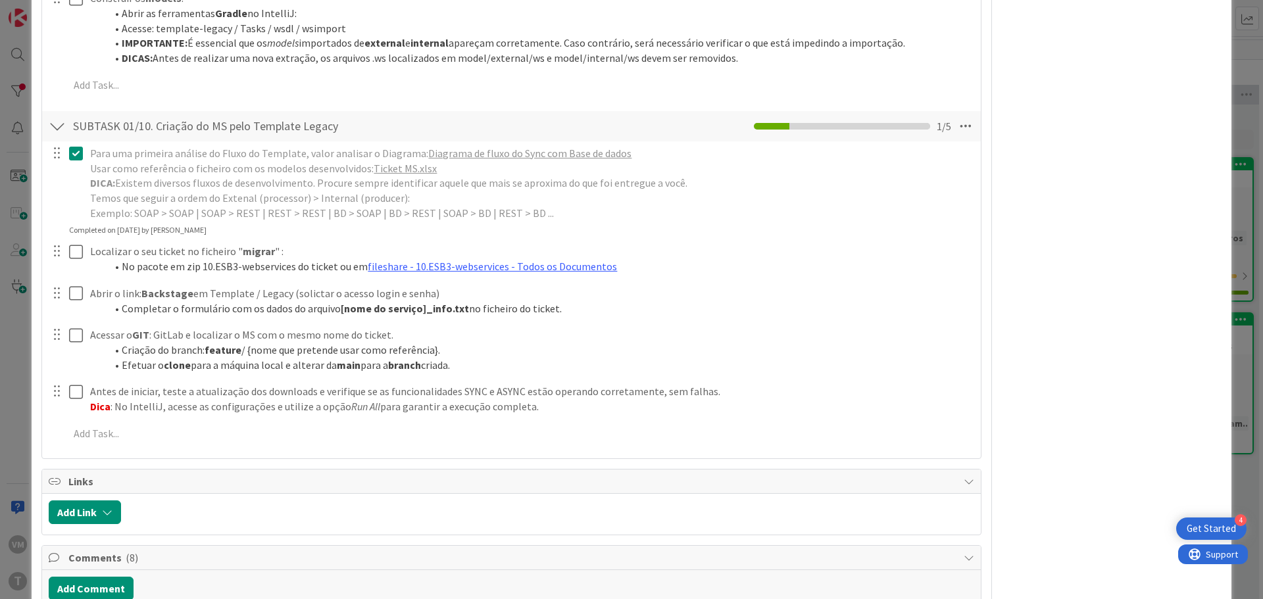
scroll to position [2577, 0]
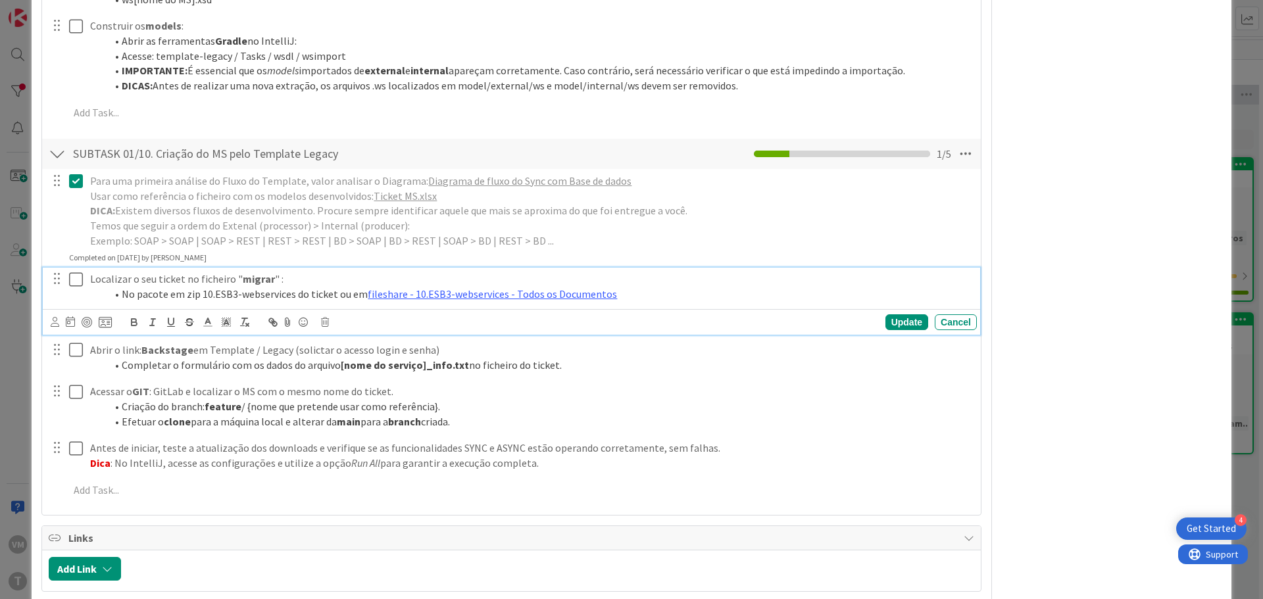
click at [70, 272] on icon at bounding box center [79, 280] width 20 height 16
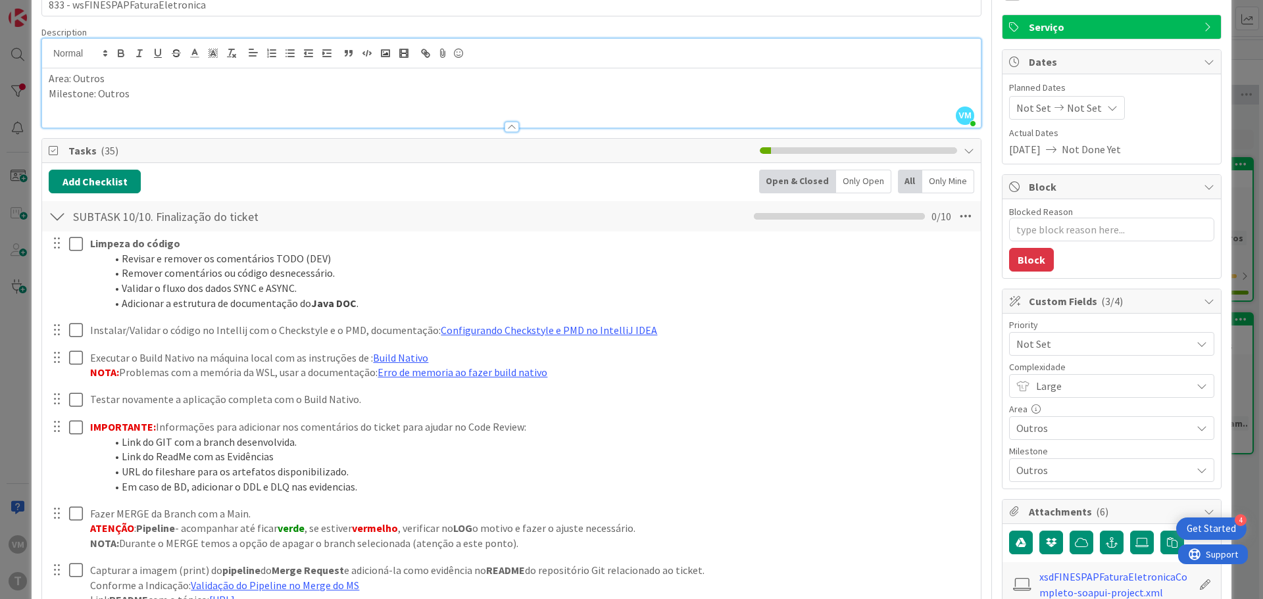
scroll to position [0, 0]
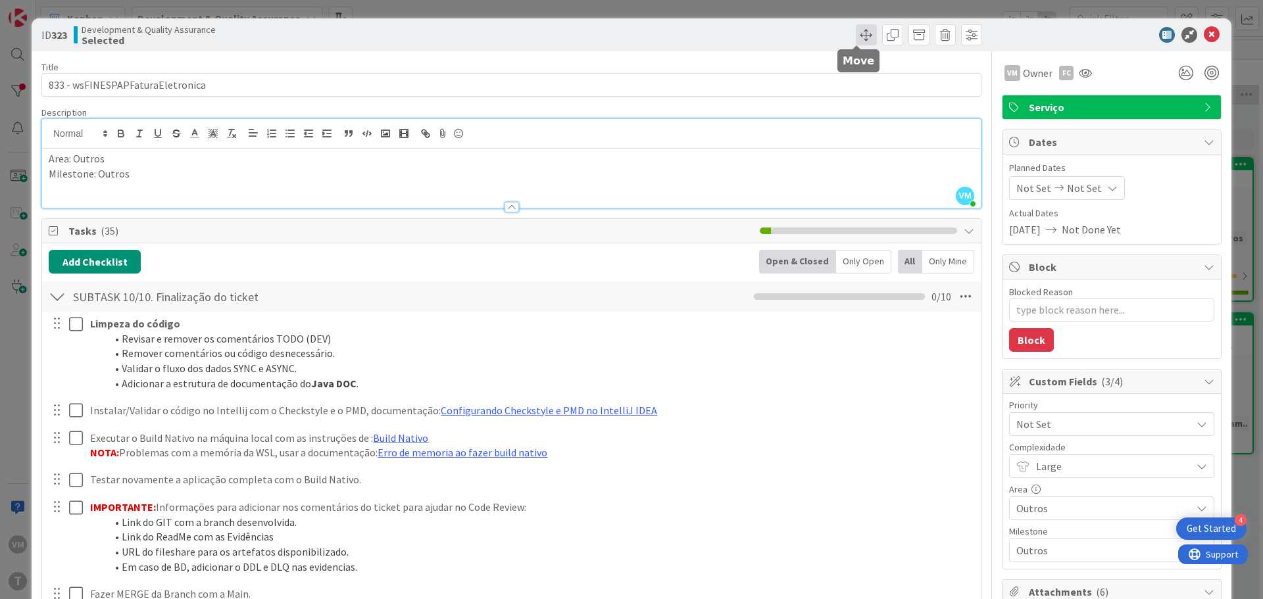
click at [861, 38] on span at bounding box center [866, 34] width 21 height 21
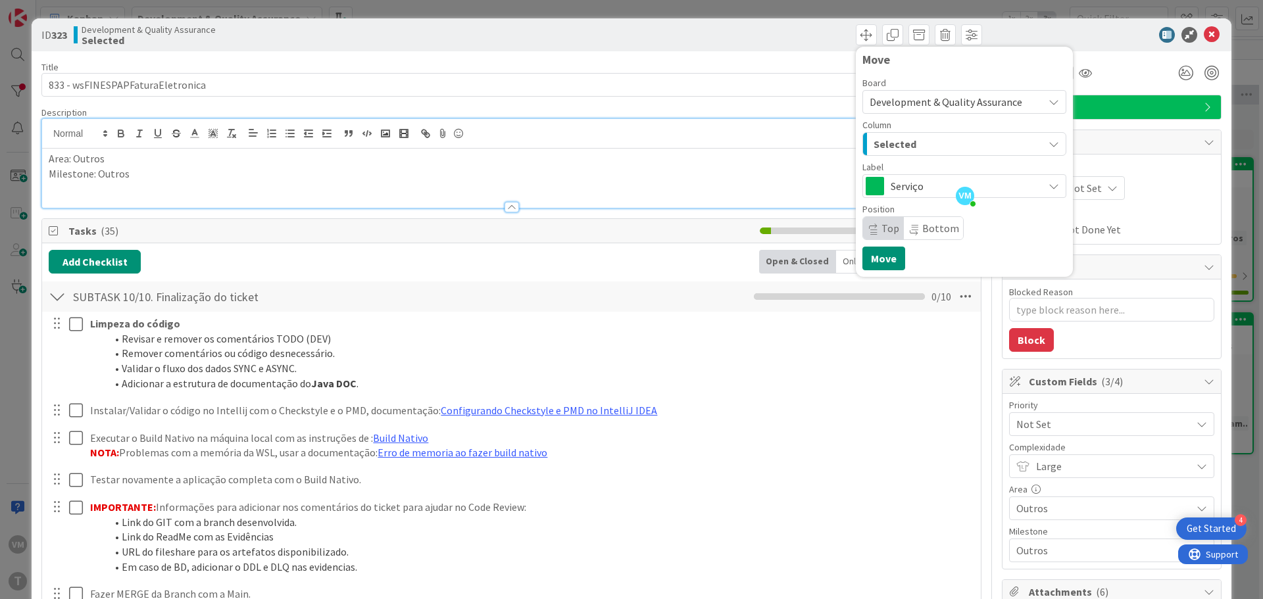
click at [900, 143] on span "Selected" at bounding box center [894, 143] width 43 height 17
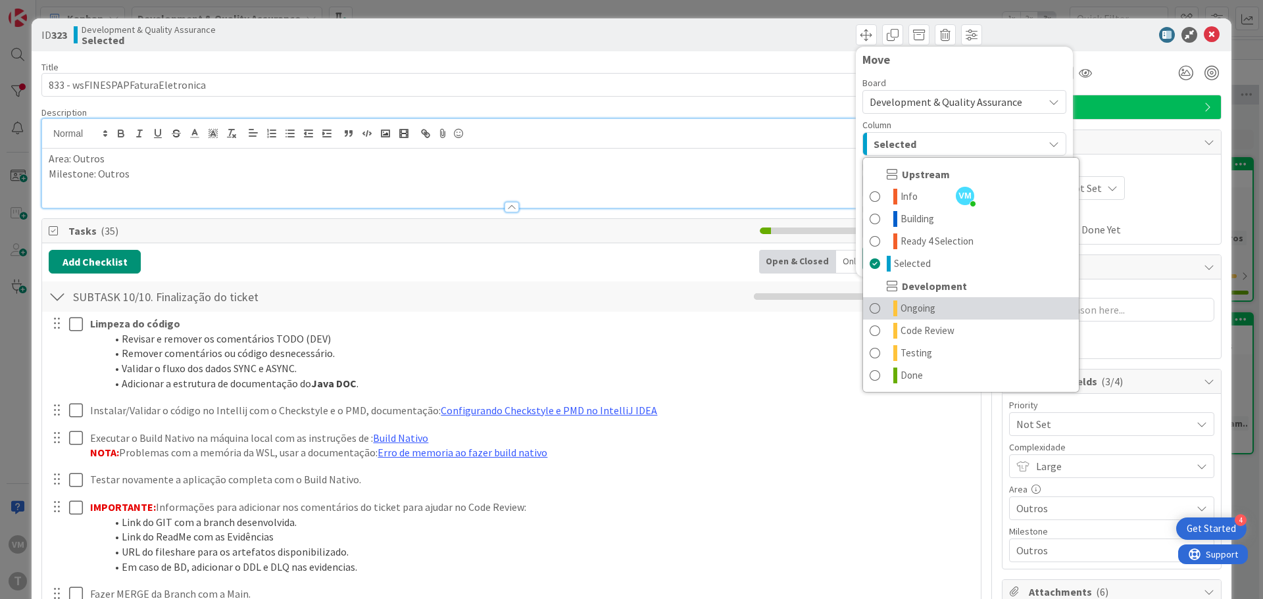
click at [908, 307] on span "Ongoing" at bounding box center [917, 309] width 35 height 16
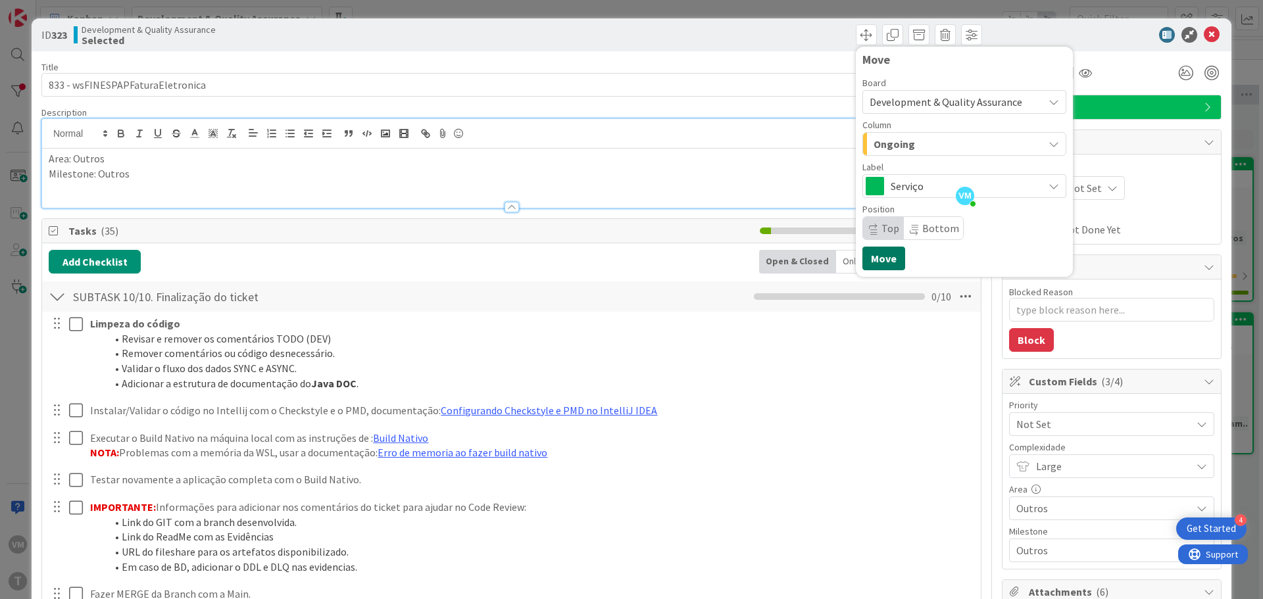
click at [862, 260] on button "Move" at bounding box center [883, 259] width 43 height 24
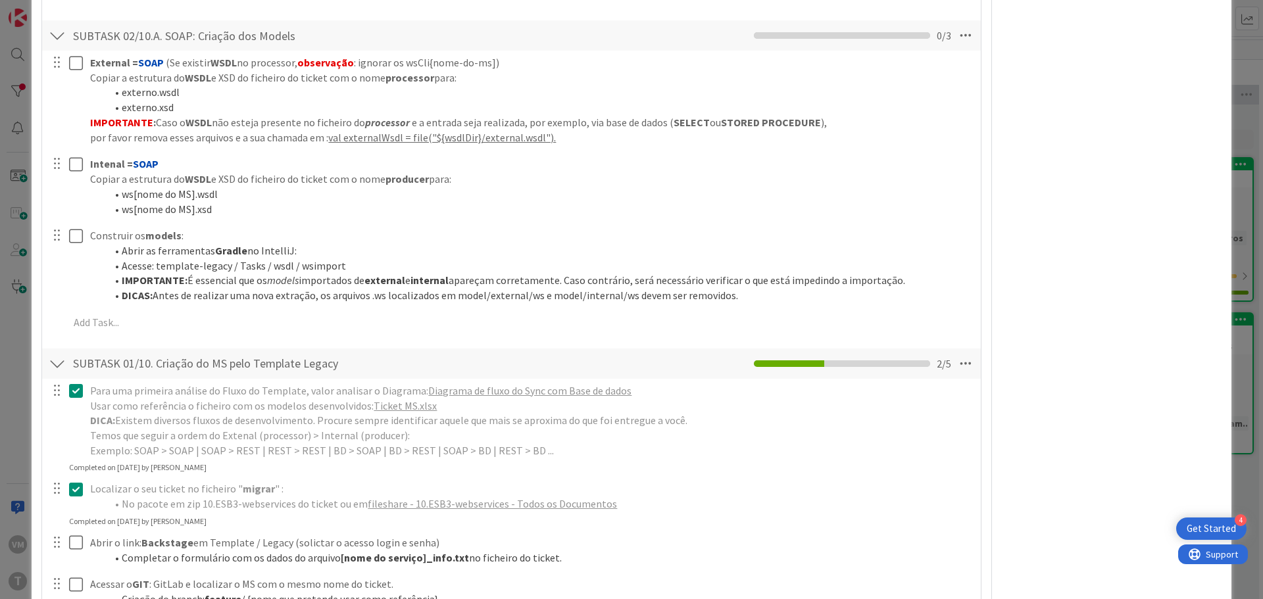
scroll to position [2696, 0]
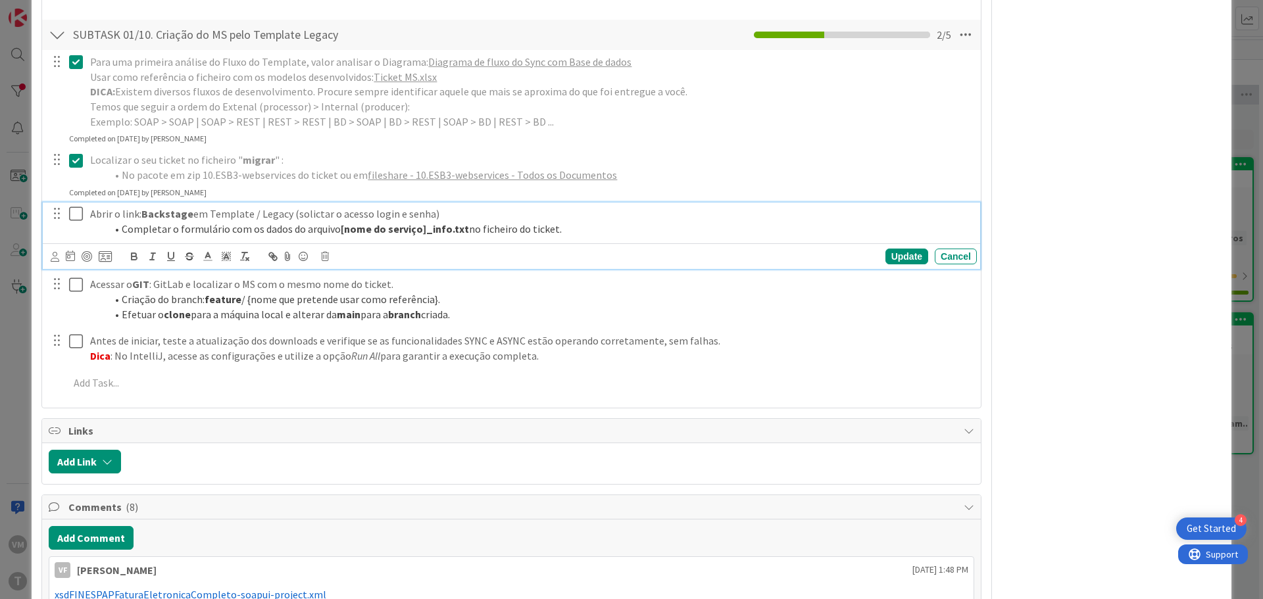
click at [81, 206] on icon at bounding box center [79, 214] width 20 height 16
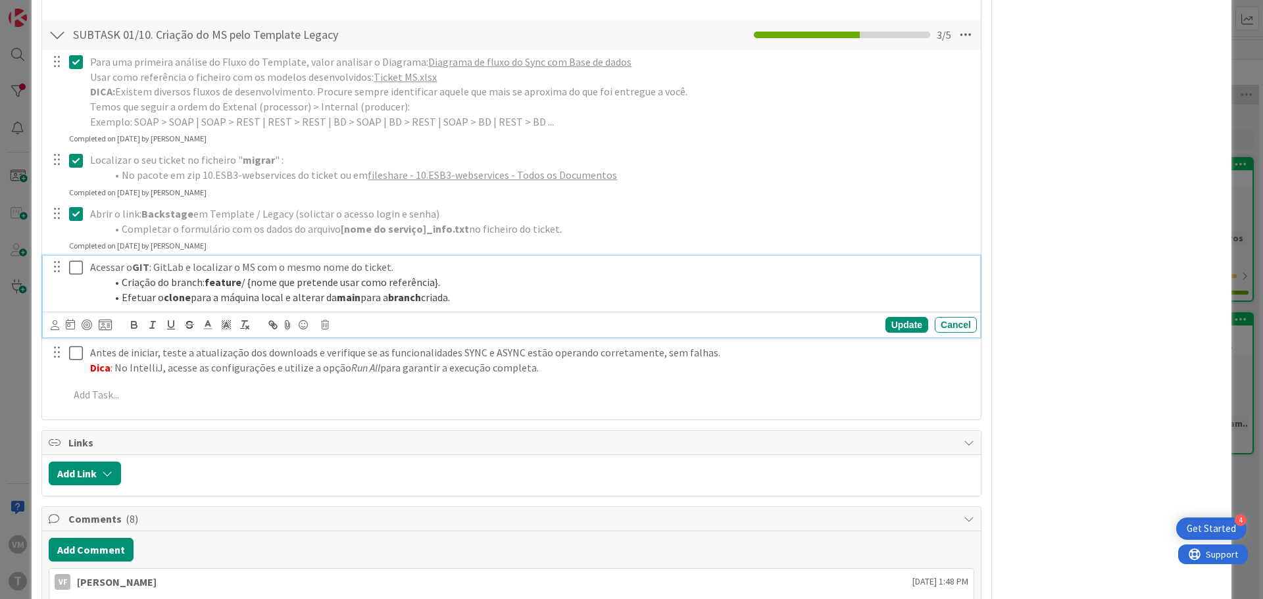
click at [77, 260] on icon at bounding box center [79, 268] width 20 height 16
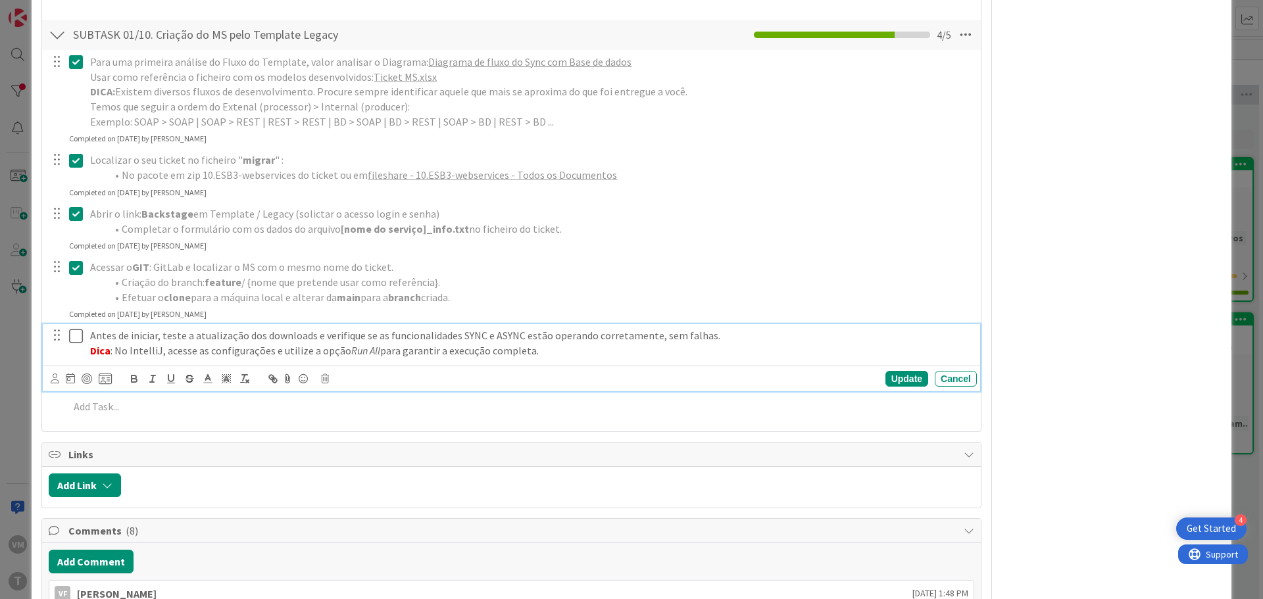
click at [75, 328] on icon at bounding box center [79, 336] width 20 height 16
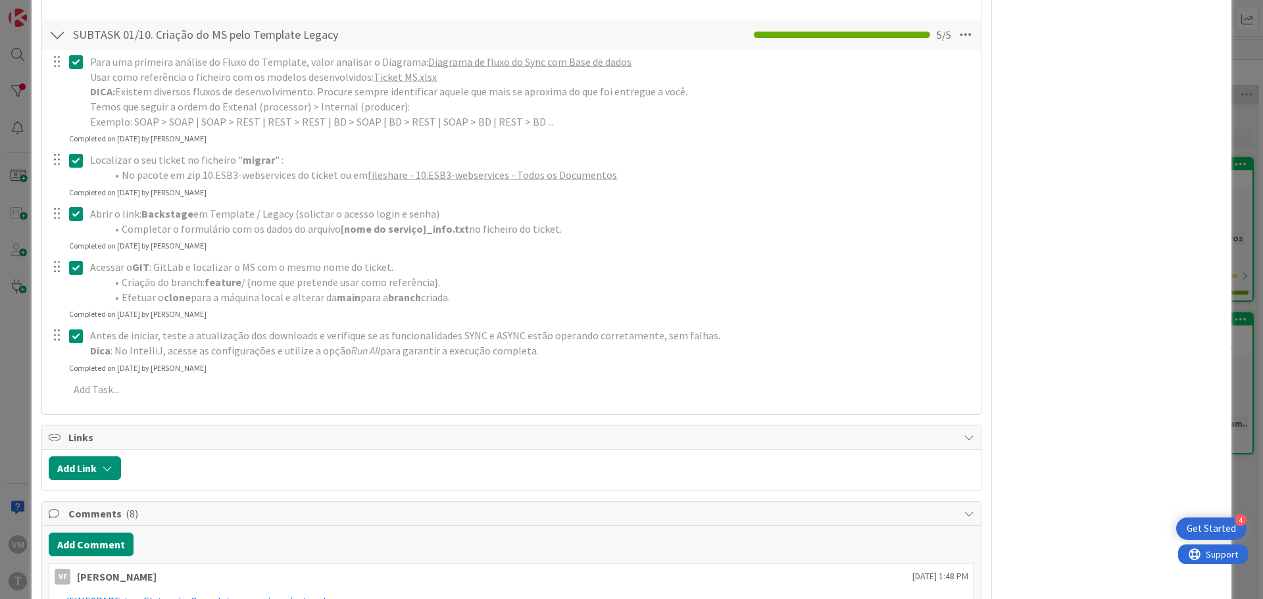
type textarea "x"
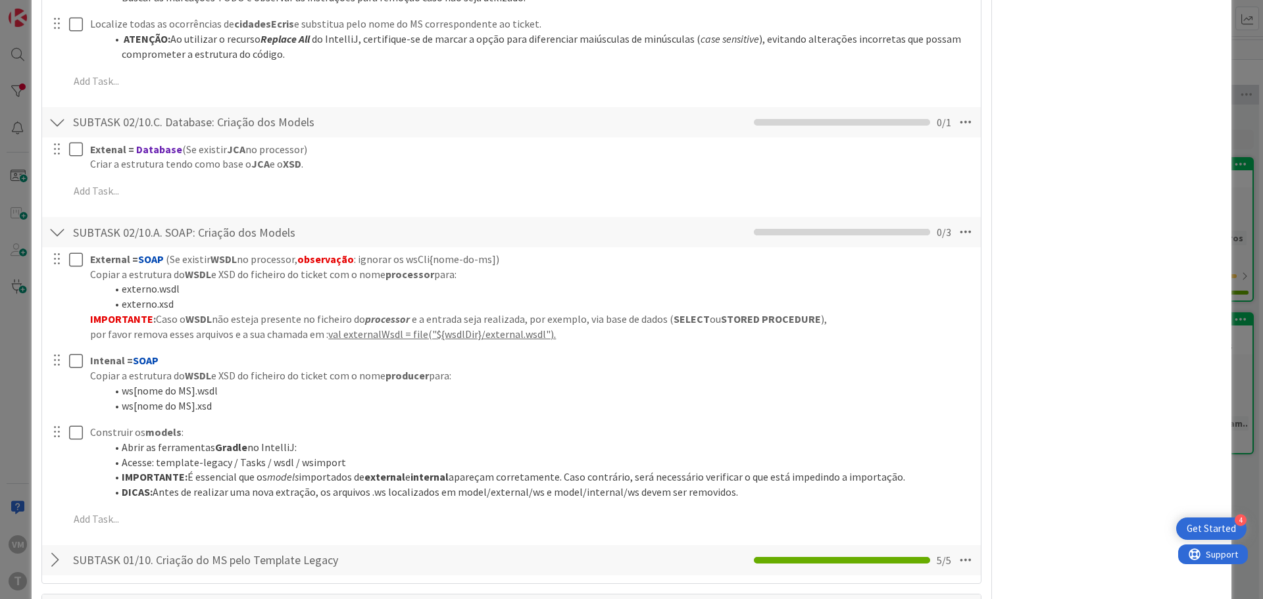
scroll to position [2170, 0]
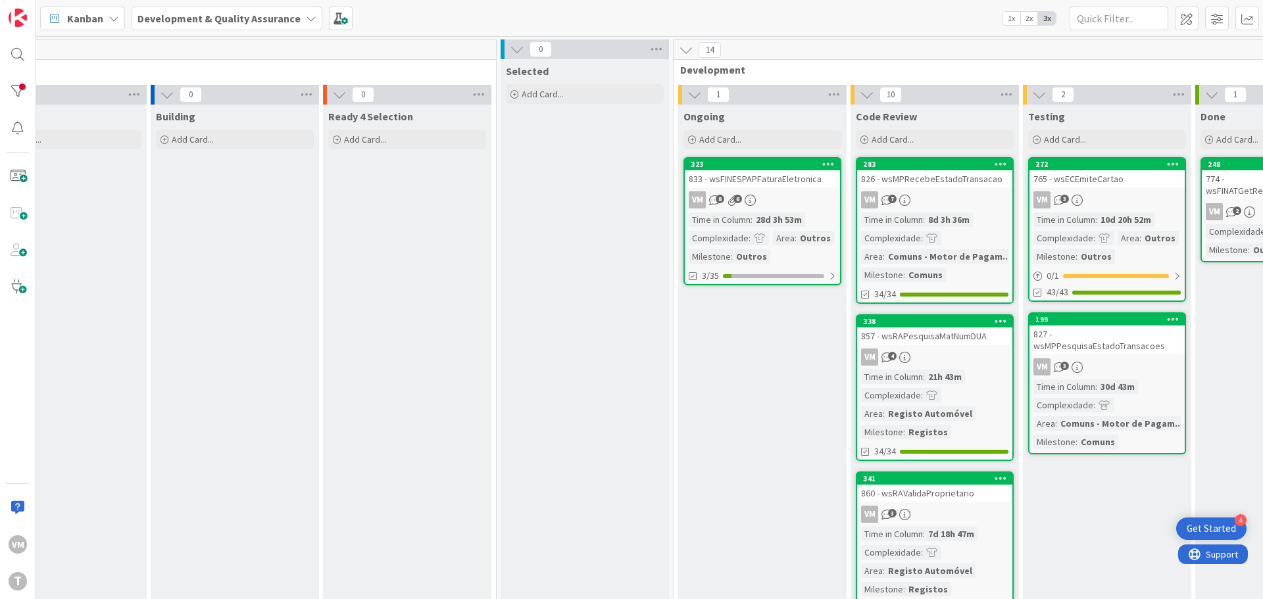
click at [937, 183] on div "826 - wsMPRecebeEstadoTransacao" at bounding box center [934, 178] width 155 height 17
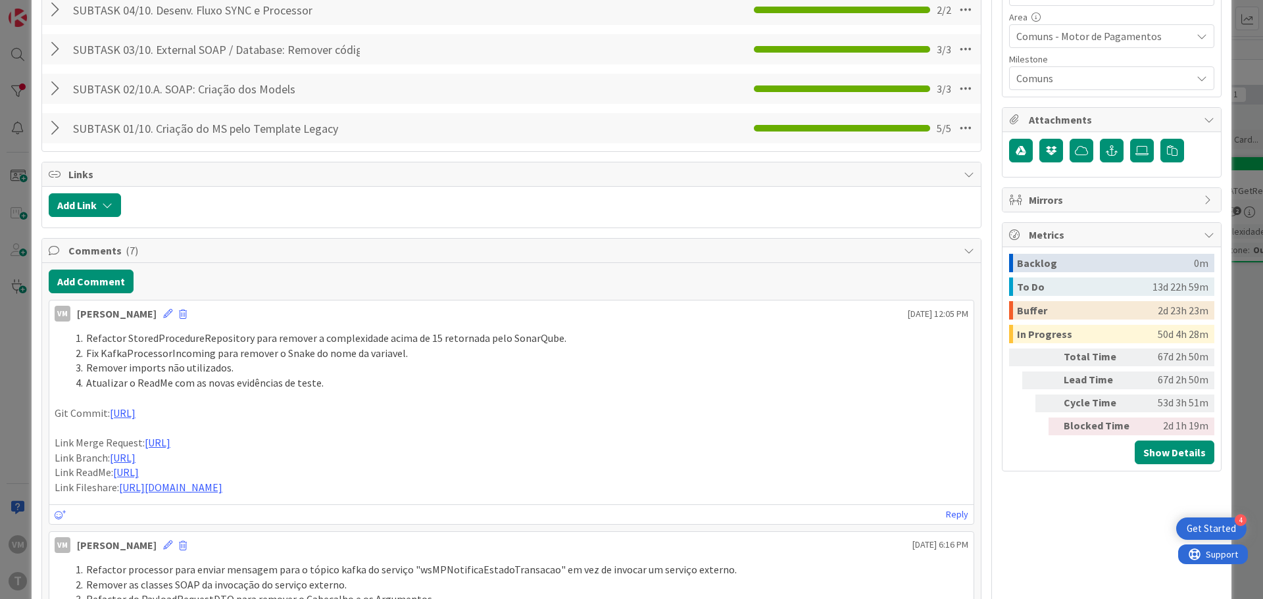
scroll to position [723, 0]
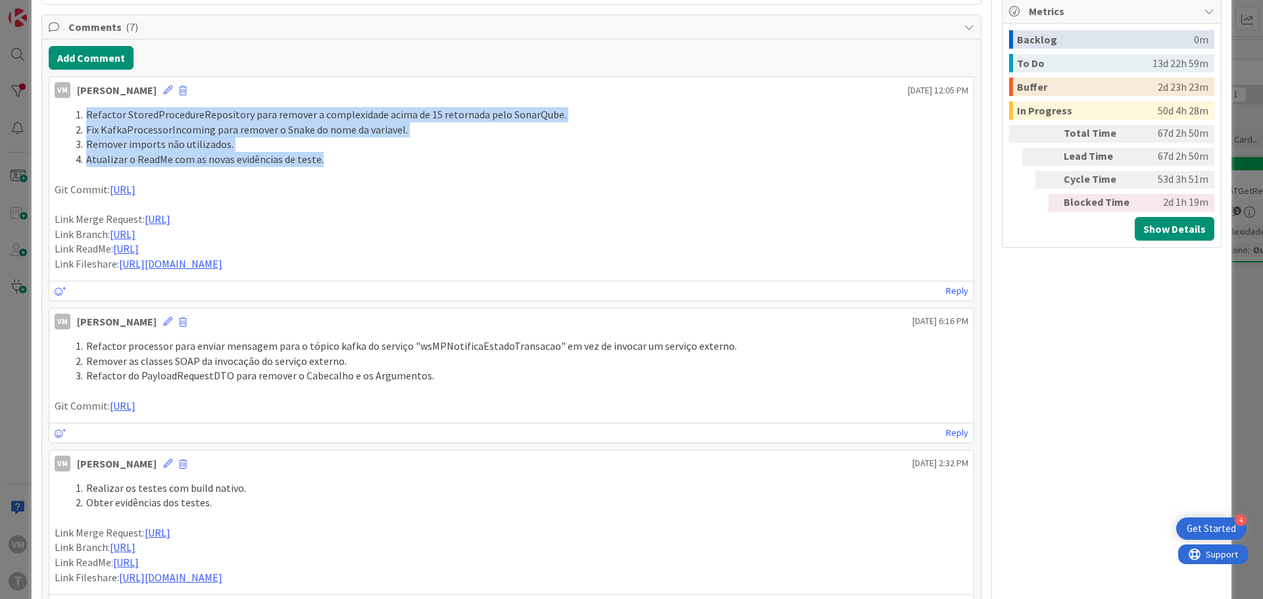
drag, startPoint x: 322, startPoint y: 157, endPoint x: 79, endPoint y: 119, distance: 245.7
click at [79, 119] on ol "Refactor StoredProcedureRepository para remover a complexidade acima de 15 reto…" at bounding box center [512, 137] width 914 height 60
copy ol "Refactor StoredProcedureRepository para remover a complexidade acima de 15 reto…"
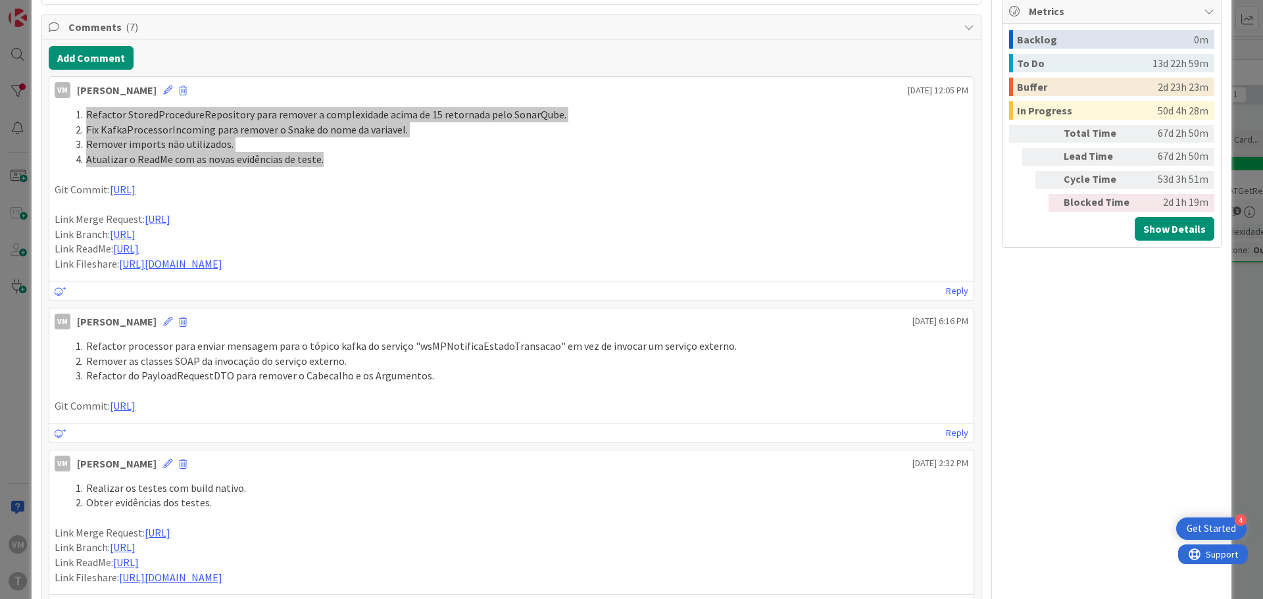
type textarea "x"
